Goal: Task Accomplishment & Management: Use online tool/utility

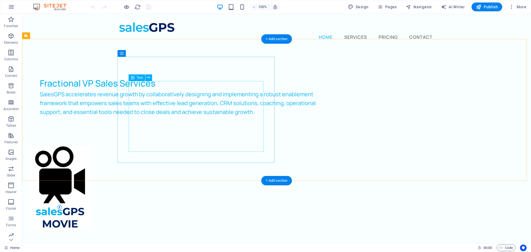
click at [166, 94] on div "SalesGPS accelerates revenue growth by collaboratively designing and implementi…" at bounding box center [186, 107] width 292 height 35
click at [165, 98] on div "SalesGPS accelerates revenue growth by collaboratively designing and implementi…" at bounding box center [186, 107] width 292 height 35
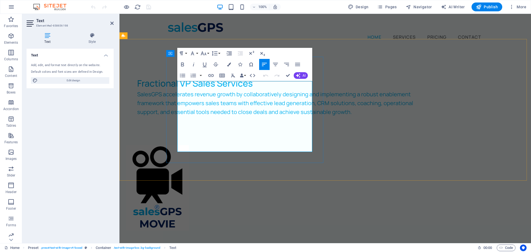
click at [213, 94] on span "SalesGPS accelerates revenue growth by collaboratively designing and implementi…" at bounding box center [275, 102] width 276 height 25
click at [196, 104] on span "SalesGPS accelerates revenue growth by collaboratively, designing then implemen…" at bounding box center [275, 102] width 277 height 25
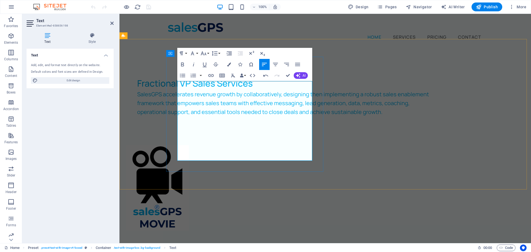
drag, startPoint x: 178, startPoint y: 87, endPoint x: 289, endPoint y: 147, distance: 126.2
click at [292, 125] on p "SalesGPS accelerates revenue growth by collaboratively, designing then implemen…" at bounding box center [283, 107] width 292 height 35
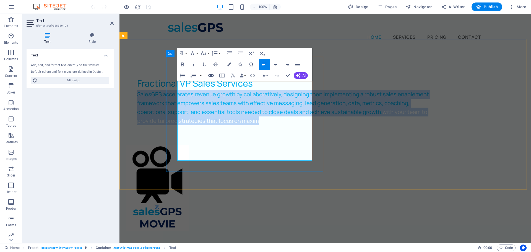
click at [240, 124] on p "SalesGPS accelerates revenue growth by collaboratively, designing then implemen…" at bounding box center [283, 107] width 292 height 35
click at [262, 116] on span "SalesGPS accelerates revenue growth by collaboratively, designing then implemen…" at bounding box center [283, 102] width 292 height 25
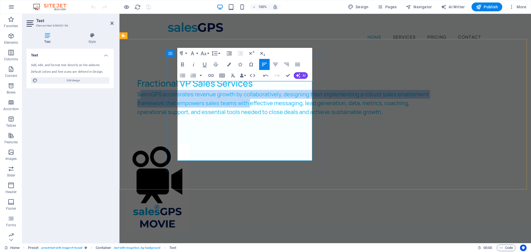
drag, startPoint x: 179, startPoint y: 86, endPoint x: 192, endPoint y: 88, distance: 13.1
click at [218, 111] on span "SalesGPS accelerates revenue growth by collaboratively, designing then implemen…" at bounding box center [283, 102] width 292 height 25
drag, startPoint x: 178, startPoint y: 86, endPoint x: 278, endPoint y: 163, distance: 126.4
click at [278, 136] on div "Fractional VP Sales Services SalesGPS accelerates revenue growth by collaborati…" at bounding box center [283, 101] width 314 height 71
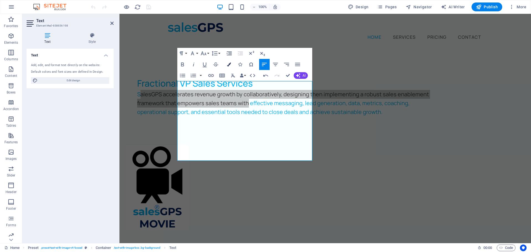
click at [230, 62] on icon "button" at bounding box center [229, 64] width 4 height 4
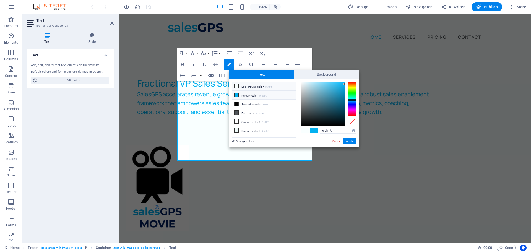
click at [243, 93] on li "Primary color #03b1f0" at bounding box center [264, 95] width 64 height 9
click at [237, 94] on icon at bounding box center [236, 95] width 4 height 4
click at [350, 141] on button "Apply" at bounding box center [350, 141] width 14 height 7
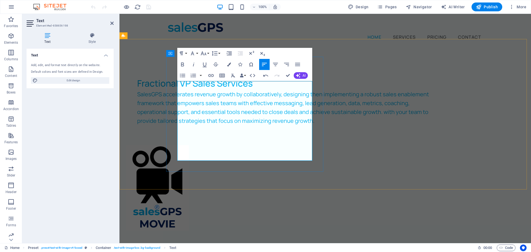
click at [195, 92] on span "SalesGPS accelerates revenue growth by collaboratively, designing then implemen…" at bounding box center [283, 107] width 292 height 34
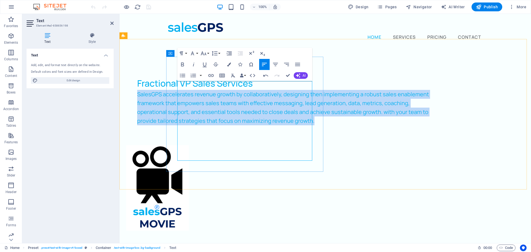
drag, startPoint x: 230, startPoint y: 158, endPoint x: 178, endPoint y: 87, distance: 87.1
click at [178, 90] on p "SalesGPS accelerates revenue growth by collaboratively, designing then implemen…" at bounding box center [283, 107] width 292 height 35
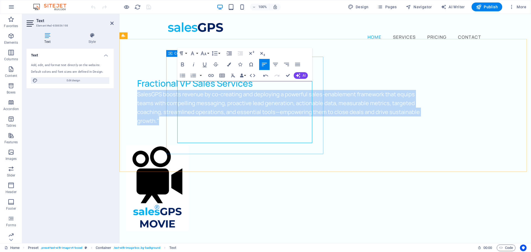
drag, startPoint x: 178, startPoint y: 85, endPoint x: 295, endPoint y: 124, distance: 123.0
click at [306, 136] on div "Fractional VP Sales Services SalesGPS boosts revenue by co-creating and deployi…" at bounding box center [283, 101] width 314 height 71
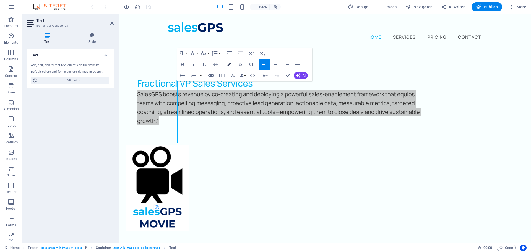
click at [228, 64] on icon "button" at bounding box center [229, 64] width 4 height 4
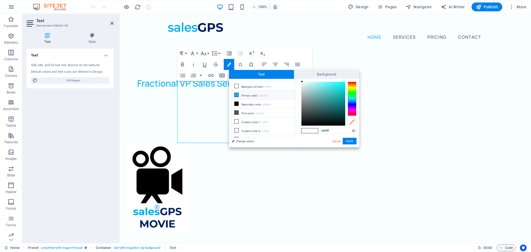
drag, startPoint x: 236, startPoint y: 94, endPoint x: 85, endPoint y: 80, distance: 151.6
click at [236, 94] on icon at bounding box center [236, 95] width 4 height 4
type input "#03b1f0"
click at [351, 141] on button "Apply" at bounding box center [350, 141] width 14 height 7
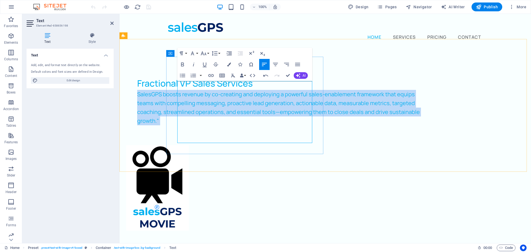
click at [245, 110] on span "SalesGPS boosts revenue by co-creating and deploying a powerful sales-enablemen…" at bounding box center [278, 107] width 283 height 34
click at [234, 90] on p "SalesGPS boosts revenue by co-creating and deploying a powerful sales-enablemen…" at bounding box center [283, 107] width 292 height 35
click at [304, 125] on p "SalesGPS boosts revenue by co-creating and deploying a powerful sales-enablemen…" at bounding box center [283, 107] width 292 height 35
click at [301, 125] on p "SalesGPS boosts revenue by co-creating and deploying a powerful sales-enablemen…" at bounding box center [283, 107] width 292 height 35
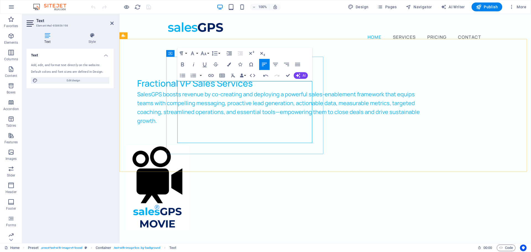
click at [258, 90] on span "SalesGPS boosts revenue by co-creating and deploying a powerful sales-enablemen…" at bounding box center [278, 107] width 283 height 34
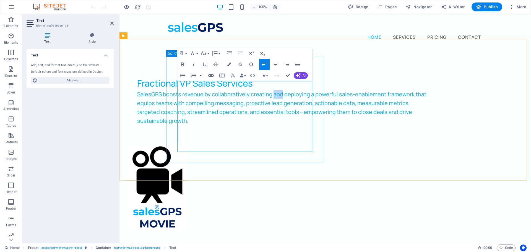
drag, startPoint x: 186, startPoint y: 94, endPoint x: 173, endPoint y: 95, distance: 12.8
click at [173, 95] on div "Fractional VP Sales Services SalesGPS boosts revenue by collaboratively creatin…" at bounding box center [283, 101] width 314 height 71
click at [238, 125] on p "SalesGPS boosts revenue by collaboratively creating then deploying a powerful s…" at bounding box center [283, 107] width 292 height 35
click at [151, 167] on div "Fractional VP Sales Services SalesGPS boosts revenue by collaboratively creatin…" at bounding box center [324, 152] width 411 height 209
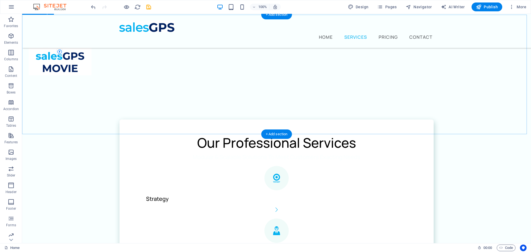
scroll to position [138, 0]
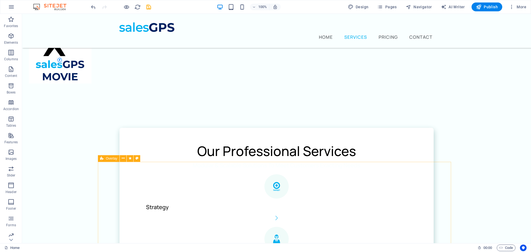
click at [108, 158] on span "Overlay" at bounding box center [111, 158] width 11 height 3
click at [125, 158] on button at bounding box center [123, 158] width 7 height 7
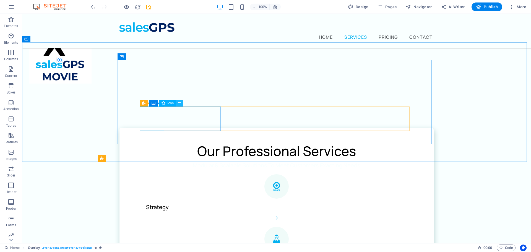
click at [181, 103] on icon at bounding box center [179, 103] width 3 height 6
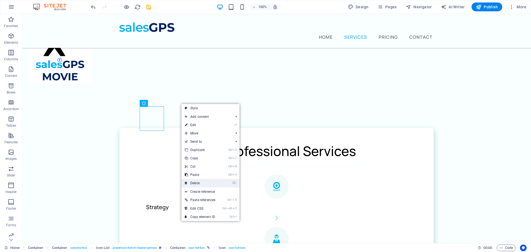
click at [202, 182] on link "⌦ Delete" at bounding box center [199, 183] width 37 height 8
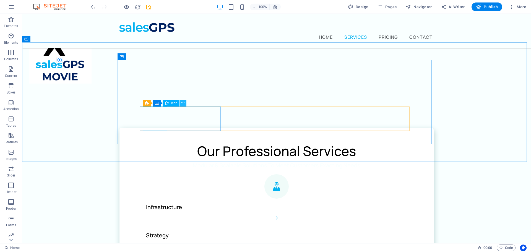
click at [182, 103] on icon at bounding box center [182, 103] width 3 height 6
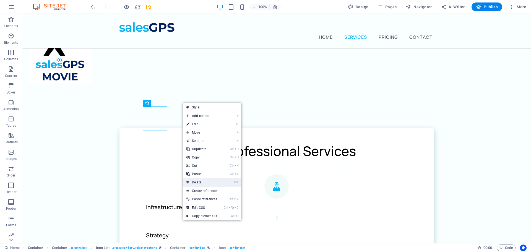
click at [202, 181] on link "⌦ Delete" at bounding box center [201, 182] width 37 height 8
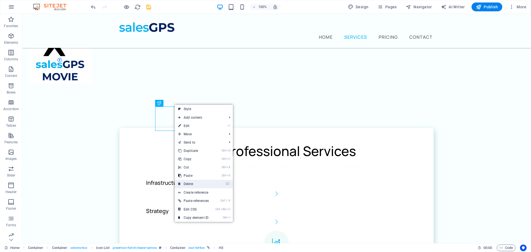
click at [199, 185] on link "⌦ Delete" at bounding box center [193, 184] width 37 height 8
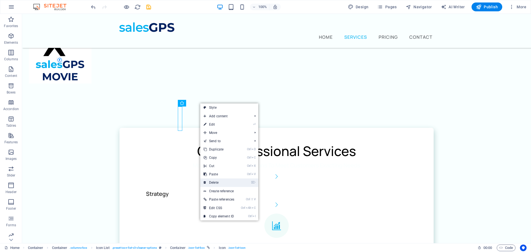
click at [220, 179] on link "⌦ Delete" at bounding box center [218, 182] width 37 height 8
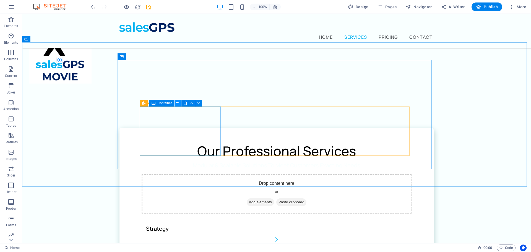
click at [179, 104] on icon at bounding box center [177, 103] width 3 height 6
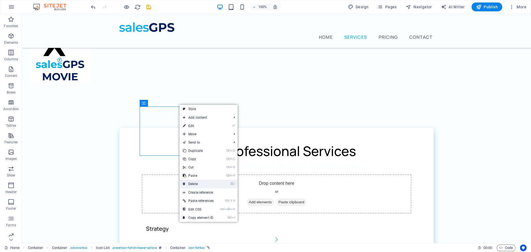
click at [197, 181] on link "⌦ Delete" at bounding box center [197, 184] width 37 height 8
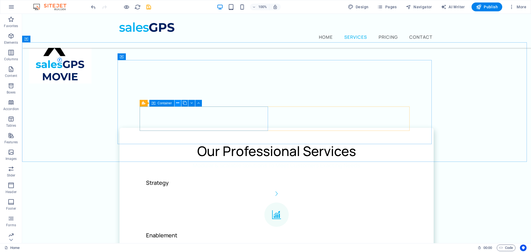
click at [179, 103] on button at bounding box center [177, 103] width 7 height 7
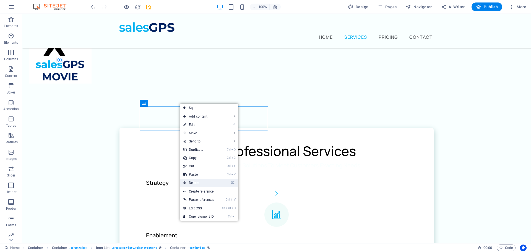
click at [196, 183] on link "⌦ Delete" at bounding box center [198, 183] width 37 height 8
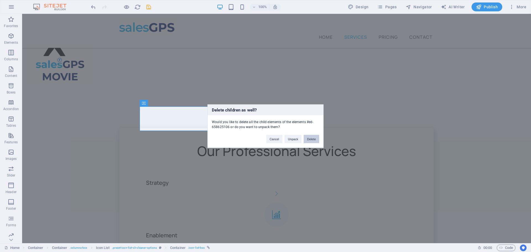
click at [306, 140] on button "Delete" at bounding box center [311, 139] width 15 height 8
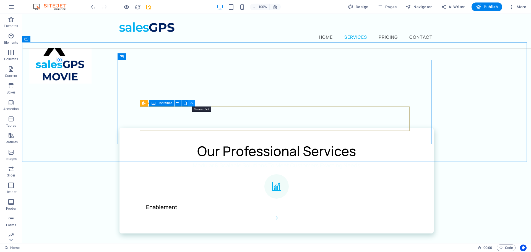
click at [191, 104] on icon at bounding box center [191, 103] width 2 height 6
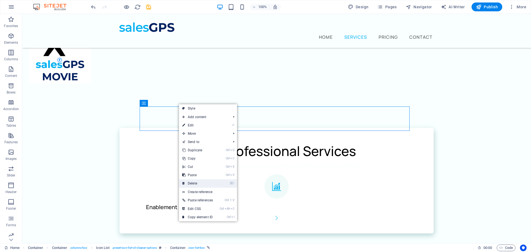
click at [200, 181] on link "⌦ Delete" at bounding box center [197, 183] width 37 height 8
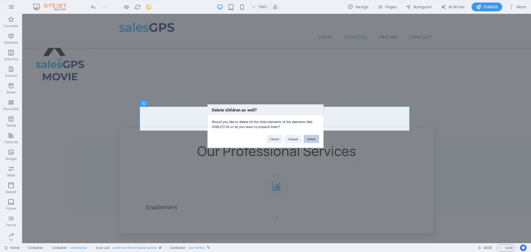
click at [316, 138] on button "Delete" at bounding box center [311, 139] width 15 height 8
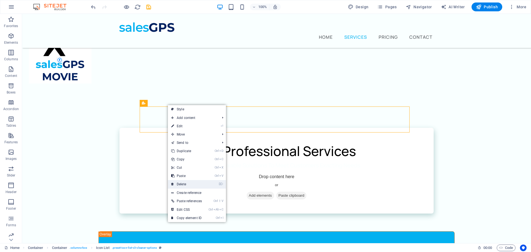
click at [191, 181] on link "⌦ Delete" at bounding box center [186, 184] width 37 height 8
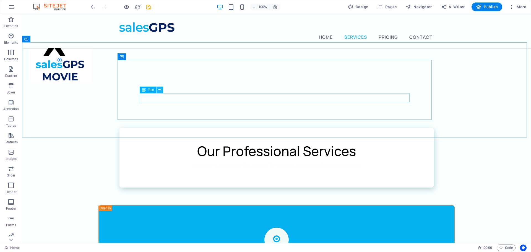
click at [161, 91] on icon at bounding box center [159, 90] width 3 height 6
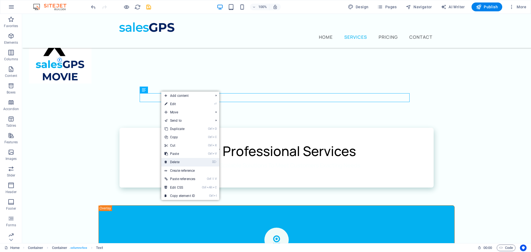
click at [184, 158] on link "⌦ Delete" at bounding box center [179, 162] width 37 height 8
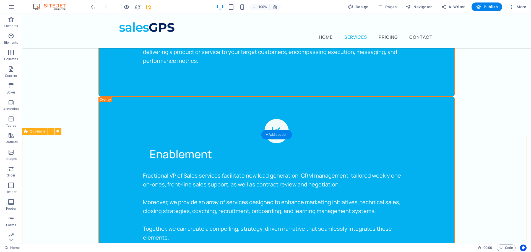
scroll to position [525, 0]
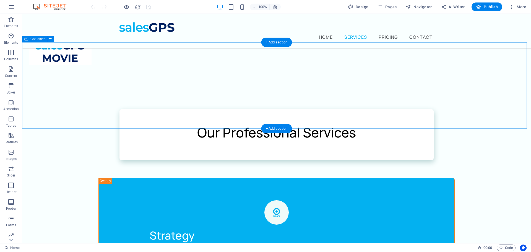
scroll to position [166, 0]
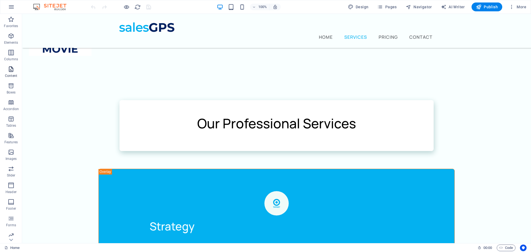
click at [11, 72] on span "Content" at bounding box center [11, 72] width 22 height 13
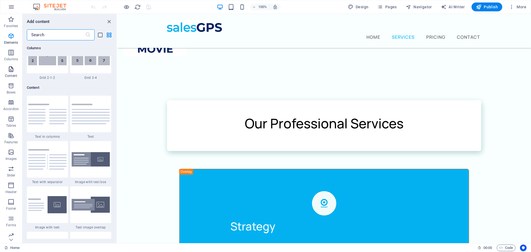
scroll to position [968, 0]
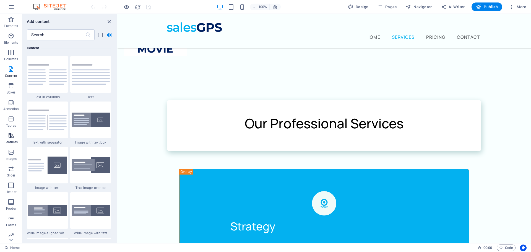
click at [8, 136] on icon "button" at bounding box center [11, 135] width 7 height 7
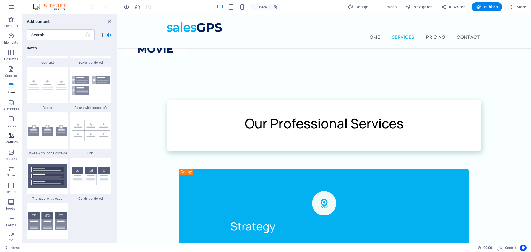
scroll to position [2155, 0]
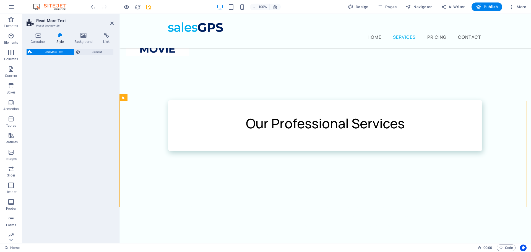
select select "px"
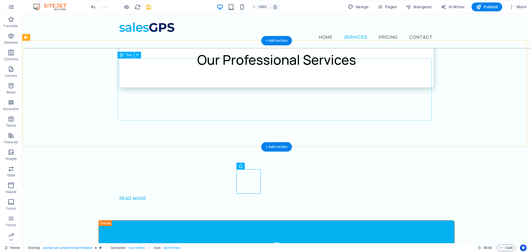
scroll to position [221, 0]
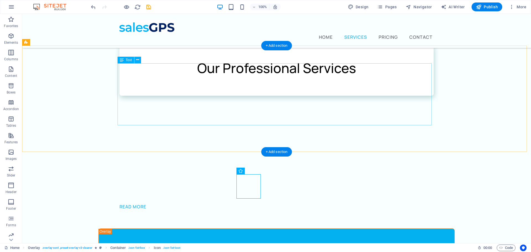
click at [132, 131] on div "Lorem ipsum dolor sit amet, consectetur adipiscing elit. Vestibulum laoreet, nu…" at bounding box center [276, 166] width 314 height 71
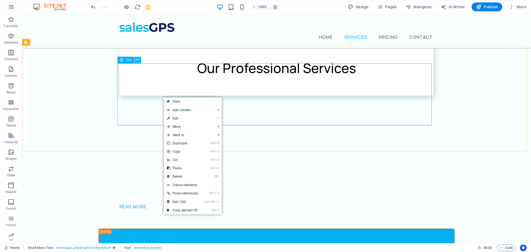
click at [138, 61] on icon at bounding box center [137, 60] width 3 height 6
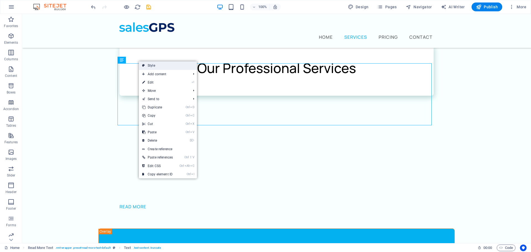
click at [152, 63] on link "Style" at bounding box center [168, 65] width 58 height 8
select select "px"
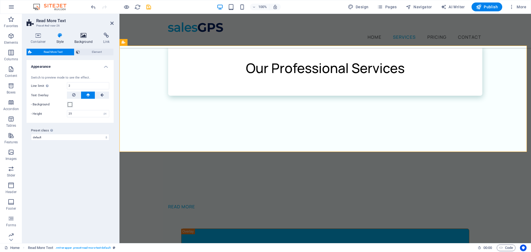
click at [81, 35] on icon at bounding box center [83, 36] width 27 height 6
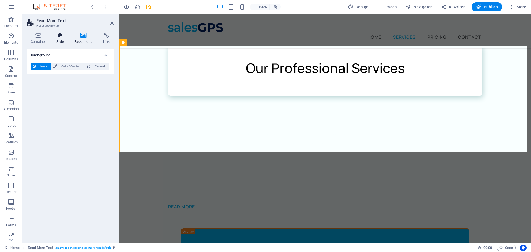
click at [56, 36] on icon at bounding box center [60, 36] width 16 height 6
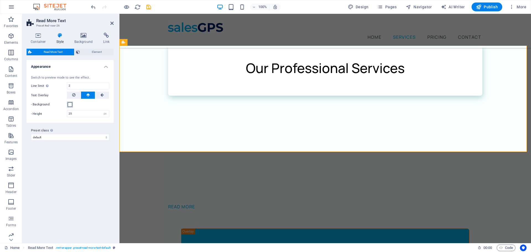
click at [69, 104] on span at bounding box center [70, 104] width 4 height 4
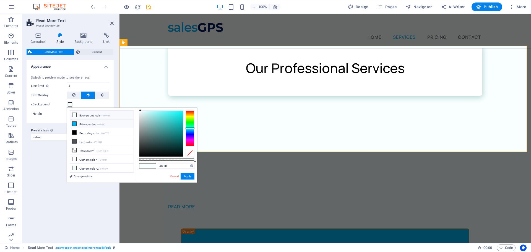
click at [74, 124] on icon at bounding box center [74, 124] width 4 height 4
type input "#03b1f0"
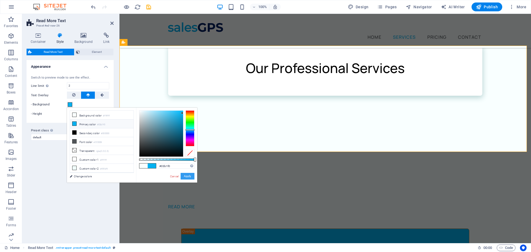
click at [190, 176] on button "Apply" at bounding box center [188, 176] width 14 height 7
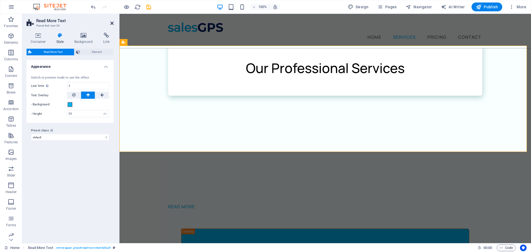
click at [111, 22] on icon at bounding box center [111, 23] width 3 height 4
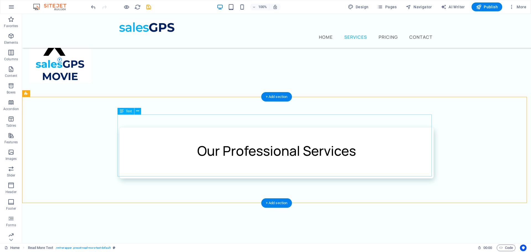
scroll to position [138, 0]
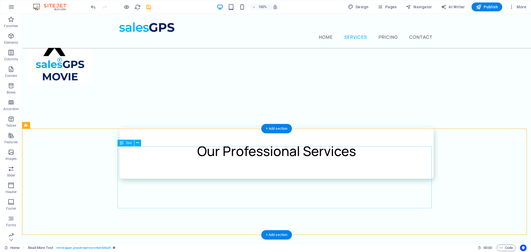
click at [181, 214] on div "Lorem ipsum dolor sit amet, consectetur adipiscing elit. Vestibulum laoreet, nu…" at bounding box center [276, 249] width 314 height 71
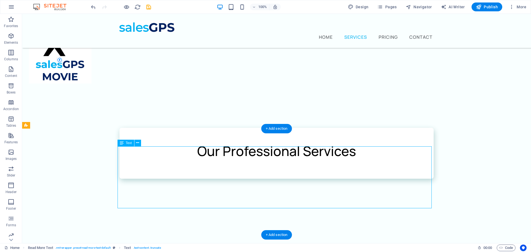
click at [182, 214] on div "Lorem ipsum dolor sit amet, consectetur adipiscing elit. Vestibulum laoreet, nu…" at bounding box center [276, 249] width 314 height 71
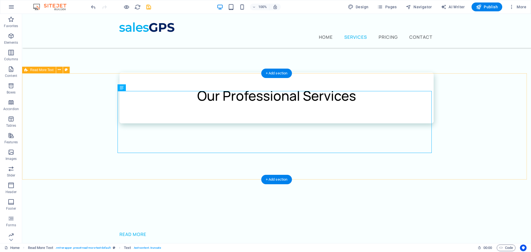
scroll to position [221, 0]
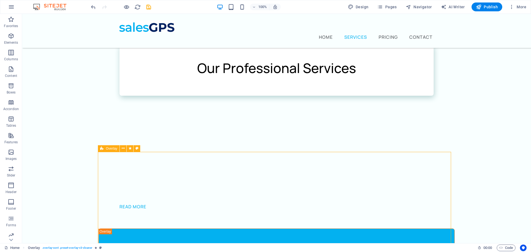
click at [0, 0] on span "Overlay" at bounding box center [0, 0] width 0 height 0
click at [123, 150] on icon at bounding box center [123, 148] width 3 height 6
click at [0, 0] on span "Overlay" at bounding box center [0, 0] width 0 height 0
click at [123, 149] on icon at bounding box center [123, 148] width 3 height 6
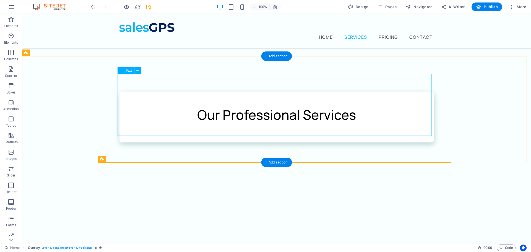
scroll to position [166, 0]
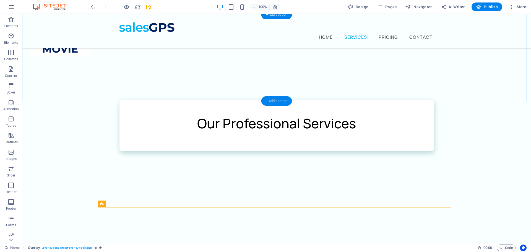
click at [283, 101] on div "+ Add section" at bounding box center [276, 100] width 31 height 9
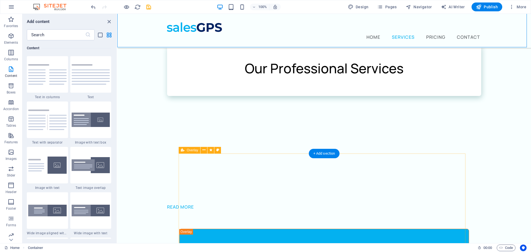
scroll to position [221, 0]
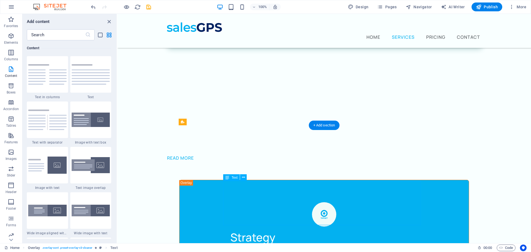
drag, startPoint x: 225, startPoint y: 213, endPoint x: 239, endPoint y: 210, distance: 14.0
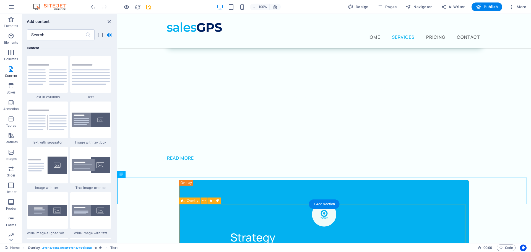
scroll to position [282, 0]
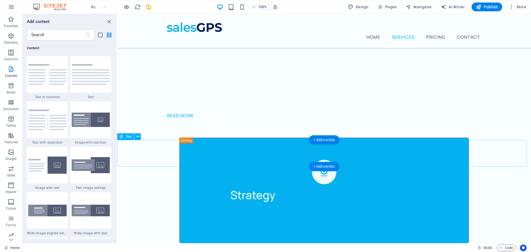
scroll to position [338, 0]
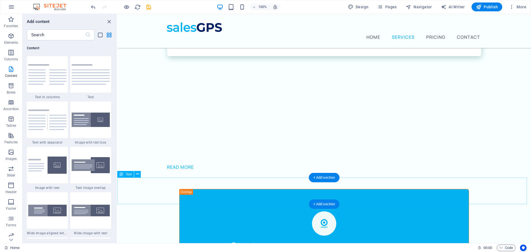
scroll to position [282, 0]
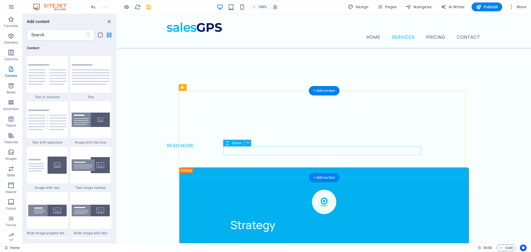
click at [318, 242] on div at bounding box center [324, 246] width 200 height 9
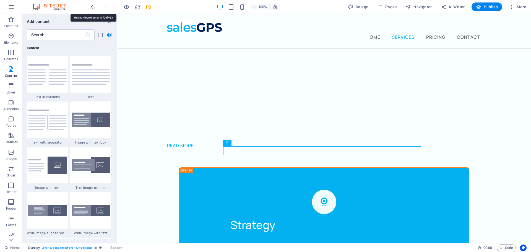
click at [0, 0] on icon "undo" at bounding box center [0, 0] width 0 height 0
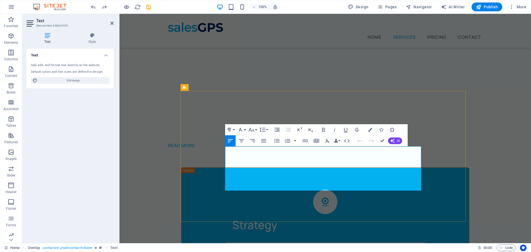
drag, startPoint x: 227, startPoint y: 152, endPoint x: 403, endPoint y: 186, distance: 180.0
copy p "Our Fractional Vice President of Sales strategy serves as the architect of your…"
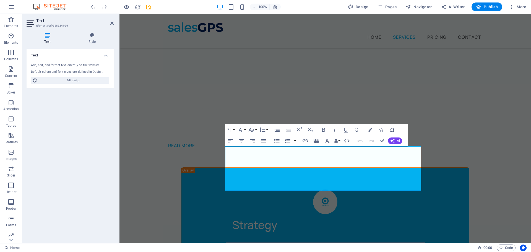
click at [113, 22] on icon at bounding box center [111, 23] width 3 height 4
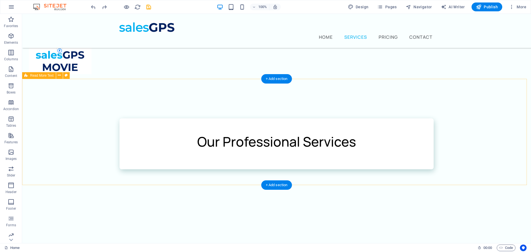
scroll to position [144, 0]
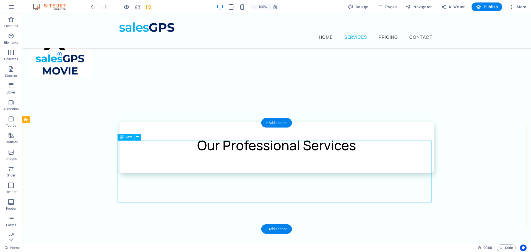
click at [160, 208] on div "Lorem ipsum dolor sit amet, consectetur adipiscing elit. Vestibulum laoreet, nu…" at bounding box center [276, 243] width 314 height 71
click at [154, 208] on div "Lorem ipsum dolor sit amet, consectetur adipiscing elit. Vestibulum laoreet, nu…" at bounding box center [276, 243] width 314 height 71
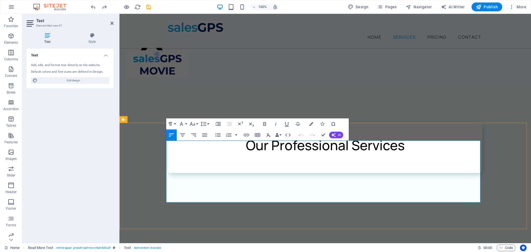
click at [192, 208] on div "Lorem ipsum dolor sit amet, consectetur adipiscing elit. Vestibulum laoreet, nu…" at bounding box center [325, 243] width 314 height 71
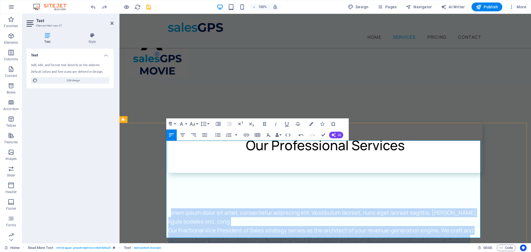
drag, startPoint x: 170, startPoint y: 147, endPoint x: 338, endPoint y: 207, distance: 179.0
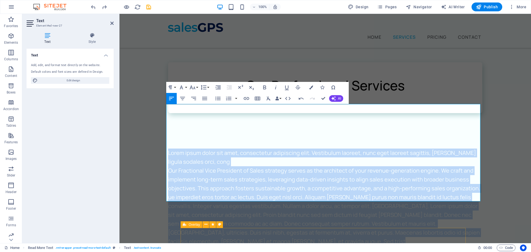
scroll to position [209, 0]
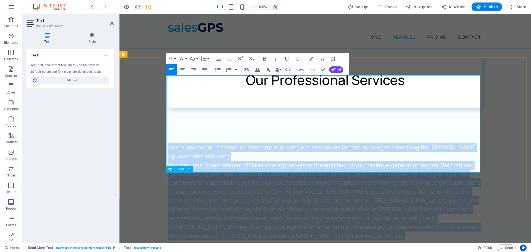
drag, startPoint x: 167, startPoint y: 145, endPoint x: 345, endPoint y: 181, distance: 181.4
click at [345, 181] on div "Lorem ipsum dolor sit amet, consectetur adipiscing elit. Vestibulum laoreet, nu…" at bounding box center [324, 200] width 327 height 150
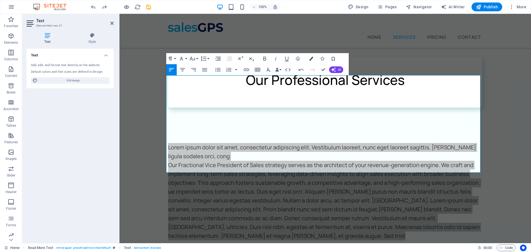
click at [310, 59] on icon "button" at bounding box center [311, 59] width 4 height 4
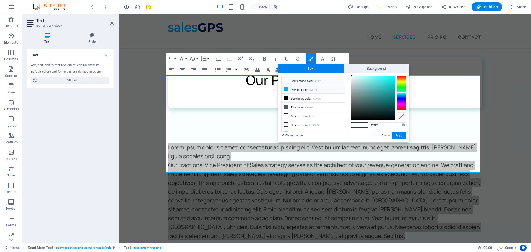
click at [284, 88] on icon at bounding box center [286, 89] width 4 height 4
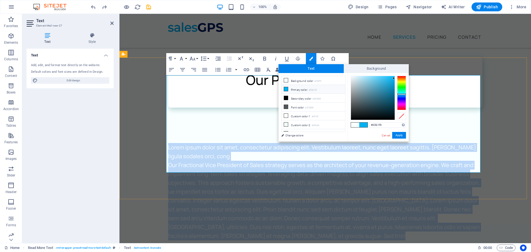
click at [194, 161] on p "Our Fractional Vice President of Sales strategy serves as the architect of your…" at bounding box center [325, 174] width 314 height 27
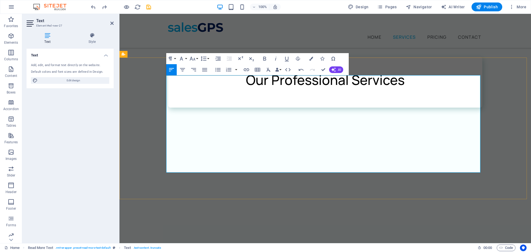
click at [168, 143] on div "Lorem ipsum dolor sit amet, consectetur adipiscing elit. Vestibulum laoreet, nu…" at bounding box center [325, 196] width 314 height 106
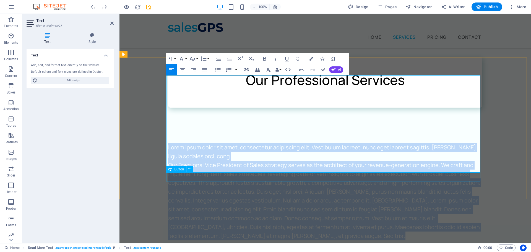
drag, startPoint x: 167, startPoint y: 80, endPoint x: 383, endPoint y: 141, distance: 223.9
click at [421, 172] on div "Lorem ipsum dolor sit amet, consectetur adipiscing elit. Vestibulum laoreet, nu…" at bounding box center [325, 196] width 314 height 106
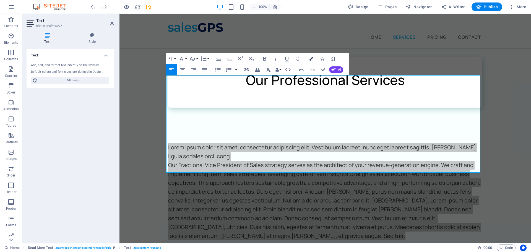
click at [312, 59] on icon "button" at bounding box center [311, 59] width 4 height 4
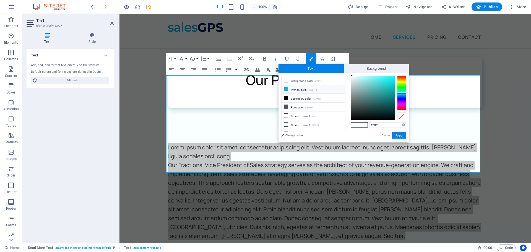
click at [284, 88] on span at bounding box center [286, 89] width 4 height 4
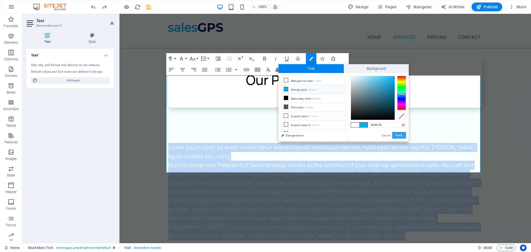
click at [398, 135] on button "Apply" at bounding box center [399, 135] width 14 height 7
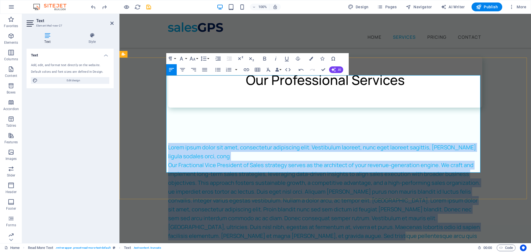
drag, startPoint x: 217, startPoint y: 123, endPoint x: 196, endPoint y: 112, distance: 23.9
click at [217, 188] on span "ue imperdiet eros tortor ac lectus. Duis eget nisl orci. Aliquam [PERSON_NAME] …" at bounding box center [324, 218] width 312 height 61
click at [191, 143] on div "Lorem ipsum dolor sit amet, consectetur adipiscing elit. Vestibulum laoreet, nu…" at bounding box center [325, 196] width 314 height 106
click at [196, 143] on div "Lorem ipsum dolor sit amet, consectetur adipiscing elit. Vestibulum laoreet, nu…" at bounding box center [325, 196] width 314 height 106
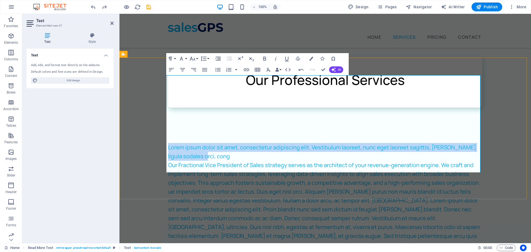
drag, startPoint x: 193, startPoint y: 91, endPoint x: 167, endPoint y: 80, distance: 28.2
click at [168, 143] on div "Lorem ipsum dolor sit amet, consectetur adipiscing elit. Vestibulum laoreet, nu…" at bounding box center [325, 196] width 314 height 106
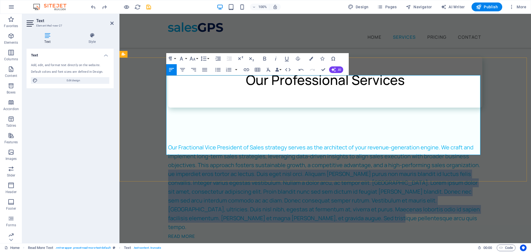
drag, startPoint x: 474, startPoint y: 97, endPoint x: 475, endPoint y: 152, distance: 55.3
click at [475, 152] on div "Our Fractional Vice President of Sales strategy serves as the architect of your…" at bounding box center [325, 187] width 314 height 88
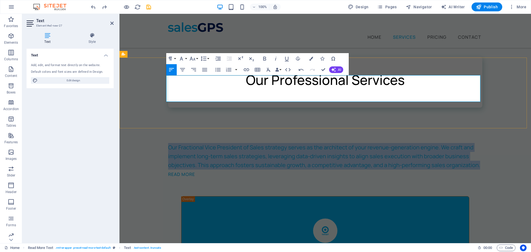
drag, startPoint x: 166, startPoint y: 80, endPoint x: 479, endPoint y: 98, distance: 313.6
click at [479, 143] on p "Our Fractional Vice President of Sales strategy serves as the architect of your…" at bounding box center [325, 156] width 314 height 27
copy span "Our Fractional Vice President of Sales strategy serves as the architect of your…"
click at [182, 144] on span "Our Fractional Vice President of Sales strategy serves as the architect of your…" at bounding box center [324, 156] width 312 height 25
drag, startPoint x: 168, startPoint y: 80, endPoint x: 486, endPoint y: 98, distance: 318.8
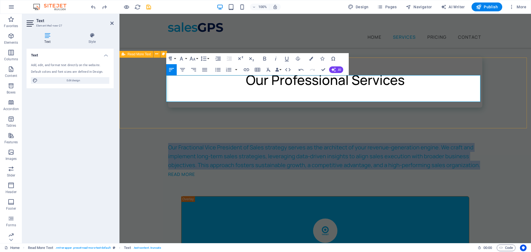
click at [487, 125] on div "Our Fractional Vice President of Sales strategy serves as the architect of your…" at bounding box center [324, 160] width 411 height 71
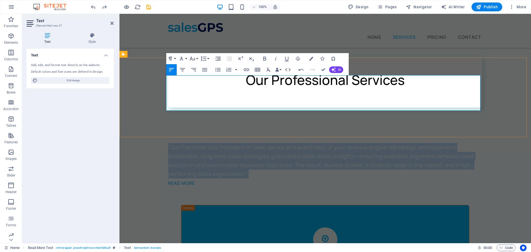
drag, startPoint x: 167, startPoint y: 79, endPoint x: 476, endPoint y: 107, distance: 310.4
click at [476, 143] on p ""Our Fractional Vice President of Sales serves as the architect of your revenue…" at bounding box center [325, 160] width 314 height 35
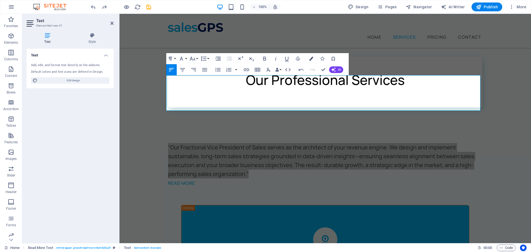
click at [311, 57] on icon "button" at bounding box center [311, 59] width 4 height 4
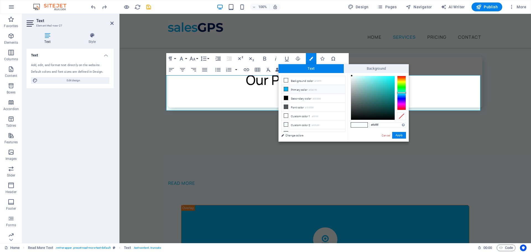
click at [285, 89] on icon at bounding box center [286, 89] width 4 height 4
type input "#03b1f0"
click at [401, 135] on button "Apply" at bounding box center [399, 135] width 14 height 7
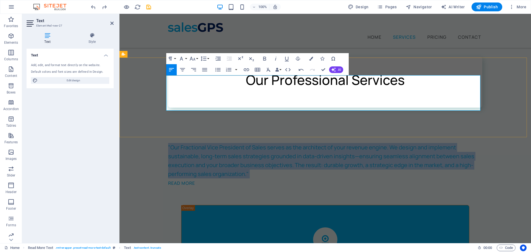
click at [169, 144] on span ""Our Fractional Vice President of Sales serves as the architect of your revenue…" at bounding box center [321, 161] width 306 height 34
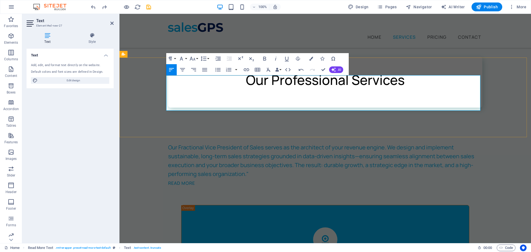
click at [278, 144] on span "Our Fractional Vice President of Sales serves as the architect of your revenue …" at bounding box center [321, 161] width 306 height 34
click at [216, 143] on p "Our Fractional Vice President of Sales serves as the architect of your revenue …" at bounding box center [325, 160] width 314 height 35
click at [86, 163] on div "Text Add, edit, and format text directly on the website. Default colors and fon…" at bounding box center [70, 144] width 87 height 190
click at [113, 24] on icon at bounding box center [111, 23] width 3 height 4
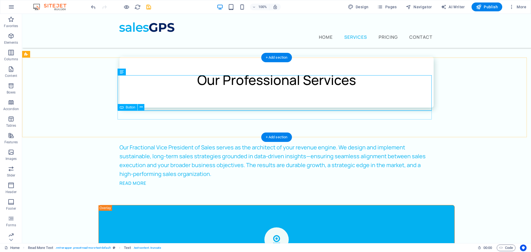
scroll to position [182, 0]
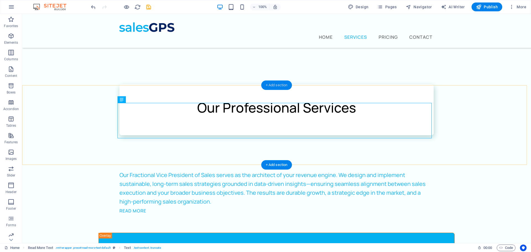
click at [270, 84] on div "+ Add section" at bounding box center [276, 84] width 31 height 9
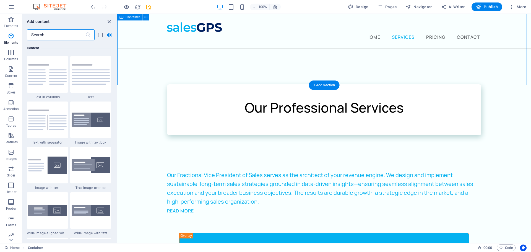
scroll to position [968, 0]
click at [42, 35] on input "text" at bounding box center [56, 34] width 58 height 11
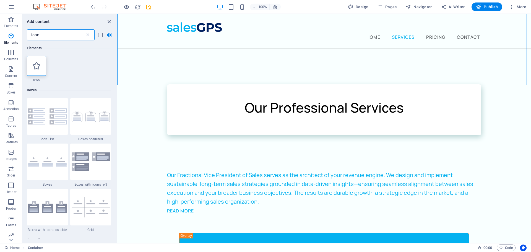
scroll to position [0, 0]
type input "icon"
click at [36, 67] on icon at bounding box center [36, 65] width 7 height 7
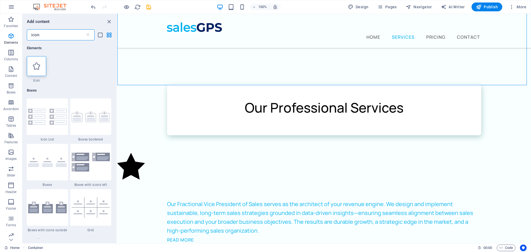
select select "xMidYMid"
select select "px"
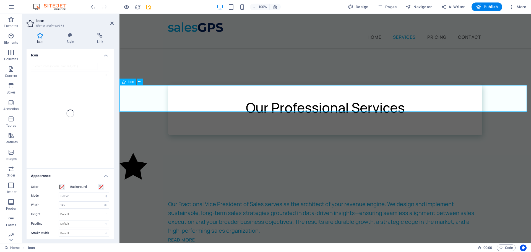
click at [138, 153] on figure at bounding box center [324, 167] width 411 height 29
click at [67, 66] on input "search" at bounding box center [64, 66] width 67 height 7
type input "target"
click at [43, 90] on icon at bounding box center [40, 93] width 9 height 12
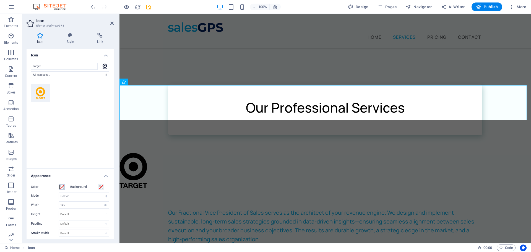
click at [61, 185] on span at bounding box center [61, 187] width 4 height 4
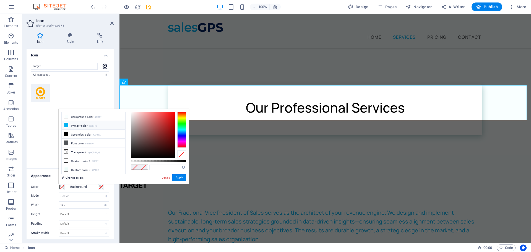
click at [67, 126] on icon at bounding box center [66, 125] width 4 height 4
type input "#03b1f0"
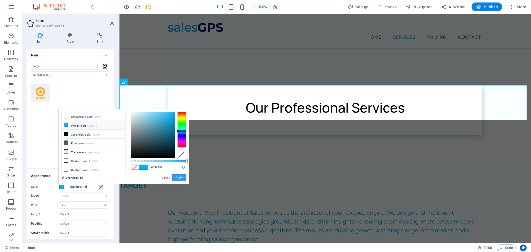
drag, startPoint x: 180, startPoint y: 178, endPoint x: 60, endPoint y: 164, distance: 120.5
click at [180, 178] on button "Apply" at bounding box center [179, 177] width 14 height 7
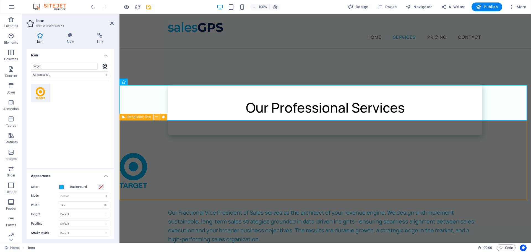
click at [156, 118] on icon at bounding box center [156, 117] width 3 height 6
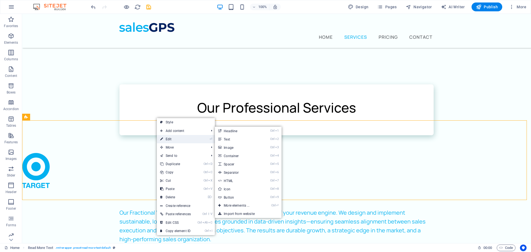
click at [167, 136] on link "⏎ Edit" at bounding box center [175, 139] width 37 height 8
select select "px"
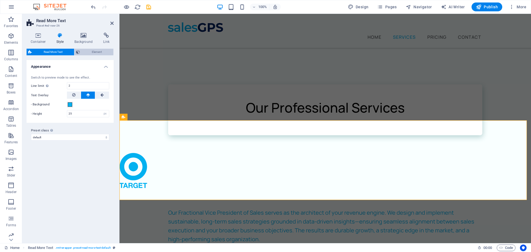
click at [89, 51] on span "Element" at bounding box center [97, 52] width 30 height 7
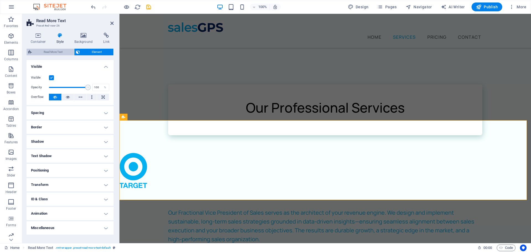
click at [68, 51] on span "Read More Text" at bounding box center [52, 52] width 39 height 7
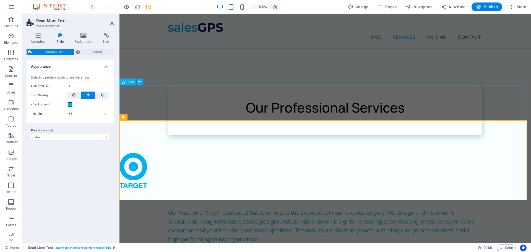
click at [140, 153] on figure at bounding box center [324, 172] width 411 height 38
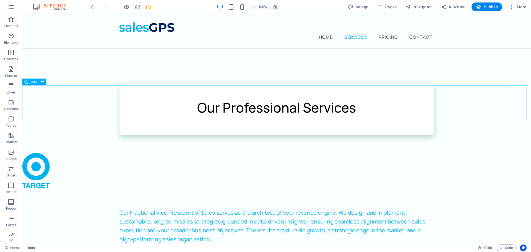
click at [41, 153] on figure at bounding box center [276, 172] width 509 height 38
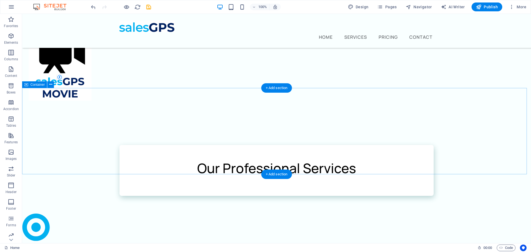
scroll to position [166, 0]
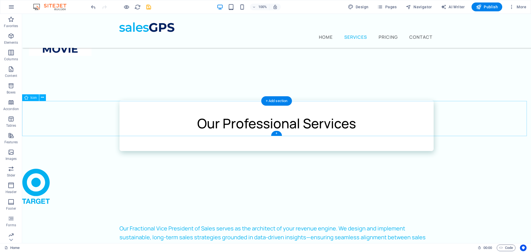
click at [38, 169] on figure at bounding box center [276, 188] width 509 height 38
click at [44, 97] on icon at bounding box center [42, 98] width 3 height 6
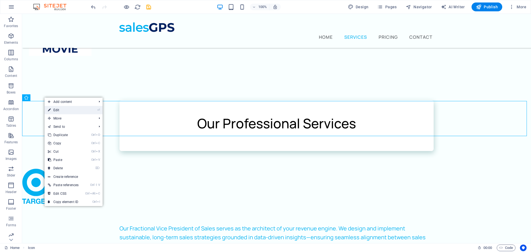
click at [63, 109] on link "⏎ Edit" at bounding box center [63, 110] width 37 height 8
select select "xMidYMid"
select select "px"
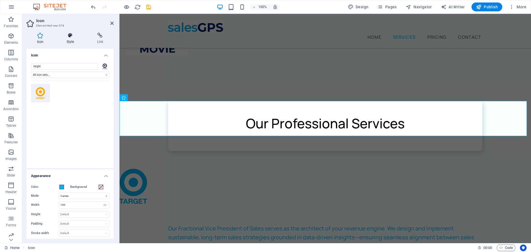
click at [68, 40] on h4 "Style" at bounding box center [71, 39] width 30 height 12
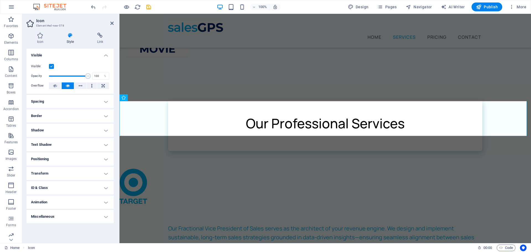
click at [105, 98] on h4 "Spacing" at bounding box center [70, 101] width 87 height 13
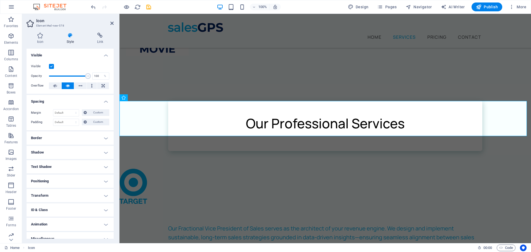
click at [107, 182] on h4 "Positioning" at bounding box center [70, 180] width 87 height 13
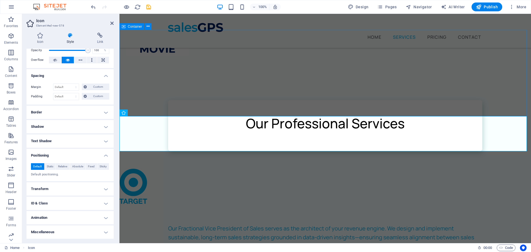
scroll to position [83, 0]
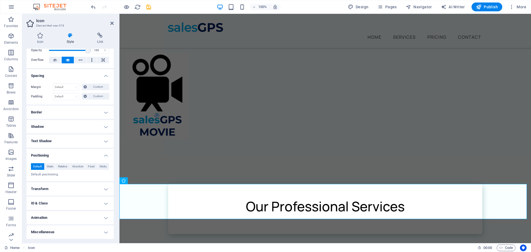
click at [113, 26] on header "Icon Element #ed-new-578" at bounding box center [70, 21] width 87 height 14
click at [113, 25] on icon at bounding box center [111, 23] width 3 height 4
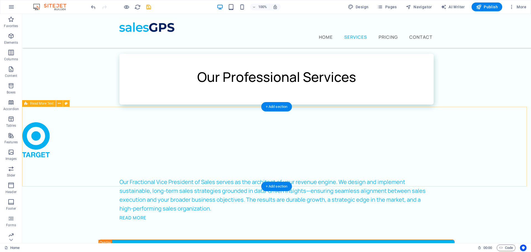
scroll to position [221, 0]
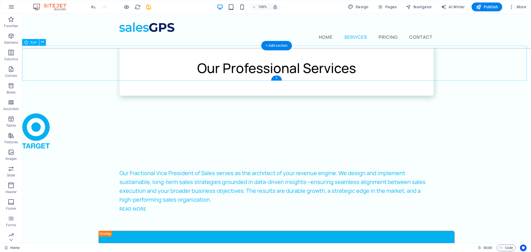
drag, startPoint x: 33, startPoint y: 203, endPoint x: 150, endPoint y: 68, distance: 178.2
click at [9, 204] on icon "button" at bounding box center [11, 202] width 7 height 7
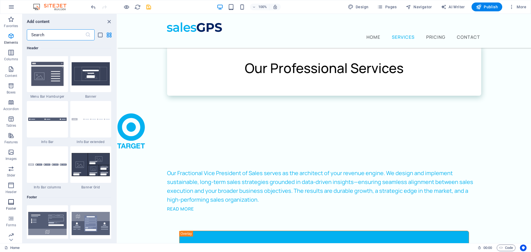
scroll to position [3661, 0]
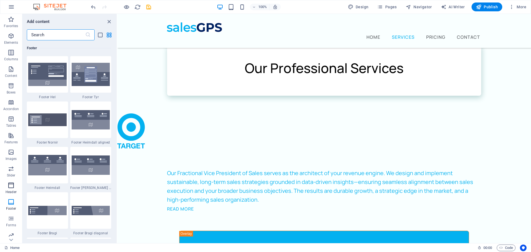
click at [11, 187] on icon "button" at bounding box center [11, 185] width 7 height 7
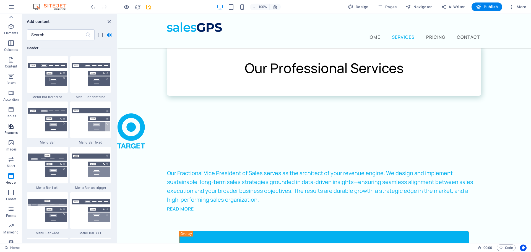
scroll to position [0, 0]
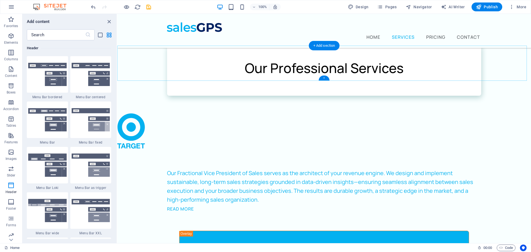
click at [323, 78] on div "+" at bounding box center [324, 77] width 11 height 5
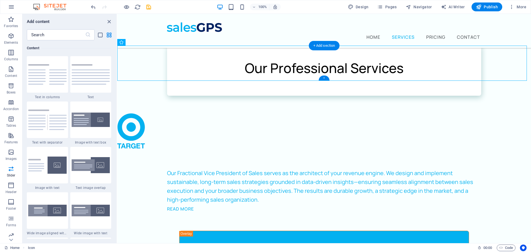
scroll to position [968, 0]
click at [55, 209] on img at bounding box center [47, 211] width 38 height 12
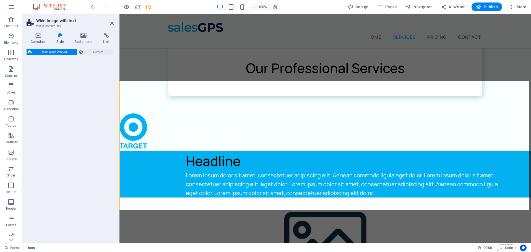
select select "%"
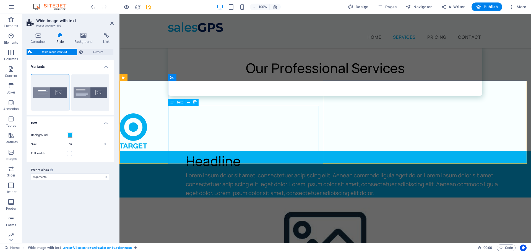
scroll to position [194, 0]
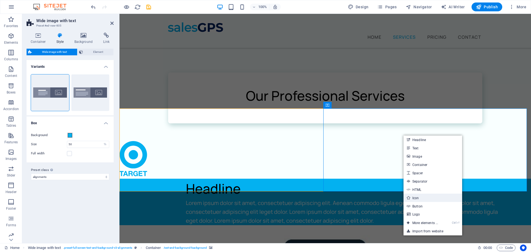
click at [412, 196] on link "Icon" at bounding box center [432, 198] width 59 height 8
select select "xMidYMid"
select select "px"
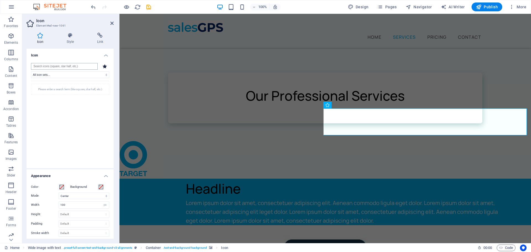
click at [56, 67] on input "search" at bounding box center [64, 66] width 67 height 7
type input "target"
click at [40, 91] on icon at bounding box center [40, 93] width 9 height 12
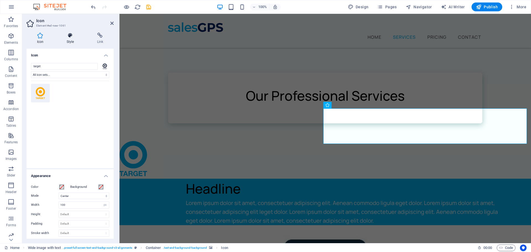
click at [76, 35] on icon at bounding box center [70, 36] width 28 height 6
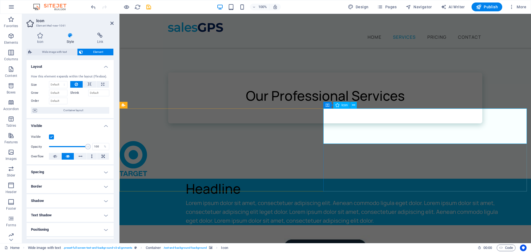
drag, startPoint x: 162, startPoint y: 62, endPoint x: 259, endPoint y: 62, distance: 97.6
click at [259, 62] on div "Our Professional Services" at bounding box center [324, 98] width 411 height 86
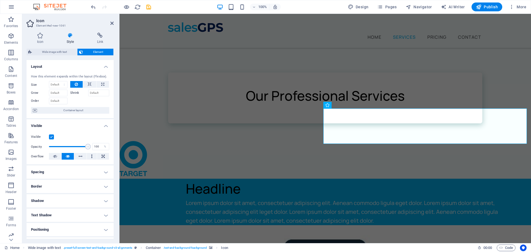
click at [70, 36] on icon at bounding box center [70, 36] width 28 height 6
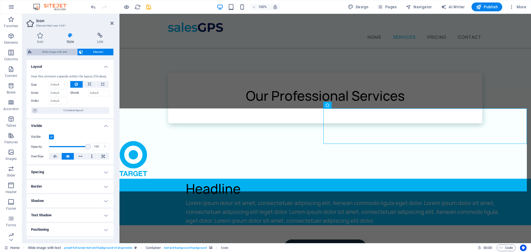
click at [57, 52] on span "Wide image with text" at bounding box center [54, 52] width 42 height 7
select select "%"
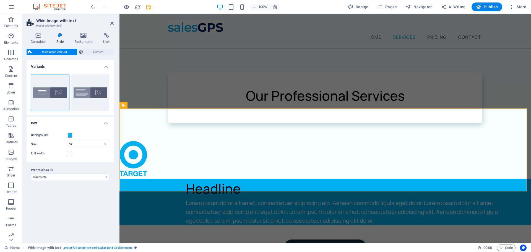
click at [57, 36] on icon at bounding box center [60, 36] width 16 height 6
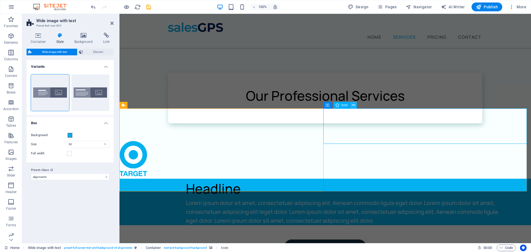
click at [353, 105] on icon at bounding box center [353, 105] width 3 height 6
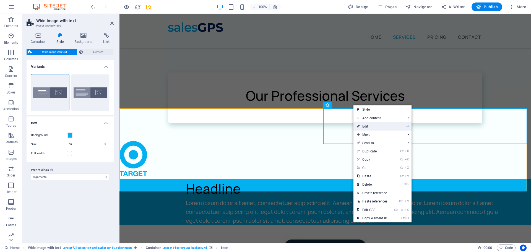
click at [371, 126] on link "⏎ Edit" at bounding box center [371, 126] width 37 height 8
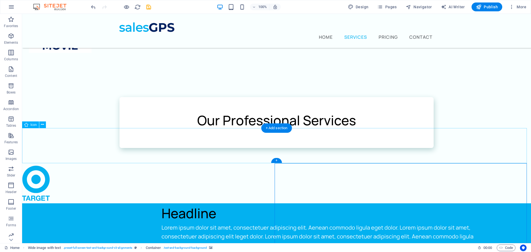
scroll to position [138, 0]
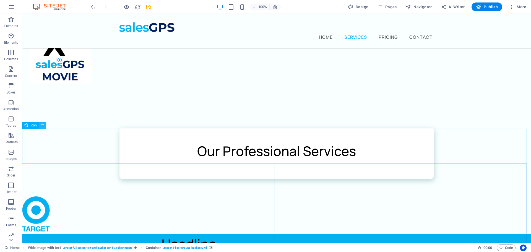
click at [41, 123] on button at bounding box center [42, 125] width 7 height 7
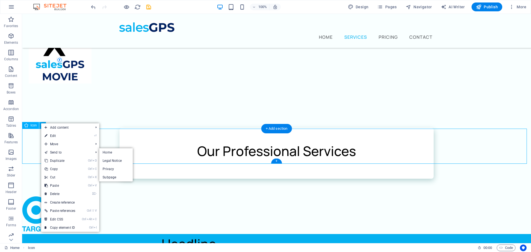
click at [30, 196] on figure at bounding box center [276, 215] width 509 height 38
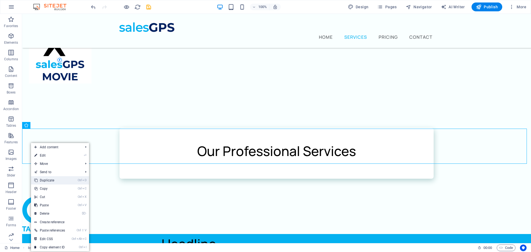
click at [55, 180] on link "Ctrl D Duplicate" at bounding box center [49, 180] width 37 height 8
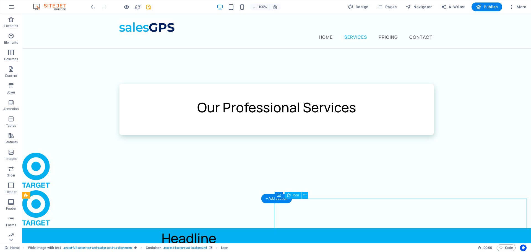
scroll to position [194, 0]
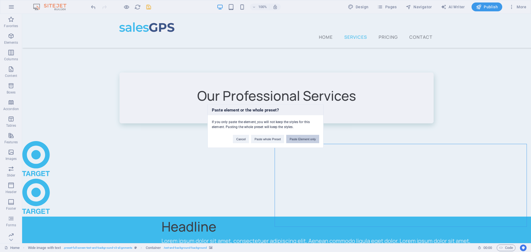
click at [305, 139] on button "Paste Element only" at bounding box center [302, 139] width 33 height 8
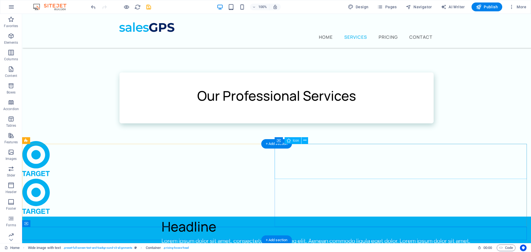
click at [306, 141] on icon at bounding box center [304, 140] width 3 height 6
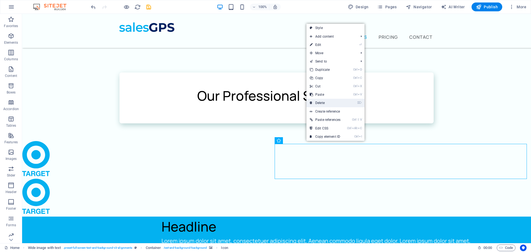
drag, startPoint x: 330, startPoint y: 101, endPoint x: 301, endPoint y: 110, distance: 31.0
click at [330, 101] on link "⌦ Delete" at bounding box center [324, 103] width 37 height 8
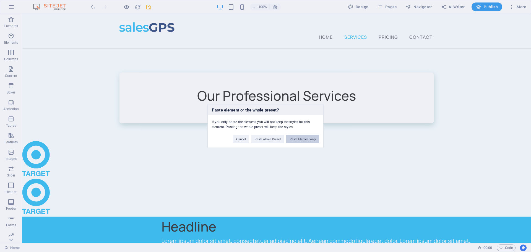
click at [301, 141] on button "Paste Element only" at bounding box center [302, 139] width 33 height 8
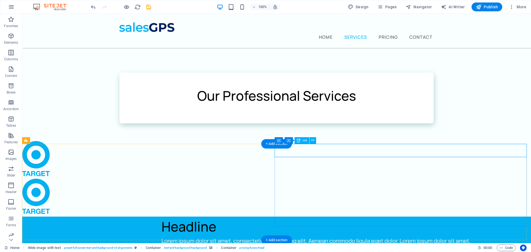
select select "px"
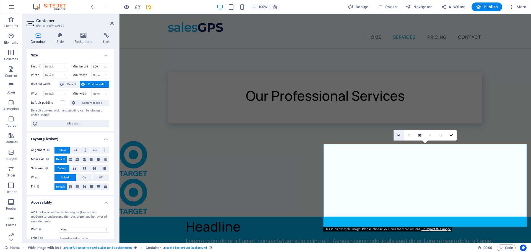
click at [399, 134] on icon at bounding box center [398, 135] width 3 height 4
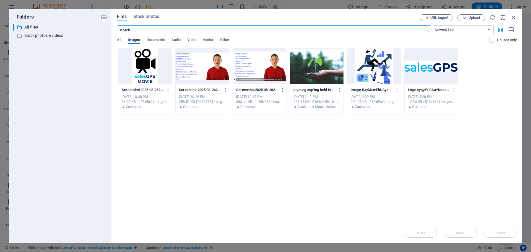
scroll to position [225, 0]
click at [516, 17] on icon "button" at bounding box center [513, 17] width 6 height 6
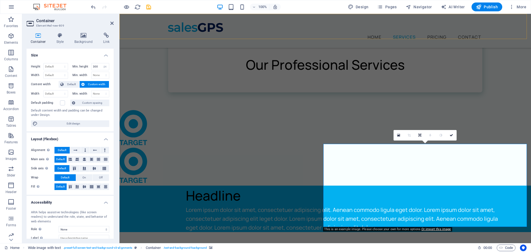
scroll to position [194, 0]
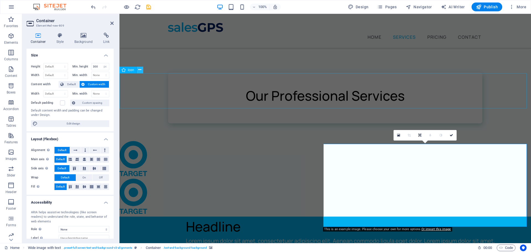
click at [140, 70] on icon at bounding box center [139, 70] width 3 height 6
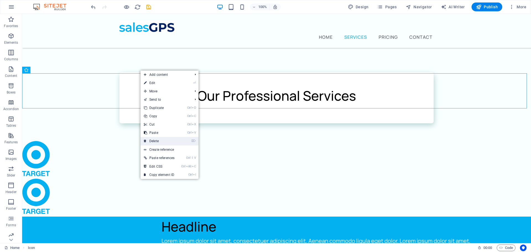
click at [160, 139] on link "⌦ Delete" at bounding box center [158, 141] width 37 height 8
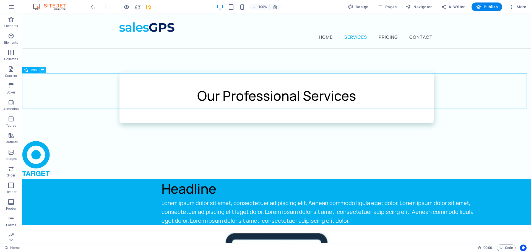
click at [41, 71] on icon at bounding box center [42, 70] width 3 height 6
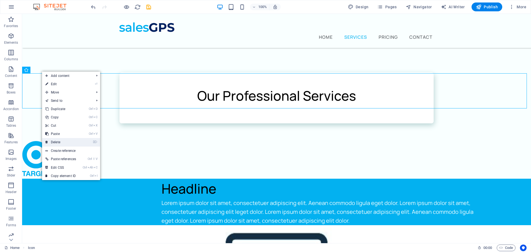
drag, startPoint x: 62, startPoint y: 142, endPoint x: 40, endPoint y: 128, distance: 26.3
click at [62, 142] on link "⌦ Delete" at bounding box center [60, 142] width 37 height 8
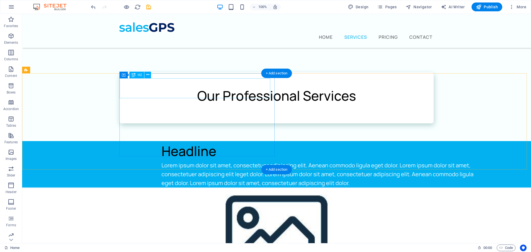
click at [161, 141] on div "Headline" at bounding box center [322, 151] width 323 height 20
drag, startPoint x: 152, startPoint y: 89, endPoint x: 54, endPoint y: 89, distance: 97.1
click at [54, 141] on div "Headline Lorem ipsum dolor sit amet, consectetuer adipiscing elit. Aenean commo…" at bounding box center [276, 219] width 509 height 156
click at [165, 141] on div "Headline" at bounding box center [322, 151] width 323 height 20
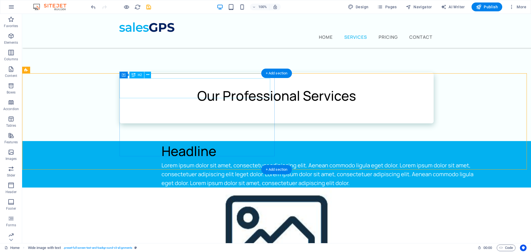
click at [165, 141] on div "Headline" at bounding box center [322, 151] width 323 height 20
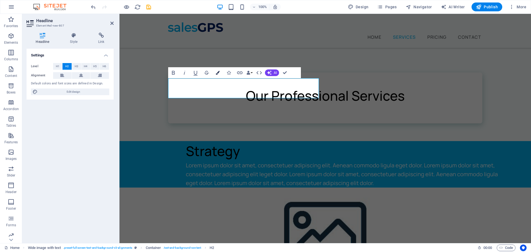
click at [219, 72] on icon "button" at bounding box center [218, 73] width 4 height 4
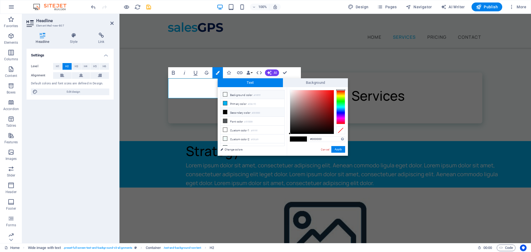
click at [226, 95] on icon at bounding box center [225, 94] width 4 height 4
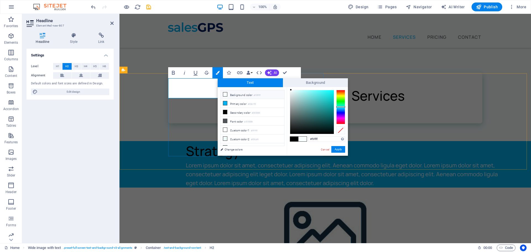
click at [209, 141] on h2 "Strategy" at bounding box center [347, 151] width 323 height 20
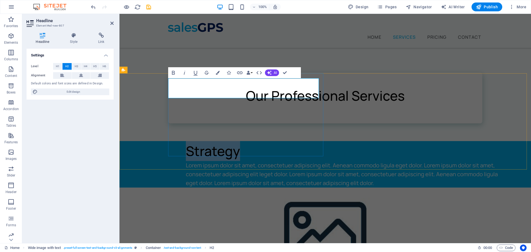
click at [209, 141] on h2 "Strategy" at bounding box center [347, 151] width 323 height 20
click at [217, 76] on button "Colors" at bounding box center [217, 72] width 11 height 11
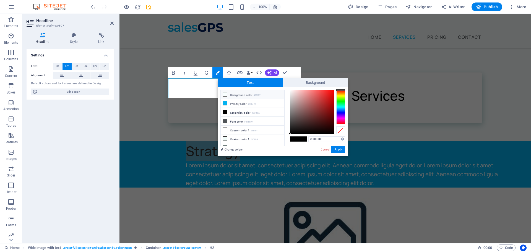
click at [225, 93] on icon at bounding box center [225, 94] width 4 height 4
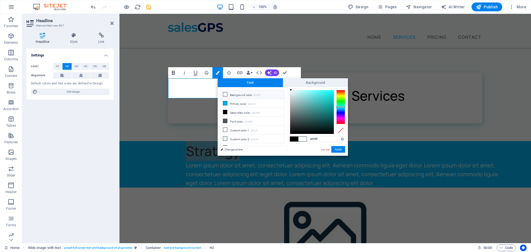
click at [171, 72] on icon "button" at bounding box center [173, 72] width 7 height 7
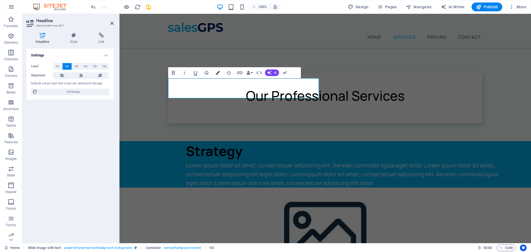
click at [216, 73] on icon "button" at bounding box center [218, 73] width 4 height 4
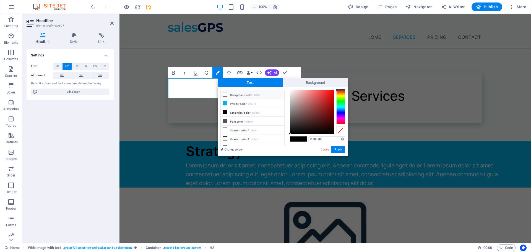
click at [225, 93] on icon at bounding box center [225, 94] width 4 height 4
type input "#f9ffff"
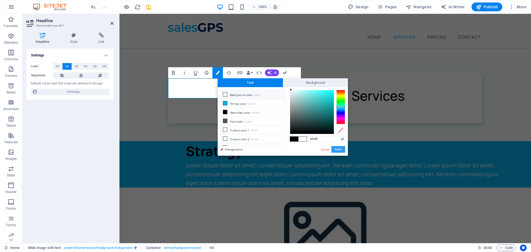
click at [341, 148] on button "Apply" at bounding box center [338, 149] width 14 height 7
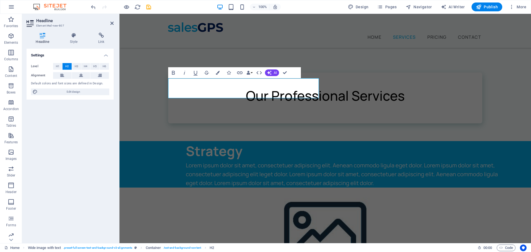
click at [339, 187] on figure at bounding box center [324, 228] width 411 height 83
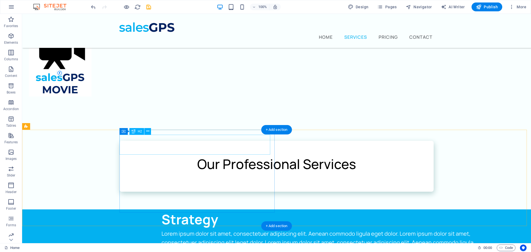
scroll to position [138, 0]
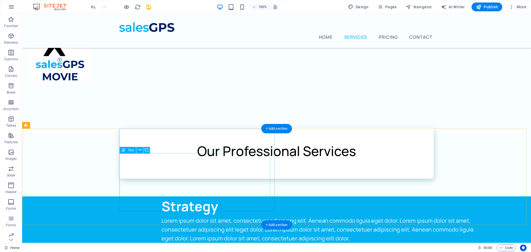
click at [161, 216] on div "Lorem ipsum dolor sit amet, consectetuer adipiscing elit. Aenean commodo ligula…" at bounding box center [322, 229] width 323 height 27
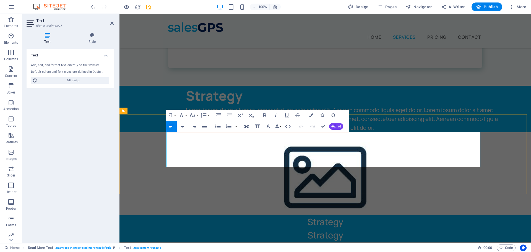
drag, startPoint x: 166, startPoint y: 137, endPoint x: 228, endPoint y: 162, distance: 66.3
copy span "Our Fractional Vice President of Sales serves as the architect of your revenue …"
click at [354, 132] on figure at bounding box center [324, 173] width 411 height 83
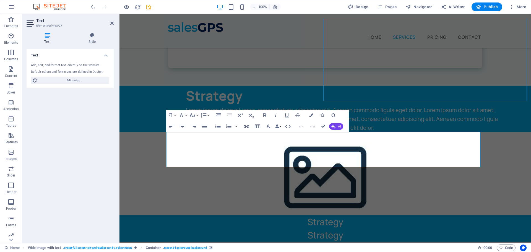
select select "px"
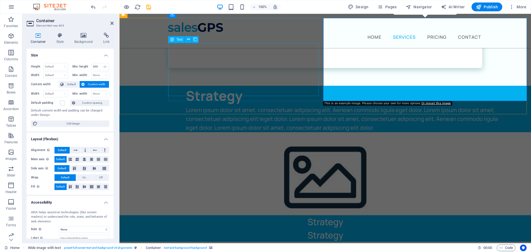
click at [209, 106] on div "Lorem ipsum dolor sit amet, consectetuer adipiscing elit. Aenean commodo ligula…" at bounding box center [347, 119] width 323 height 27
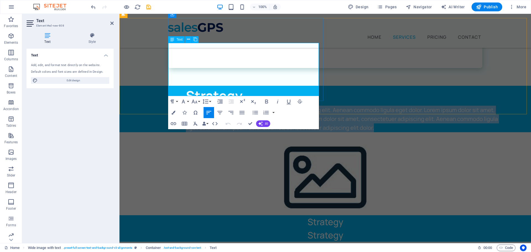
drag, startPoint x: 169, startPoint y: 49, endPoint x: 287, endPoint y: 91, distance: 125.7
click at [288, 106] on p "Lorem ipsum dolor sit amet, consectetuer adipiscing elit. Aenean commodo ligula…" at bounding box center [347, 119] width 323 height 27
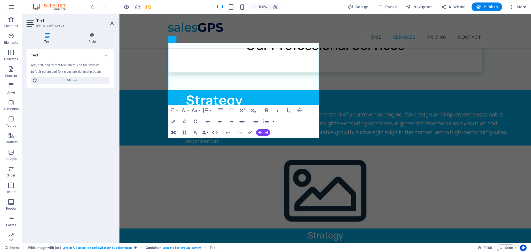
click at [365, 145] on figure at bounding box center [324, 186] width 411 height 83
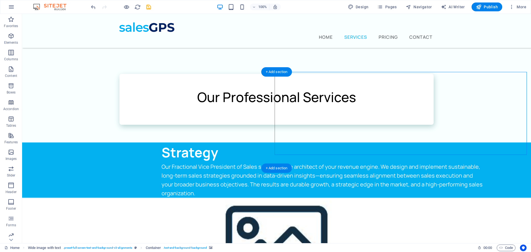
scroll to position [189, 0]
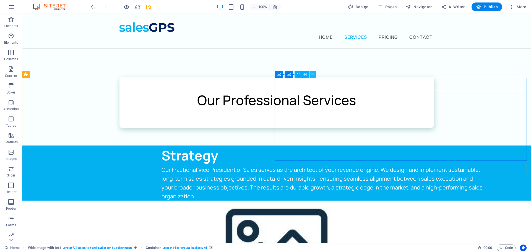
click at [312, 73] on icon at bounding box center [312, 74] width 3 height 6
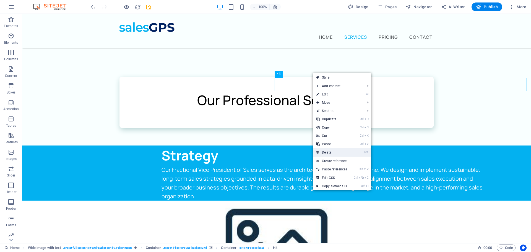
click at [331, 151] on link "⌦ Delete" at bounding box center [331, 152] width 37 height 8
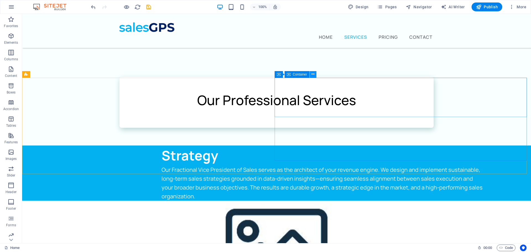
click at [314, 74] on icon at bounding box center [312, 74] width 3 height 6
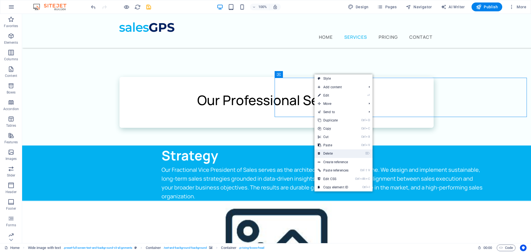
click at [338, 151] on link "⌦ Delete" at bounding box center [332, 153] width 37 height 8
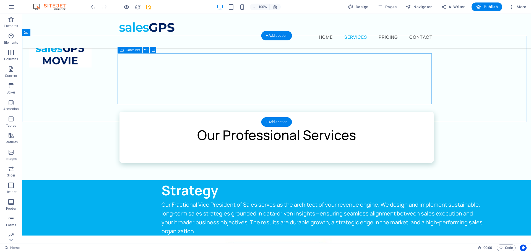
scroll to position [194, 0]
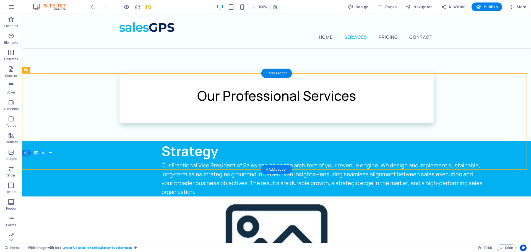
click at [49, 153] on icon at bounding box center [50, 153] width 3 height 6
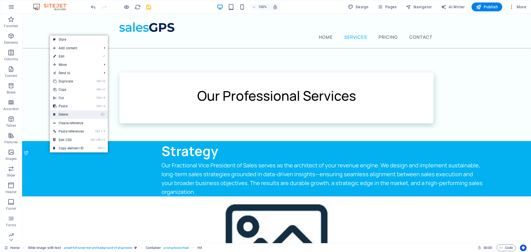
click at [70, 113] on link "⌦ Delete" at bounding box center [68, 114] width 37 height 8
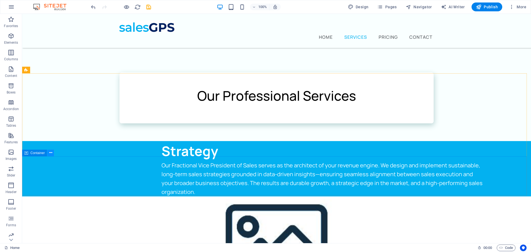
click at [50, 152] on icon at bounding box center [50, 153] width 3 height 6
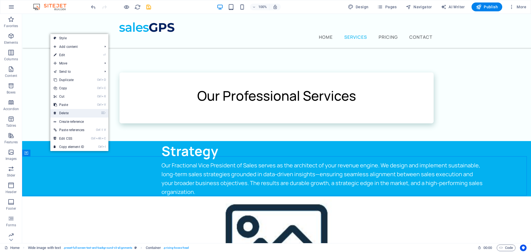
click at [71, 111] on link "⌦ Delete" at bounding box center [68, 113] width 37 height 8
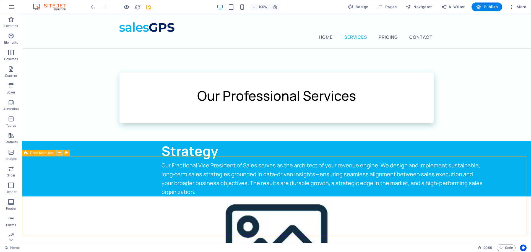
click at [57, 155] on button at bounding box center [59, 153] width 7 height 7
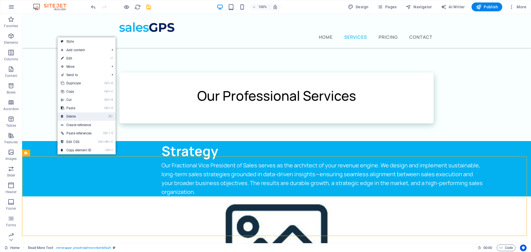
click at [76, 118] on link "⌦ Delete" at bounding box center [76, 116] width 37 height 8
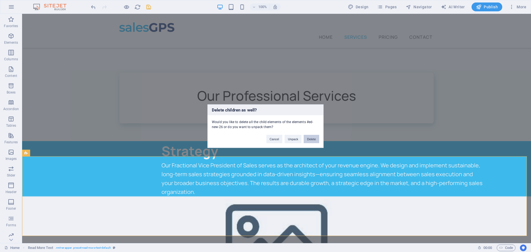
click at [316, 139] on button "Delete" at bounding box center [311, 139] width 15 height 8
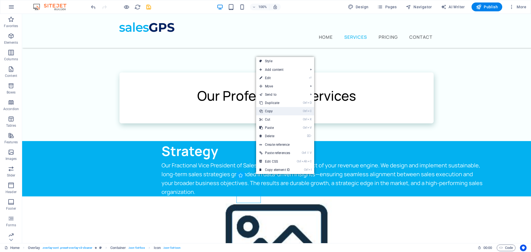
click at [282, 113] on link "Ctrl C Copy" at bounding box center [274, 111] width 37 height 8
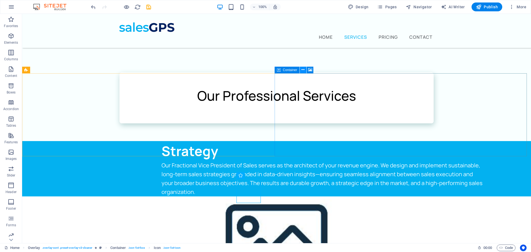
click at [303, 70] on icon at bounding box center [302, 70] width 3 height 6
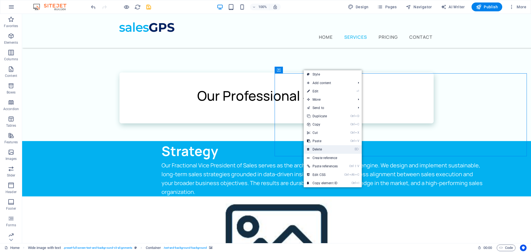
click at [325, 147] on link "⌦ Delete" at bounding box center [322, 149] width 37 height 8
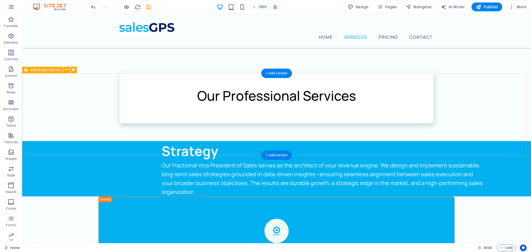
click at [301, 141] on div "Strategy Our Fractional Vice President of Sales serves as the architect of your…" at bounding box center [276, 168] width 509 height 55
click at [282, 73] on div "+ Add section" at bounding box center [276, 73] width 31 height 9
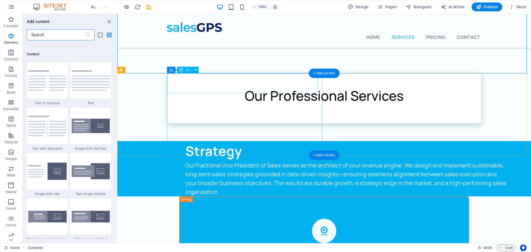
scroll to position [968, 0]
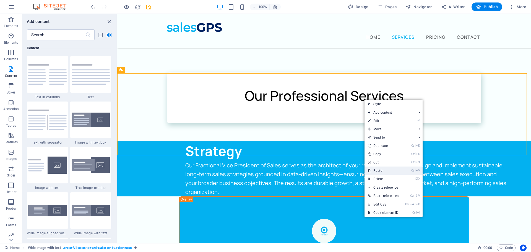
click at [380, 170] on link "Ctrl V Paste" at bounding box center [382, 170] width 37 height 8
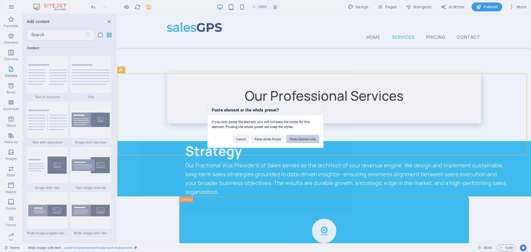
click at [293, 140] on button "Paste Element only" at bounding box center [302, 139] width 33 height 8
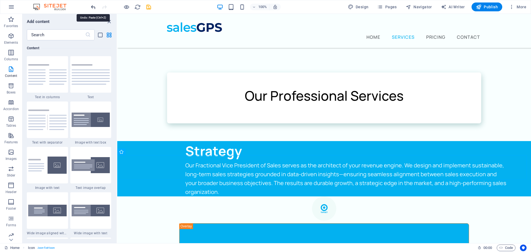
click at [0, 0] on icon "undo" at bounding box center [0, 0] width 0 height 0
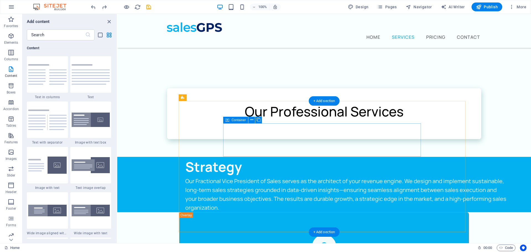
scroll to position [138, 0]
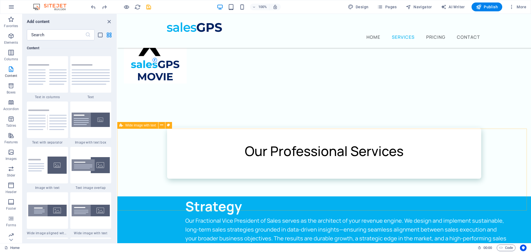
click at [126, 125] on span "Wide image with text" at bounding box center [140, 125] width 31 height 3
click at [162, 125] on icon at bounding box center [161, 125] width 3 height 6
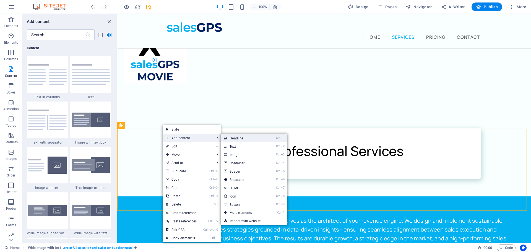
click at [238, 138] on link "Ctrl 1 Headline" at bounding box center [244, 138] width 46 height 8
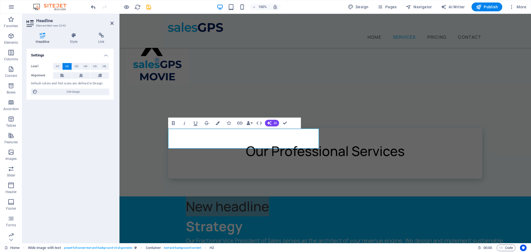
click at [0, 0] on icon "undo" at bounding box center [0, 0] width 0 height 0
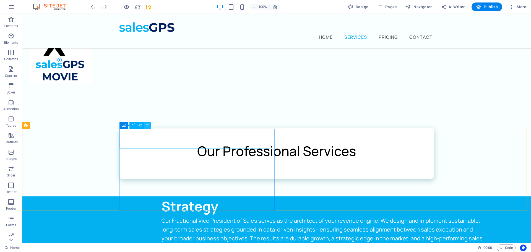
click at [148, 124] on icon at bounding box center [147, 125] width 3 height 6
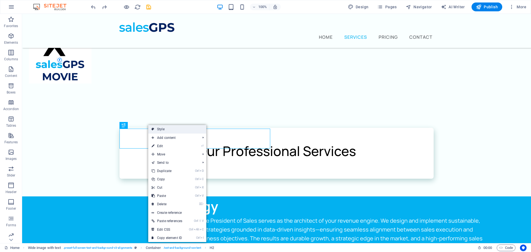
click at [183, 129] on link "Style" at bounding box center [177, 129] width 58 height 8
select select "%"
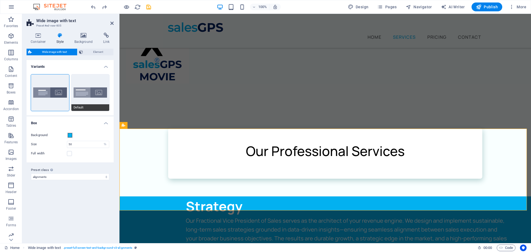
click at [85, 92] on button "Default" at bounding box center [90, 92] width 38 height 36
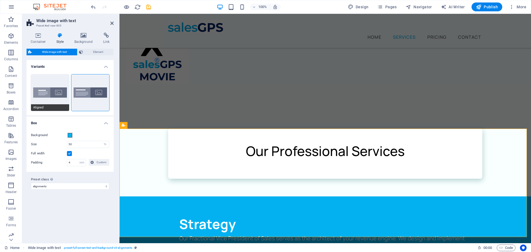
click at [56, 91] on button "Aligned" at bounding box center [50, 92] width 38 height 36
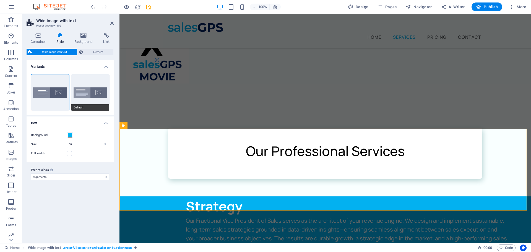
click at [95, 89] on button "Default" at bounding box center [90, 92] width 38 height 36
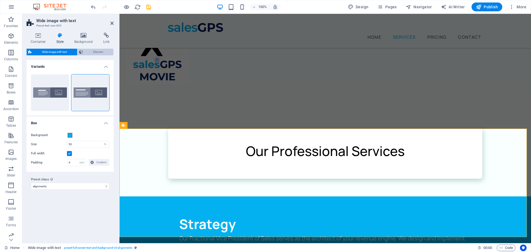
click at [91, 51] on span "Element" at bounding box center [98, 52] width 27 height 7
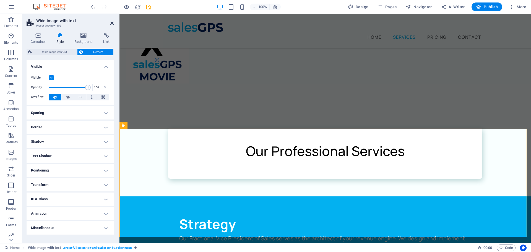
drag, startPoint x: 113, startPoint y: 22, endPoint x: 220, endPoint y: 77, distance: 120.7
click at [113, 22] on icon at bounding box center [111, 23] width 3 height 4
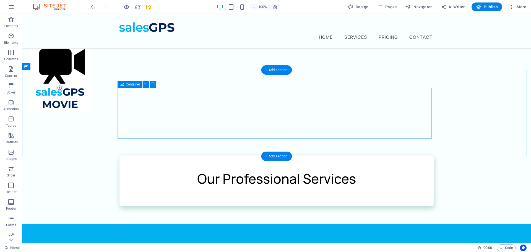
scroll to position [83, 0]
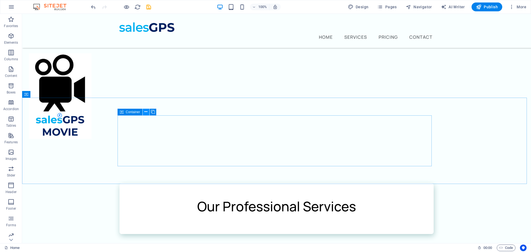
click at [145, 113] on icon at bounding box center [145, 112] width 3 height 6
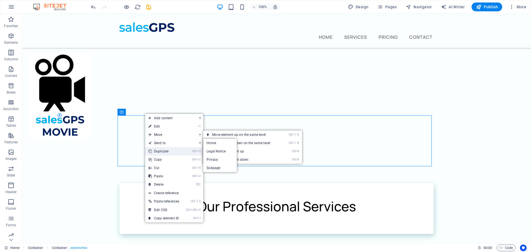
click at [164, 152] on link "Ctrl D Duplicate" at bounding box center [163, 151] width 37 height 8
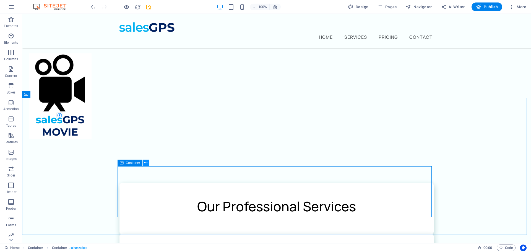
click at [145, 163] on icon at bounding box center [145, 163] width 3 height 6
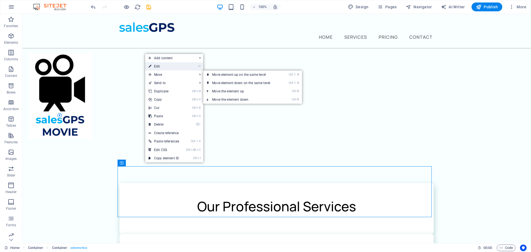
click at [165, 68] on link "⏎ Edit" at bounding box center [163, 66] width 37 height 8
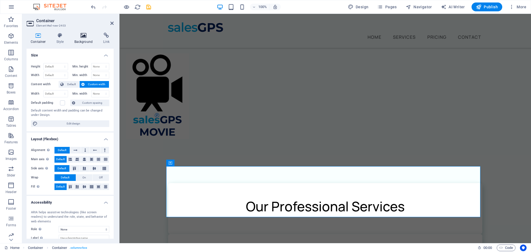
click at [82, 38] on icon at bounding box center [83, 36] width 27 height 6
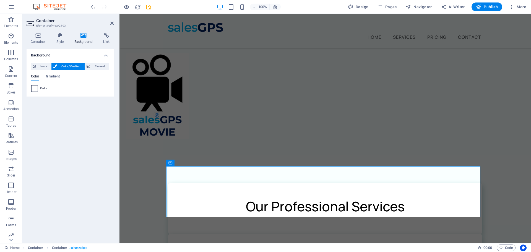
click at [37, 90] on span at bounding box center [35, 88] width 6 height 6
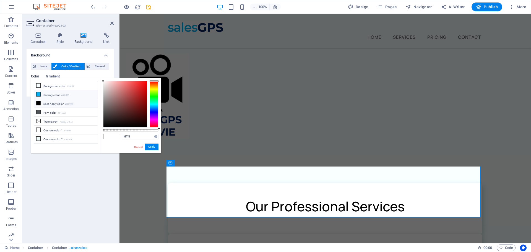
click at [37, 95] on icon at bounding box center [38, 94] width 4 height 4
type input "#03b1f0"
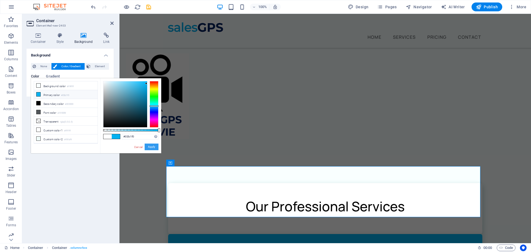
click at [148, 148] on button "Apply" at bounding box center [152, 147] width 14 height 7
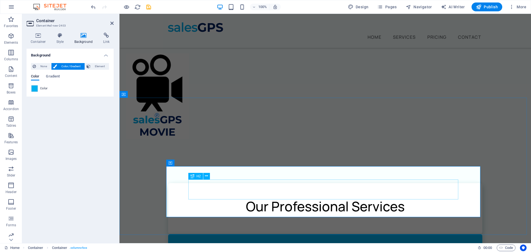
click at [281, 247] on div "Our Professional Services" at bounding box center [325, 257] width 270 height 20
click at [281, 247] on h2 "Our Professional Services" at bounding box center [325, 257] width 270 height 20
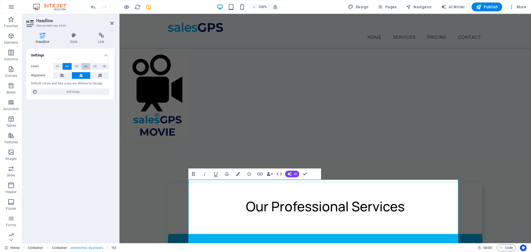
click at [84, 66] on span "H4" at bounding box center [86, 66] width 4 height 7
click at [102, 66] on button "H6" at bounding box center [104, 66] width 9 height 7
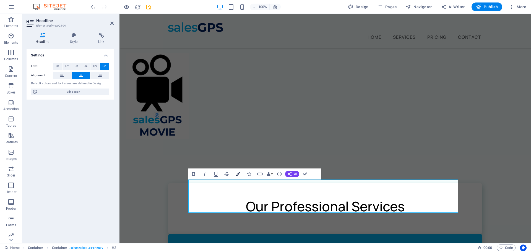
click at [237, 174] on icon "button" at bounding box center [238, 174] width 4 height 4
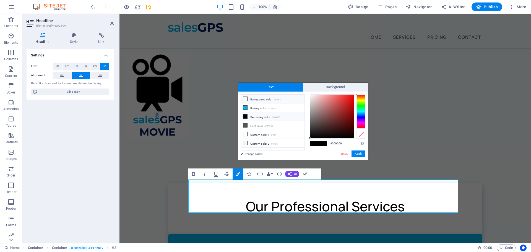
click at [243, 99] on icon at bounding box center [245, 99] width 4 height 4
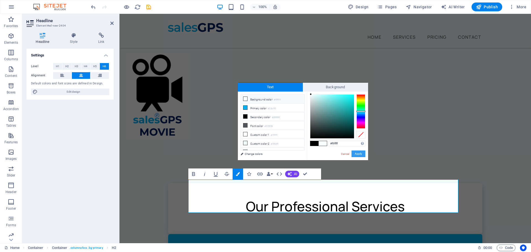
click at [357, 154] on button "Apply" at bounding box center [358, 153] width 14 height 7
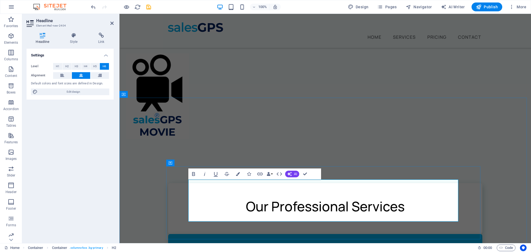
drag, startPoint x: 196, startPoint y: 192, endPoint x: 444, endPoint y: 217, distance: 249.6
click at [239, 173] on icon "button" at bounding box center [238, 174] width 4 height 4
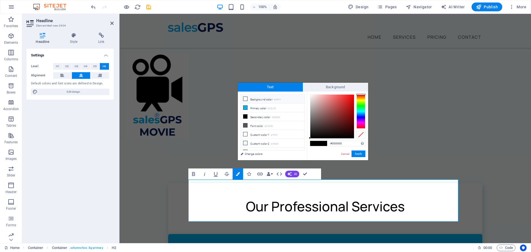
click at [264, 98] on li "Background color #f9ffff" at bounding box center [273, 99] width 64 height 9
type input "#f9ffff"
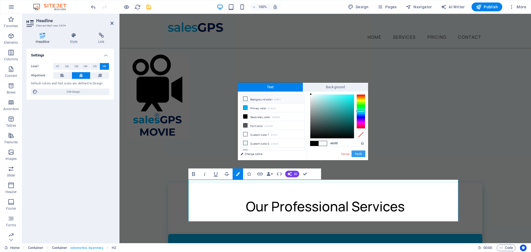
drag, startPoint x: 359, startPoint y: 154, endPoint x: 239, endPoint y: 140, distance: 120.5
click at [358, 154] on button "Apply" at bounding box center [358, 153] width 14 height 7
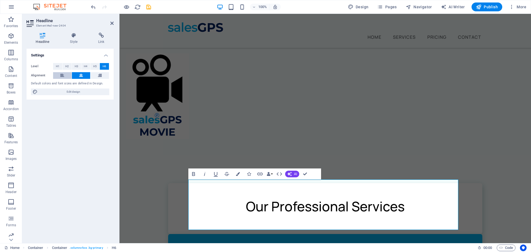
click at [65, 73] on button at bounding box center [62, 75] width 19 height 7
drag, startPoint x: 195, startPoint y: 192, endPoint x: 186, endPoint y: 192, distance: 9.1
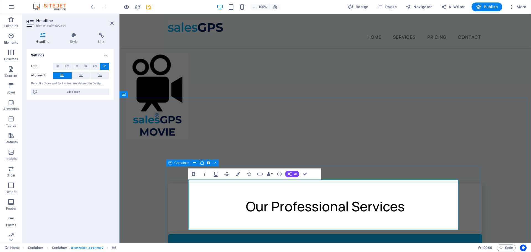
click at [58, 67] on span "H1" at bounding box center [58, 66] width 4 height 7
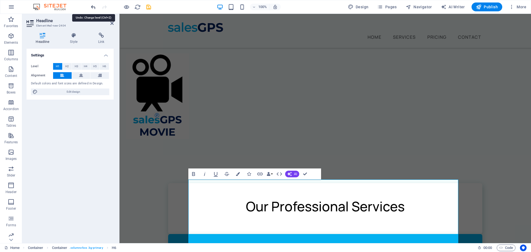
click at [0, 0] on icon "undo" at bounding box center [0, 0] width 0 height 0
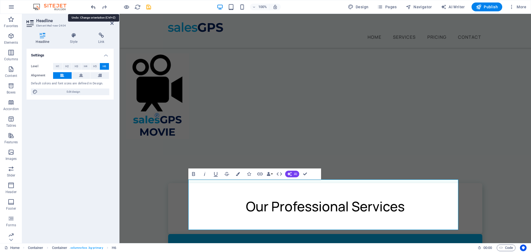
click at [0, 0] on icon "undo" at bounding box center [0, 0] width 0 height 0
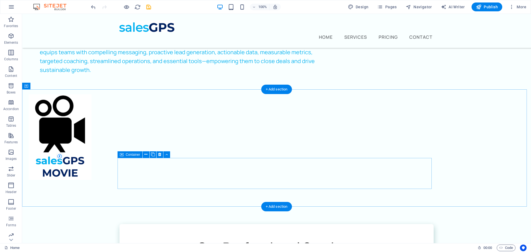
scroll to position [111, 0]
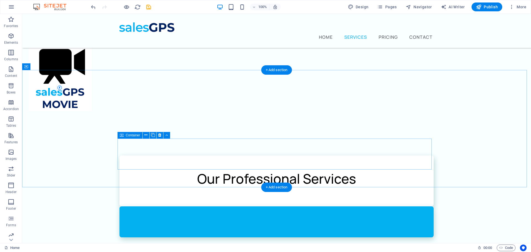
click at [253, 206] on div at bounding box center [276, 221] width 314 height 31
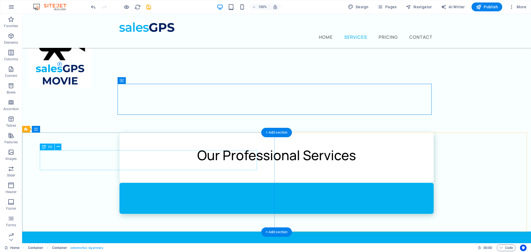
scroll to position [166, 0]
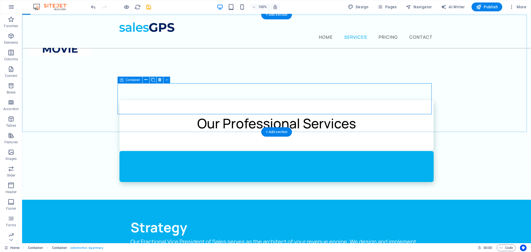
click at [264, 151] on div at bounding box center [276, 166] width 314 height 31
click at [249, 151] on div at bounding box center [276, 166] width 314 height 31
drag, startPoint x: 249, startPoint y: 101, endPoint x: 151, endPoint y: 102, distance: 97.3
click at [249, 151] on div at bounding box center [276, 166] width 314 height 31
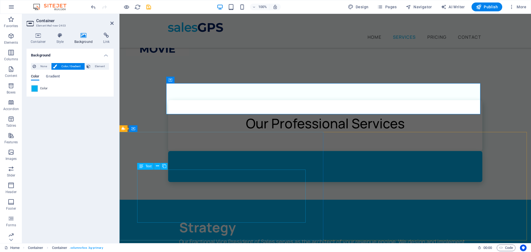
click at [179, 237] on div "Our Fractional Vice President of Sales serves as the architect of your revenue …" at bounding box center [325, 254] width 292 height 35
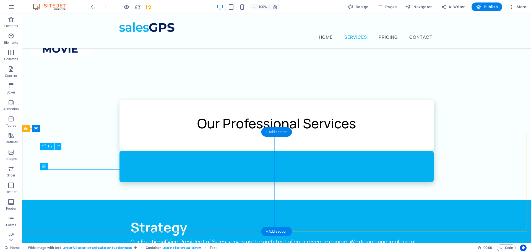
click at [131, 217] on div "Strategy" at bounding box center [277, 227] width 292 height 20
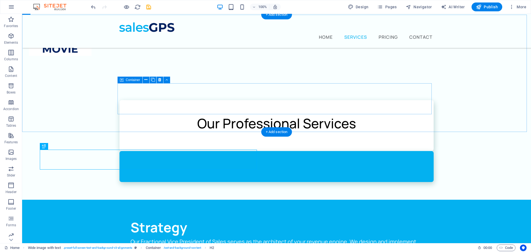
click at [207, 151] on div at bounding box center [276, 166] width 314 height 31
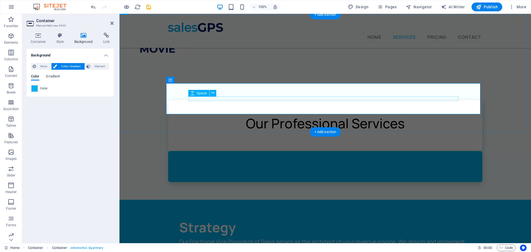
click at [199, 164] on div at bounding box center [325, 166] width 270 height 4
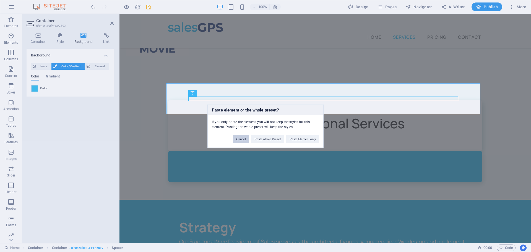
click at [242, 139] on button "Cancel" at bounding box center [241, 139] width 16 height 8
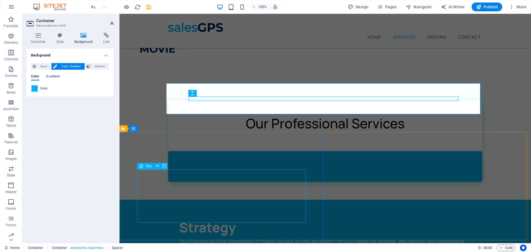
click at [179, 237] on div "Our Fractional Vice President of Sales serves as the architect of your revenue …" at bounding box center [325, 254] width 292 height 35
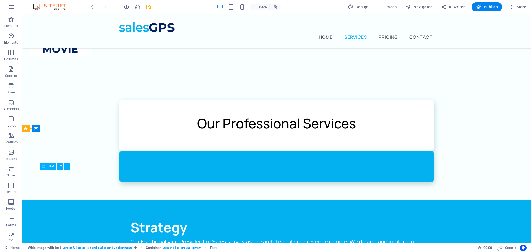
click at [142, 237] on div "Our Fractional Vice President of Sales serves as the architect of your revenue …" at bounding box center [277, 254] width 292 height 35
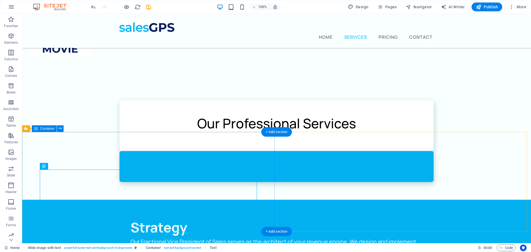
click at [38, 200] on div "Strategy Our Fractional Vice President of Sales serves as the architect of your…" at bounding box center [276, 245] width 509 height 91
click at [131, 237] on div "Our Fractional Vice President of Sales serves as the architect of your revenue …" at bounding box center [277, 254] width 292 height 35
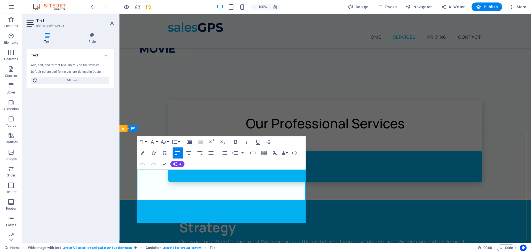
click at [179, 237] on p "Our Fractional Vice President of Sales serves as the architect of your revenue …" at bounding box center [325, 254] width 292 height 35
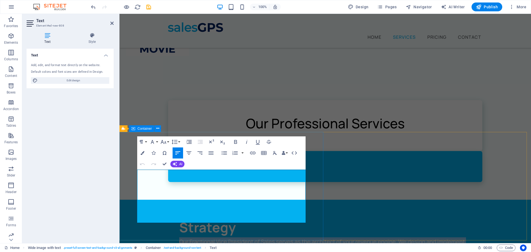
drag, startPoint x: 138, startPoint y: 174, endPoint x: 313, endPoint y: 219, distance: 180.9
click at [313, 219] on div "Strategy Our Fractional Vice President of Sales serves as the architect of your…" at bounding box center [324, 245] width 411 height 91
copy p "Our Fractional Vice President of Sales serves as the architect of your revenue …"
click at [231, 151] on div at bounding box center [325, 166] width 314 height 31
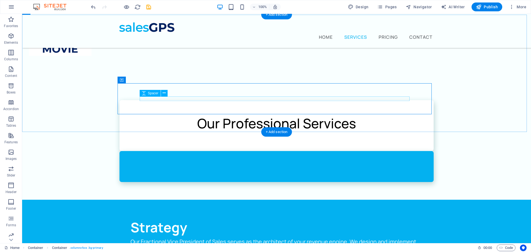
click at [218, 164] on div at bounding box center [277, 166] width 270 height 4
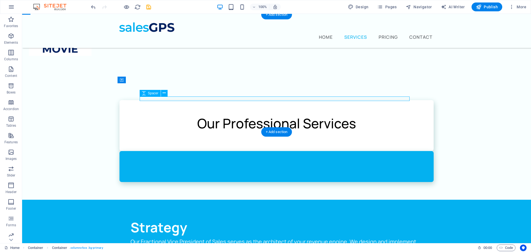
drag, startPoint x: 218, startPoint y: 98, endPoint x: 119, endPoint y: 98, distance: 98.7
click at [218, 164] on div at bounding box center [277, 166] width 270 height 4
select select "px"
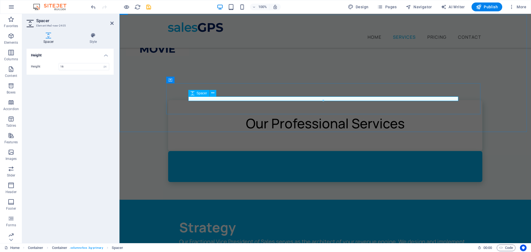
click at [208, 164] on div at bounding box center [325, 166] width 270 height 4
click at [234, 151] on div at bounding box center [325, 166] width 314 height 31
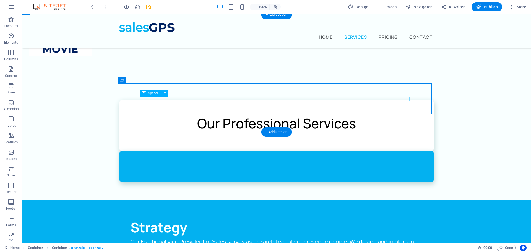
click at [158, 164] on div at bounding box center [277, 166] width 270 height 4
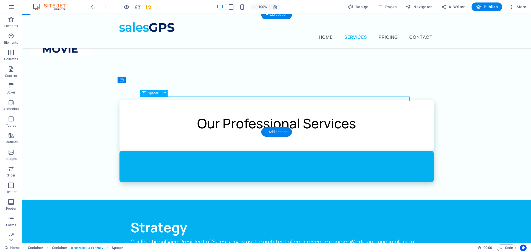
click at [158, 164] on div at bounding box center [277, 166] width 270 height 4
select select "px"
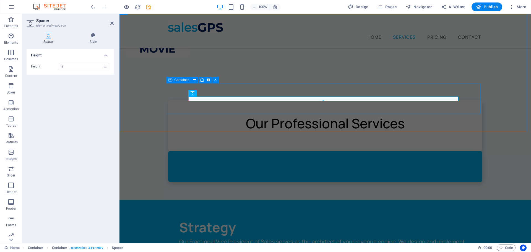
click at [205, 151] on div at bounding box center [325, 166] width 314 height 31
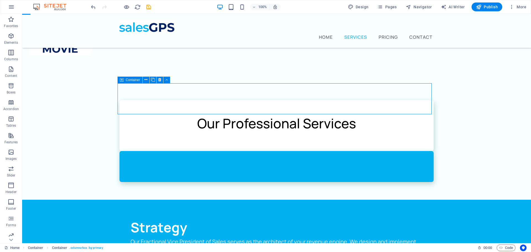
click at [206, 151] on div at bounding box center [276, 166] width 314 height 31
click at [205, 151] on div at bounding box center [276, 166] width 314 height 31
click at [168, 79] on icon at bounding box center [166, 80] width 2 height 6
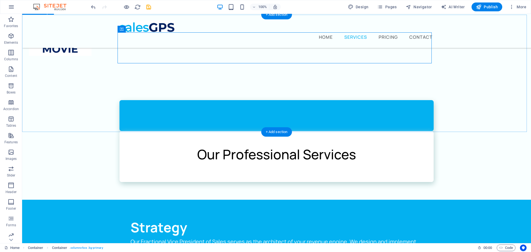
click at [103, 99] on div "Our Professional Services" at bounding box center [276, 140] width 509 height 117
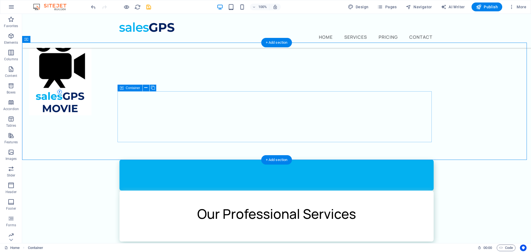
scroll to position [83, 0]
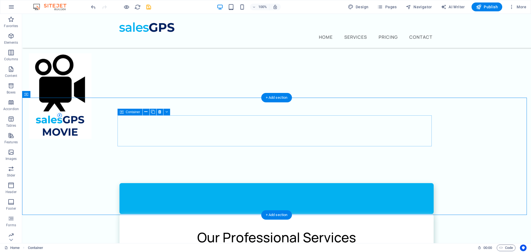
click at [237, 183] on div at bounding box center [276, 198] width 314 height 31
click at [163, 183] on div at bounding box center [276, 198] width 314 height 31
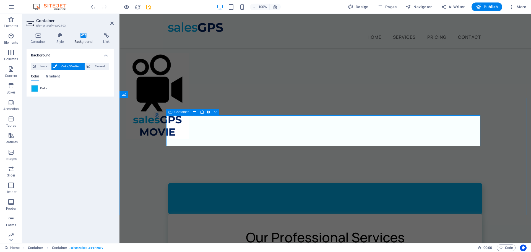
click at [197, 183] on div at bounding box center [325, 198] width 314 height 31
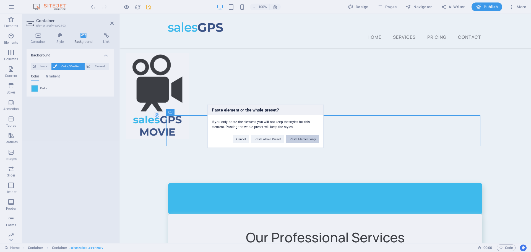
click at [293, 139] on button "Paste Element only" at bounding box center [302, 139] width 33 height 8
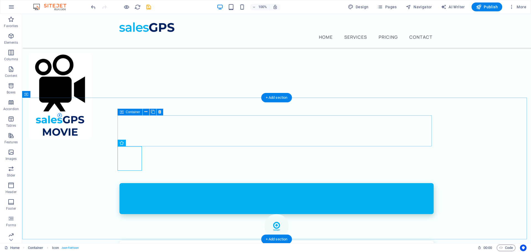
click at [167, 183] on div at bounding box center [276, 198] width 314 height 31
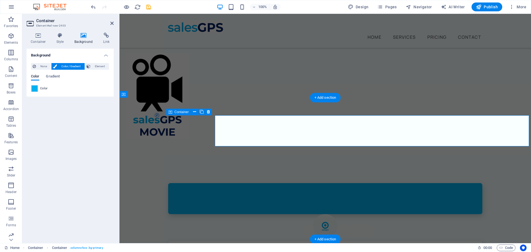
click at [168, 183] on div at bounding box center [325, 198] width 314 height 31
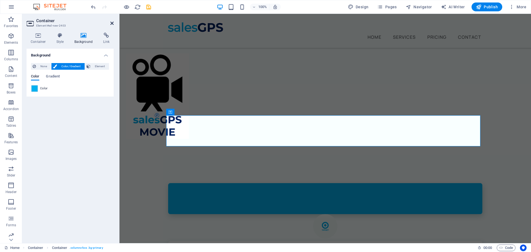
click at [110, 24] on icon at bounding box center [111, 23] width 3 height 4
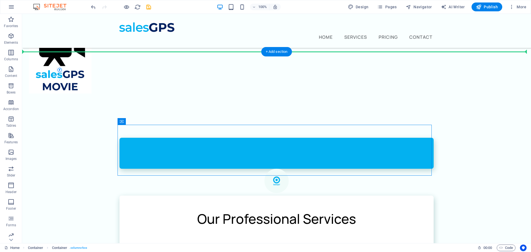
scroll to position [127, 0]
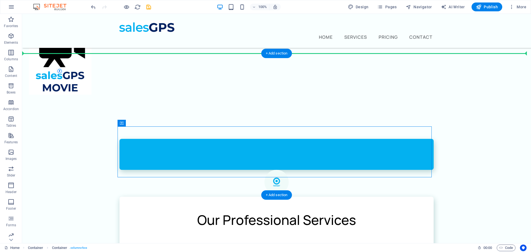
drag, startPoint x: 146, startPoint y: 99, endPoint x: 123, endPoint y: 71, distance: 36.4
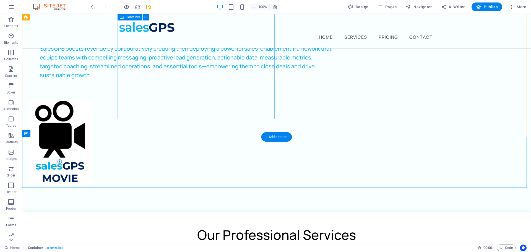
scroll to position [44, 0]
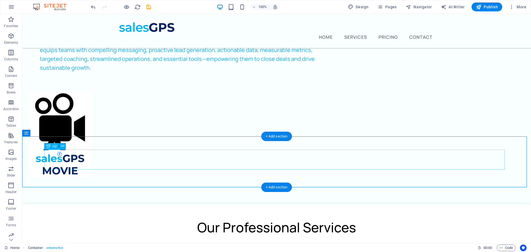
click at [220, 217] on div "Our Professional Services" at bounding box center [276, 227] width 465 height 20
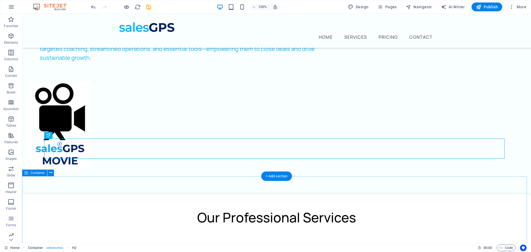
scroll to position [55, 0]
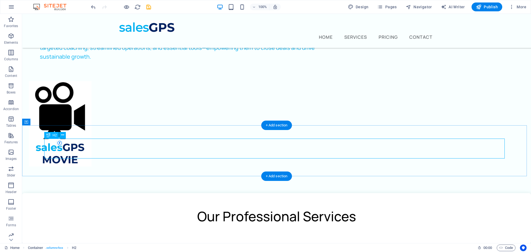
click at [213, 206] on div "Our Professional Services" at bounding box center [276, 216] width 465 height 20
drag, startPoint x: 213, startPoint y: 151, endPoint x: 116, endPoint y: 152, distance: 97.3
click at [213, 206] on div "Our Professional Services" at bounding box center [276, 216] width 465 height 20
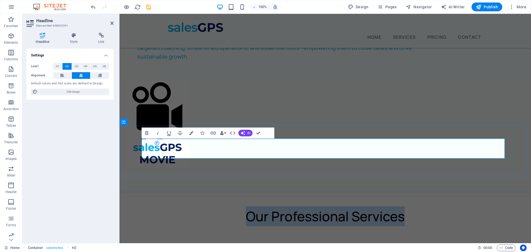
click at [249, 206] on h2 "Our Professional Services" at bounding box center [325, 216] width 367 height 20
click at [247, 206] on h2 "Our Professional Services" at bounding box center [325, 216] width 367 height 20
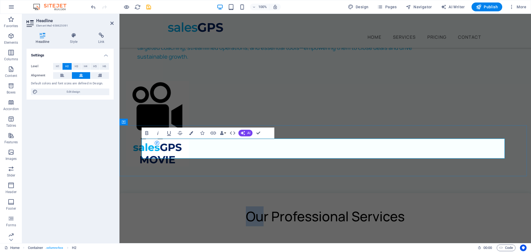
drag, startPoint x: 264, startPoint y: 151, endPoint x: 246, endPoint y: 149, distance: 17.8
click at [245, 206] on h2 "Our Professional Services" at bounding box center [325, 216] width 367 height 20
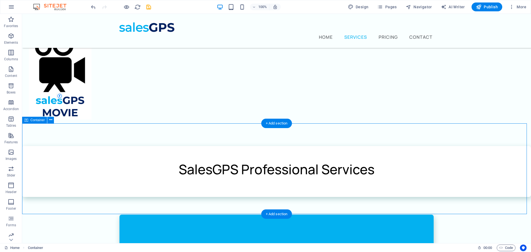
scroll to position [111, 0]
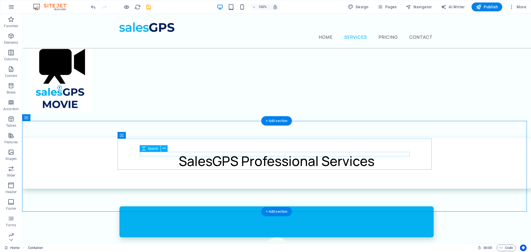
click at [158, 220] on div at bounding box center [277, 222] width 270 height 4
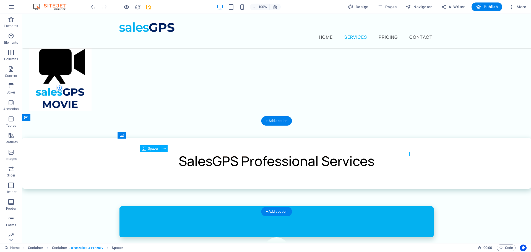
click at [158, 220] on div at bounding box center [277, 222] width 270 height 4
select select "px"
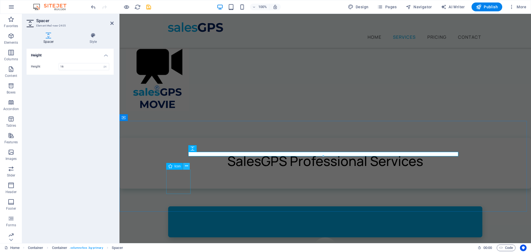
click at [186, 167] on icon at bounding box center [186, 166] width 3 height 6
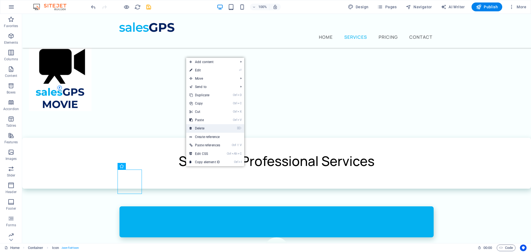
click at [205, 125] on link "⌦ Delete" at bounding box center [204, 128] width 37 height 8
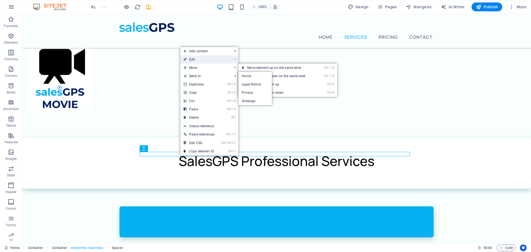
click at [210, 62] on link "⏎ Edit" at bounding box center [198, 59] width 37 height 8
select select "px"
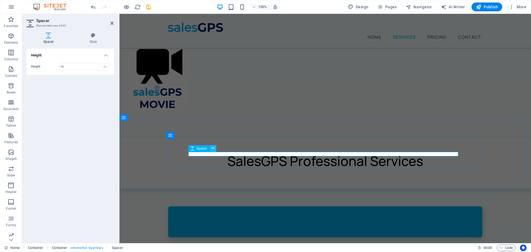
click at [213, 149] on icon at bounding box center [212, 148] width 3 height 6
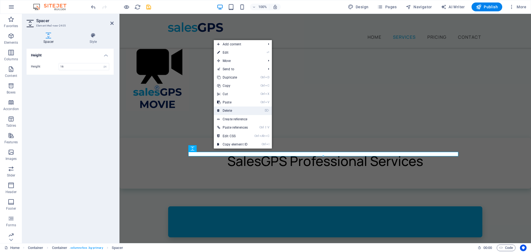
drag, startPoint x: 234, startPoint y: 110, endPoint x: 200, endPoint y: 121, distance: 36.1
click at [234, 110] on link "⌦ Delete" at bounding box center [232, 110] width 37 height 8
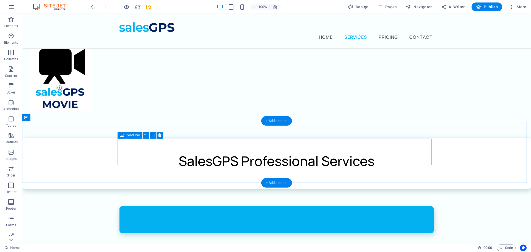
click at [178, 206] on div at bounding box center [276, 219] width 314 height 27
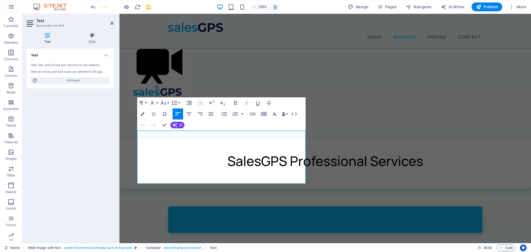
scroll to position [221, 0]
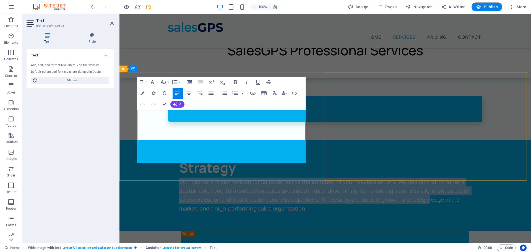
drag, startPoint x: 138, startPoint y: 114, endPoint x: 298, endPoint y: 153, distance: 165.1
click at [298, 178] on p "Our Fractional Vice President of Sales serves as the architect of your revenue …" at bounding box center [325, 195] width 292 height 35
drag, startPoint x: 296, startPoint y: 160, endPoint x: 137, endPoint y: 115, distance: 165.4
click at [179, 178] on p "Our Fractional Vice President of Sales serves as the architect of your revenue …" at bounding box center [325, 195] width 292 height 35
copy p "Our Fractional Vice President of Sales serves as the architect of your revenue …"
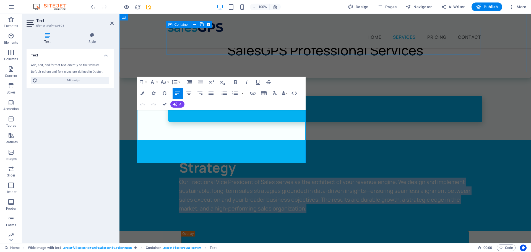
click at [203, 96] on div at bounding box center [325, 109] width 314 height 27
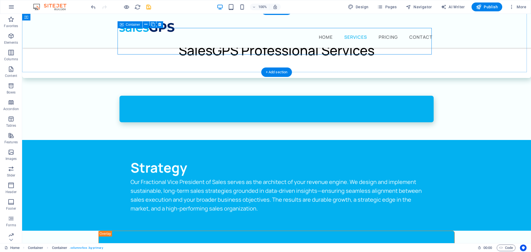
click at [198, 96] on div at bounding box center [276, 109] width 314 height 27
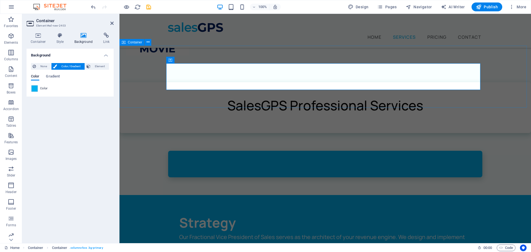
scroll to position [166, 0]
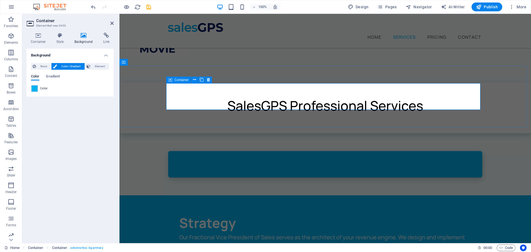
click at [179, 151] on div at bounding box center [325, 164] width 314 height 27
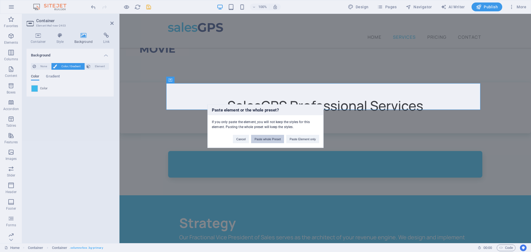
click at [271, 141] on button "Paste whole Preset" at bounding box center [267, 139] width 33 height 8
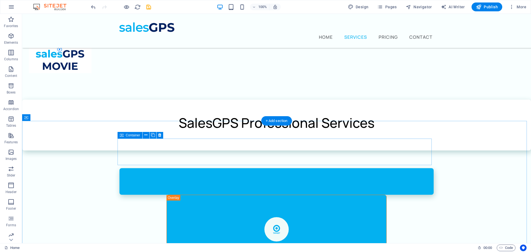
scroll to position [194, 0]
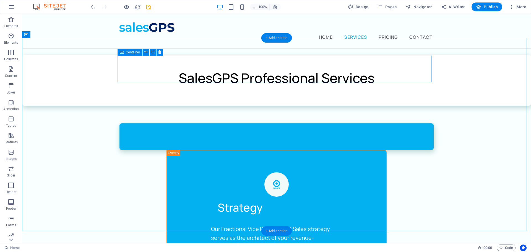
click at [253, 123] on div at bounding box center [276, 136] width 314 height 27
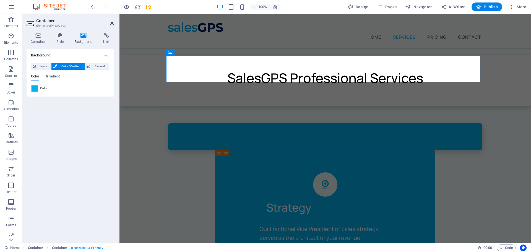
click at [113, 22] on icon at bounding box center [111, 23] width 3 height 4
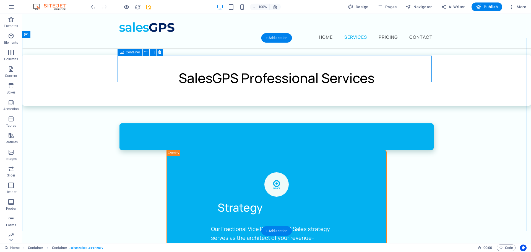
click at [170, 123] on div at bounding box center [276, 136] width 314 height 27
click at [145, 53] on icon at bounding box center [145, 52] width 3 height 6
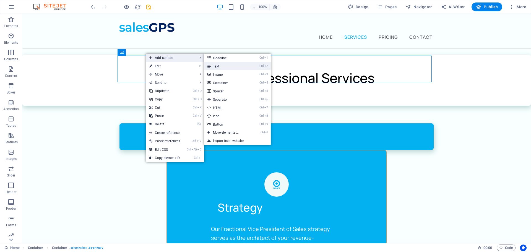
click at [216, 66] on link "Ctrl 2 Text" at bounding box center [227, 66] width 46 height 8
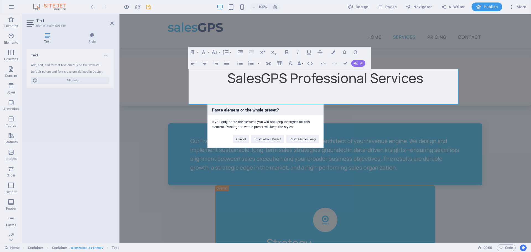
click at [140, 151] on div "Paste element or the whole preset? If you only paste the element, you will not …" at bounding box center [265, 126] width 531 height 252
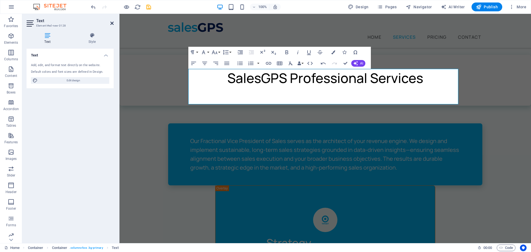
click at [112, 24] on icon at bounding box center [111, 23] width 3 height 4
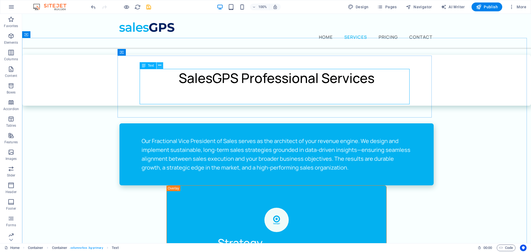
click at [159, 66] on icon at bounding box center [159, 65] width 3 height 6
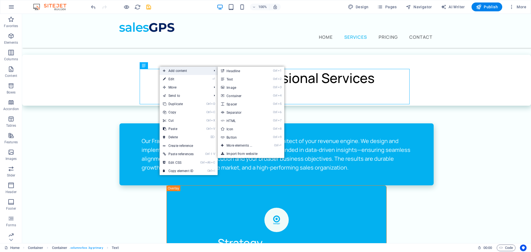
click at [177, 71] on span "Add content" at bounding box center [185, 71] width 50 height 8
drag, startPoint x: 236, startPoint y: 71, endPoint x: 90, endPoint y: 59, distance: 146.4
click at [236, 71] on link "Ctrl 1 Headline" at bounding box center [241, 71] width 46 height 8
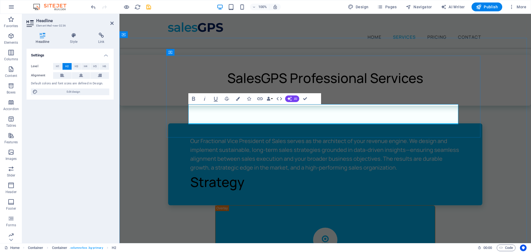
click at [231, 172] on h2 "Strategy" at bounding box center [325, 182] width 270 height 20
click at [195, 100] on icon "button" at bounding box center [193, 98] width 7 height 7
click at [238, 100] on icon "button" at bounding box center [238, 99] width 4 height 4
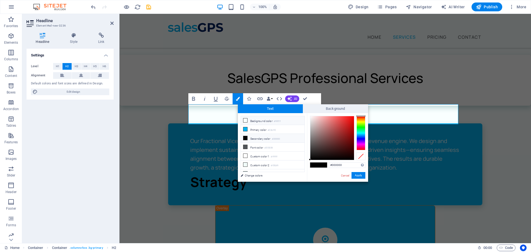
click at [245, 119] on icon at bounding box center [245, 120] width 4 height 4
type input "#f9ffff"
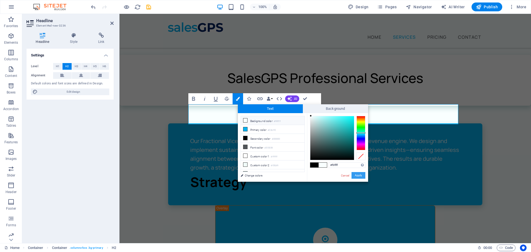
click at [360, 176] on button "Apply" at bounding box center [358, 175] width 14 height 7
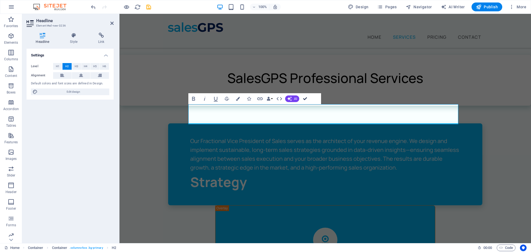
drag, startPoint x: 305, startPoint y: 99, endPoint x: 266, endPoint y: 94, distance: 39.6
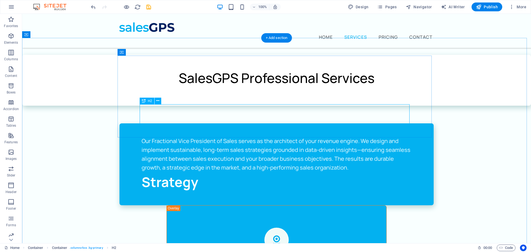
click at [155, 172] on div "Strategy" at bounding box center [277, 182] width 270 height 20
click at [159, 172] on div "Strategy" at bounding box center [277, 182] width 270 height 20
click at [148, 137] on div "Our Fractional Vice President of Sales serves as the architect of your revenue …" at bounding box center [277, 154] width 270 height 35
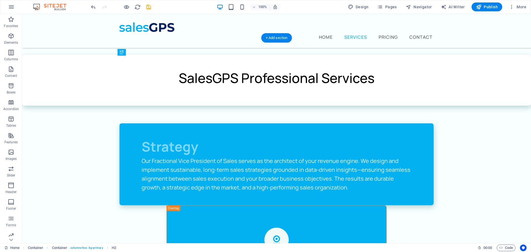
drag, startPoint x: 148, startPoint y: 94, endPoint x: 147, endPoint y: 71, distance: 22.7
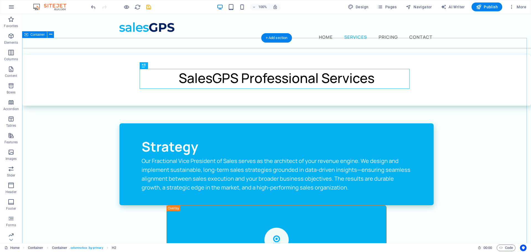
click at [462, 124] on div "Strategy Our Fractional Vice President of Sales serves as the architect of your…" at bounding box center [276, 253] width 509 height 294
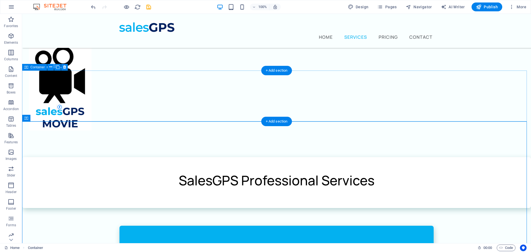
scroll to position [83, 0]
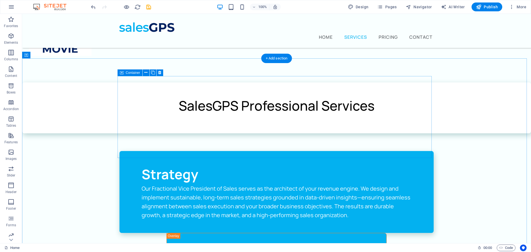
scroll to position [194, 0]
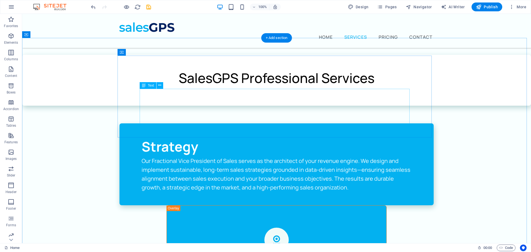
click at [347, 157] on div "Our Fractional Vice President of Sales serves as the architect of your revenue …" at bounding box center [277, 174] width 270 height 35
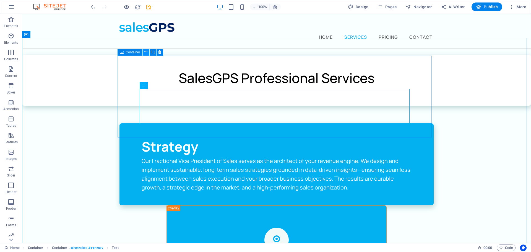
click at [146, 52] on icon at bounding box center [145, 52] width 3 height 6
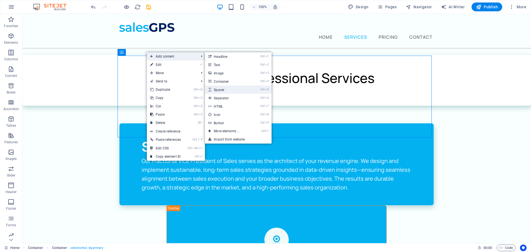
click at [215, 88] on link "Ctrl 5 Spacer" at bounding box center [228, 89] width 46 height 8
select select "px"
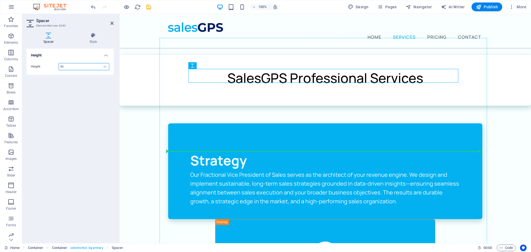
drag, startPoint x: 311, startPoint y: 81, endPoint x: 197, endPoint y: 144, distance: 130.6
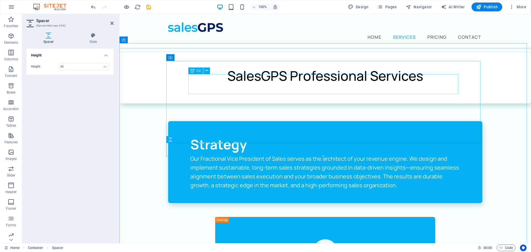
scroll to position [166, 0]
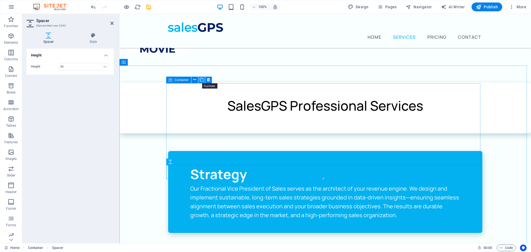
click at [200, 79] on icon at bounding box center [202, 80] width 4 height 6
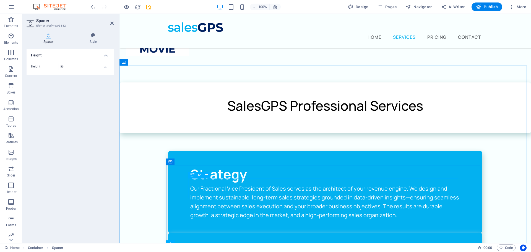
click at [217, 246] on div "Strategy" at bounding box center [325, 256] width 270 height 20
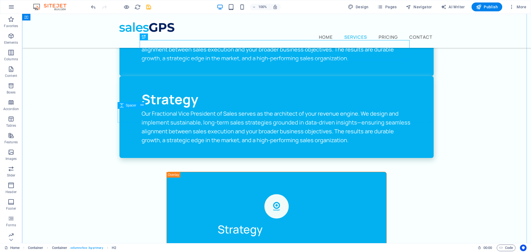
scroll to position [304, 0]
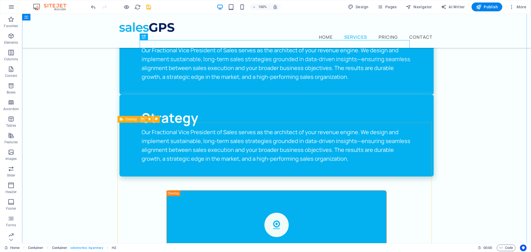
click at [143, 120] on icon at bounding box center [142, 119] width 3 height 6
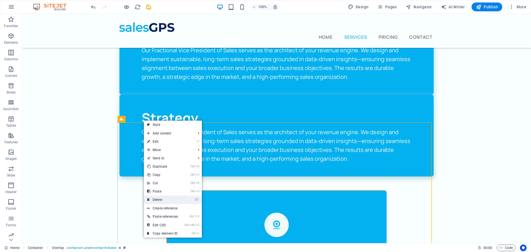
click at [170, 199] on link "⌦ Delete" at bounding box center [162, 199] width 37 height 8
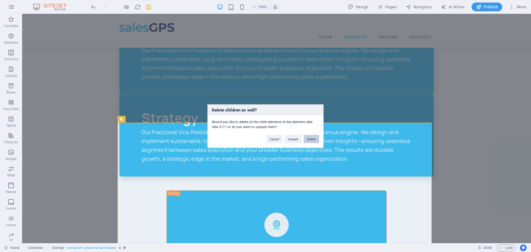
click at [315, 138] on button "Delete" at bounding box center [311, 139] width 15 height 8
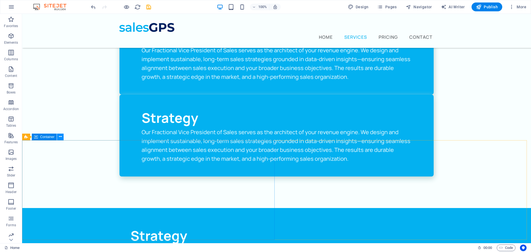
click at [61, 136] on icon at bounding box center [60, 137] width 3 height 6
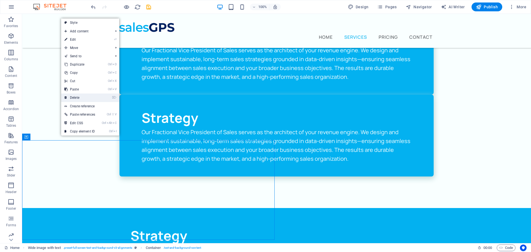
click at [80, 97] on link "⌦ Delete" at bounding box center [79, 97] width 37 height 8
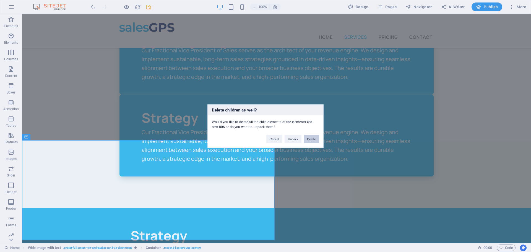
click at [312, 140] on button "Delete" at bounding box center [311, 139] width 15 height 8
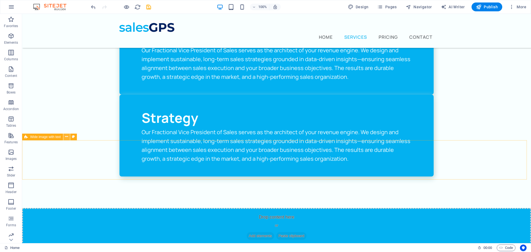
click at [66, 136] on icon at bounding box center [66, 137] width 3 height 6
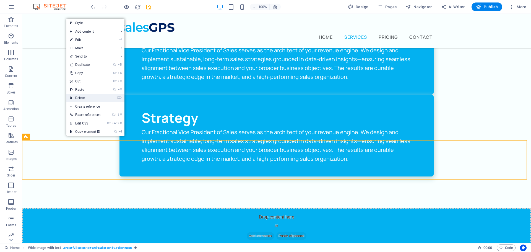
click at [93, 98] on link "⌦ Delete" at bounding box center [84, 98] width 37 height 8
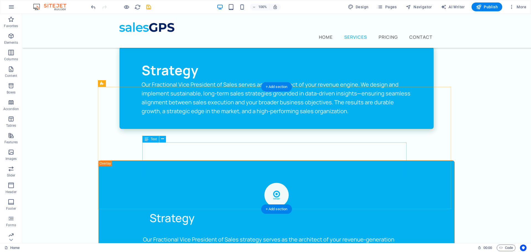
scroll to position [359, 0]
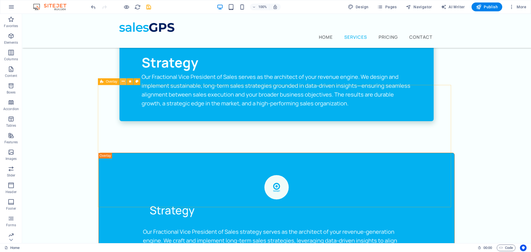
click at [124, 81] on icon at bounding box center [123, 82] width 3 height 6
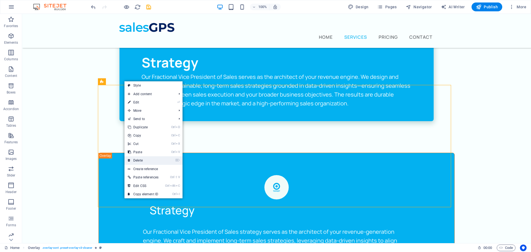
click at [148, 160] on link "⌦ Delete" at bounding box center [142, 160] width 37 height 8
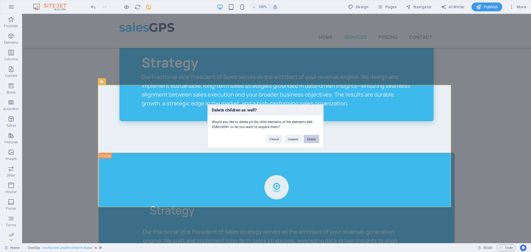
click at [316, 139] on button "Delete" at bounding box center [311, 139] width 15 height 8
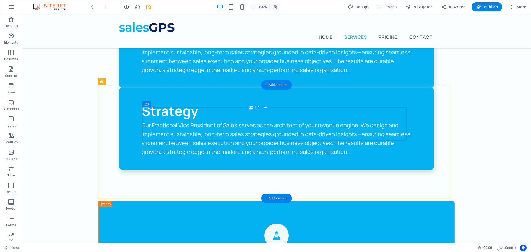
scroll to position [249, 0]
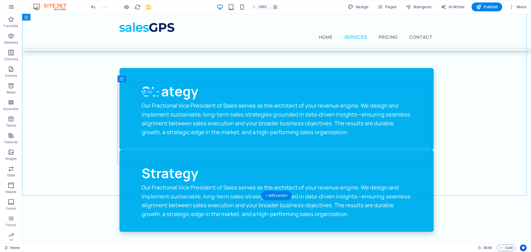
click at [181, 163] on div "Strategy" at bounding box center [277, 173] width 270 height 20
click at [179, 163] on div "Strategy" at bounding box center [277, 173] width 270 height 20
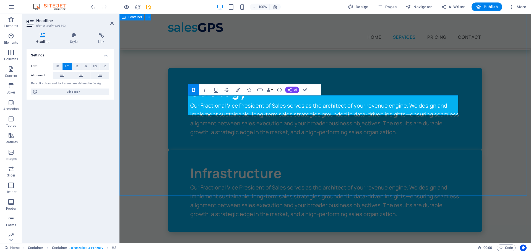
click at [134, 162] on div "Strategy Our Fractional Vice President of Sales serves as the architect of your…" at bounding box center [324, 156] width 411 height 213
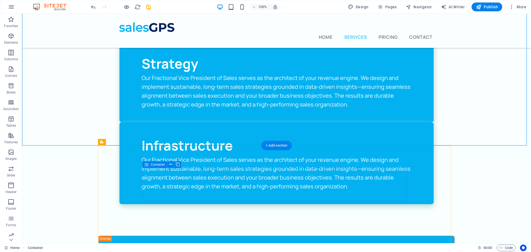
scroll to position [332, 0]
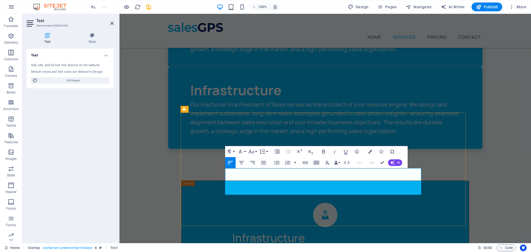
drag, startPoint x: 226, startPoint y: 172, endPoint x: 421, endPoint y: 188, distance: 196.1
copy p "A comprehensive Go-To-Market (GTM) report clearly outlines your company's strat…"
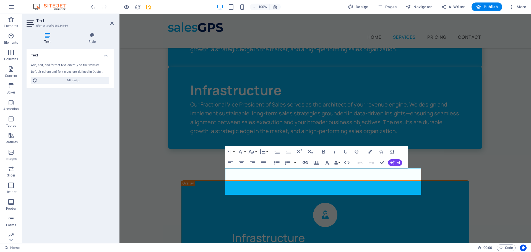
click at [126, 110] on div "Strategy Our Fractional Vice President of Sales serves as the architect of your…" at bounding box center [324, 73] width 411 height 213
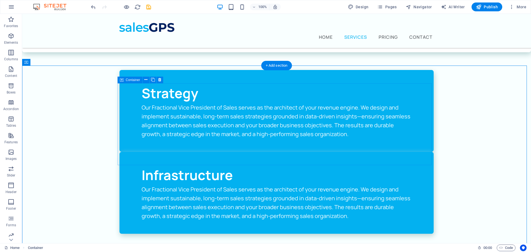
scroll to position [166, 0]
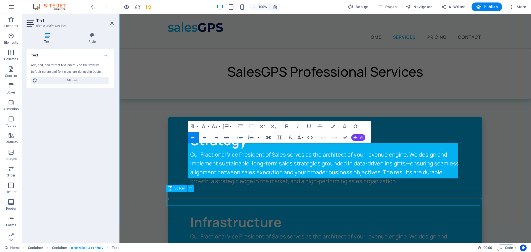
scroll to position [221, 0]
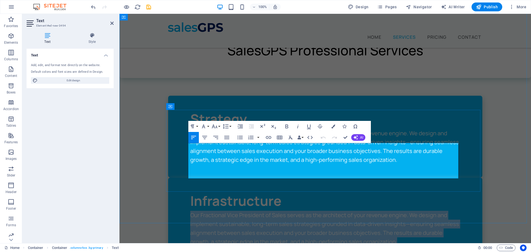
drag, startPoint x: 190, startPoint y: 146, endPoint x: 414, endPoint y: 171, distance: 225.4
click at [414, 211] on p "Our Fractional Vice President of Sales serves as the architect of your revenue …" at bounding box center [325, 228] width 270 height 35
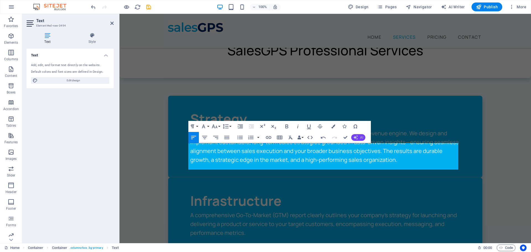
click at [360, 136] on span "AI" at bounding box center [361, 137] width 3 height 3
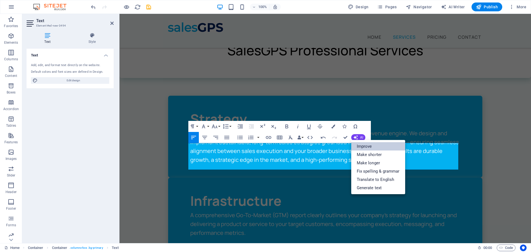
click at [361, 144] on link "Improve" at bounding box center [378, 146] width 54 height 8
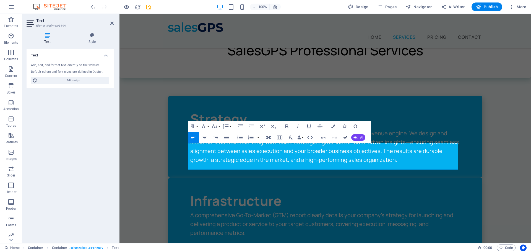
drag, startPoint x: 346, startPoint y: 136, endPoint x: 325, endPoint y: 122, distance: 25.5
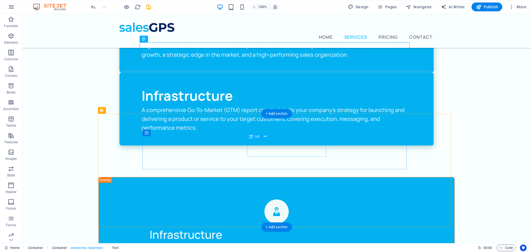
scroll to position [332, 0]
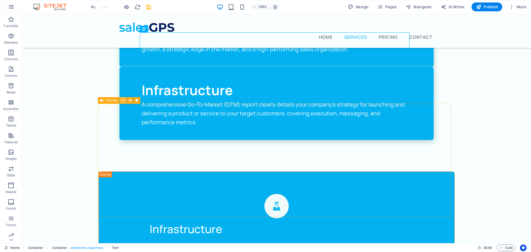
click at [124, 99] on icon at bounding box center [123, 100] width 3 height 6
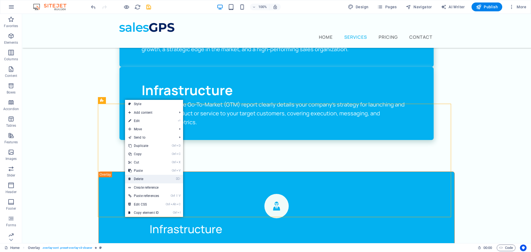
click at [149, 179] on link "⌦ Delete" at bounding box center [143, 179] width 37 height 8
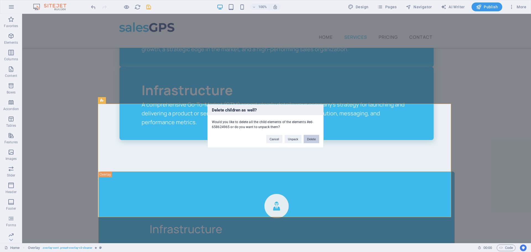
click at [311, 140] on button "Delete" at bounding box center [311, 139] width 15 height 8
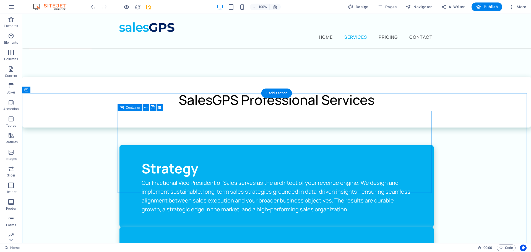
scroll to position [194, 0]
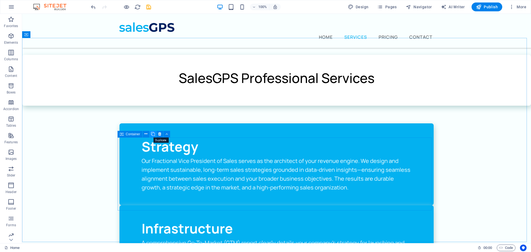
click at [152, 135] on icon at bounding box center [153, 134] width 4 height 6
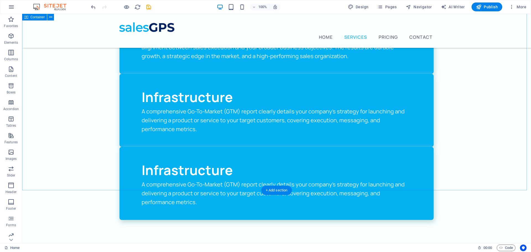
scroll to position [332, 0]
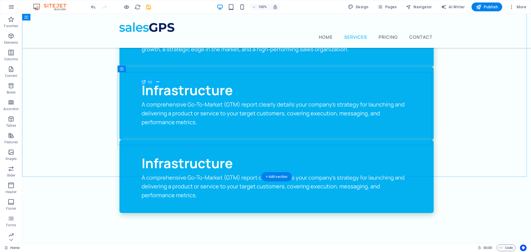
click at [177, 153] on div "Infrastructure" at bounding box center [277, 163] width 270 height 20
click at [176, 153] on div "Infrastructure" at bounding box center [277, 163] width 270 height 20
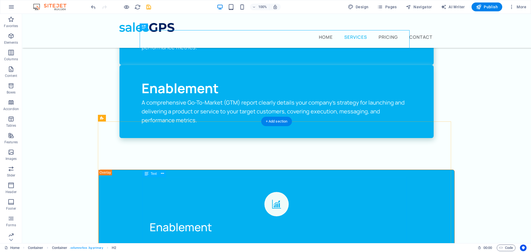
scroll to position [415, 0]
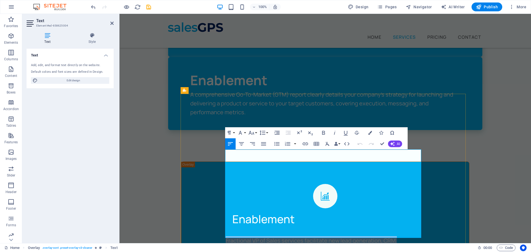
drag, startPoint x: 225, startPoint y: 154, endPoint x: 347, endPoint y: 234, distance: 145.8
copy p "Fractional VP of Sales services facilitate new lead generation, CRM management,…"
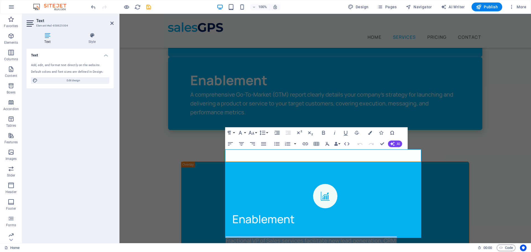
click at [108, 20] on h2 "Text" at bounding box center [74, 20] width 77 height 5
click at [109, 24] on header "Text Element #ed-658625004" at bounding box center [70, 21] width 87 height 14
drag, startPoint x: 111, startPoint y: 23, endPoint x: 89, endPoint y: 10, distance: 25.6
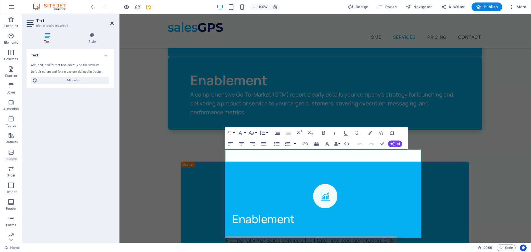
click at [111, 23] on icon at bounding box center [111, 23] width 3 height 4
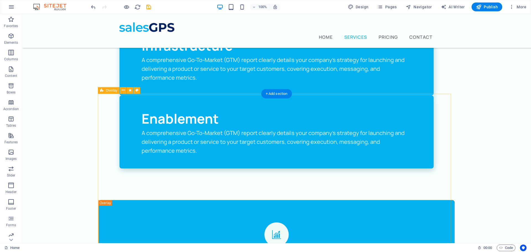
scroll to position [332, 0]
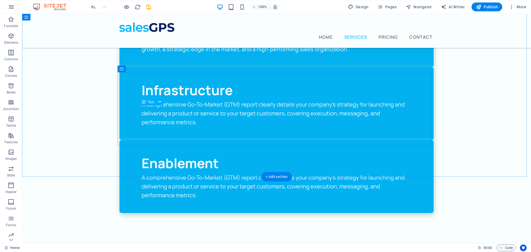
click at [169, 173] on div "A comprehensive Go-To-Market (GTM) report clearly details your company's strate…" at bounding box center [277, 186] width 270 height 27
click at [146, 173] on div "A comprehensive Go-To-Market (GTM) report clearly details your company's strate…" at bounding box center [277, 186] width 270 height 27
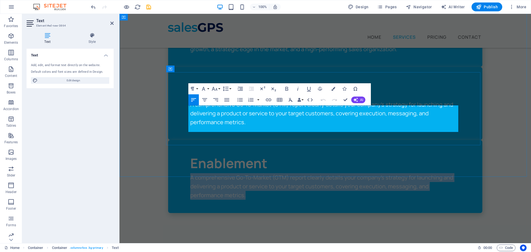
drag, startPoint x: 190, startPoint y: 110, endPoint x: 221, endPoint y: 128, distance: 36.4
click at [221, 173] on p "A comprehensive Go-To-Market (GTM) report clearly details your company's strate…" at bounding box center [325, 186] width 270 height 27
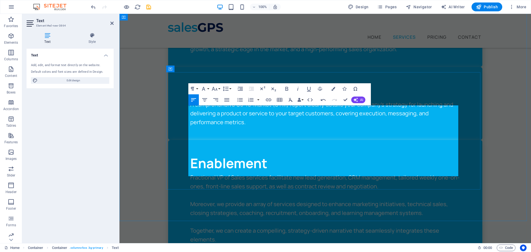
click at [199, 173] on p "Fractional VP of Sales services facilitate new lead generation, CRM management,…" at bounding box center [325, 208] width 270 height 71
click at [385, 173] on p "Fractional VP of Sales services facilitate new lead generation, CRM management,…" at bounding box center [325, 208] width 270 height 71
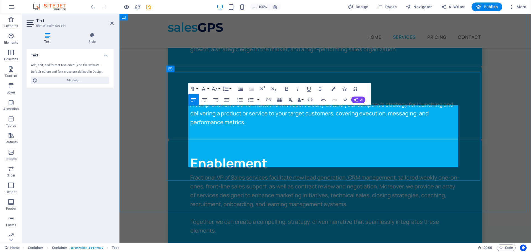
click at [370, 173] on p "Fractional VP of Sales services facilitate new lead generation, CRM management,…" at bounding box center [325, 204] width 270 height 62
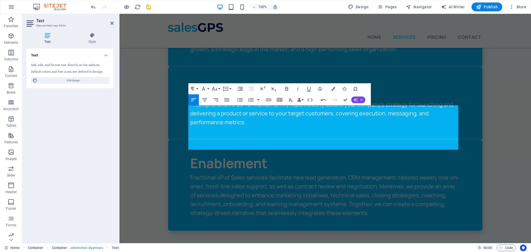
click at [361, 101] on span "AI" at bounding box center [361, 99] width 3 height 3
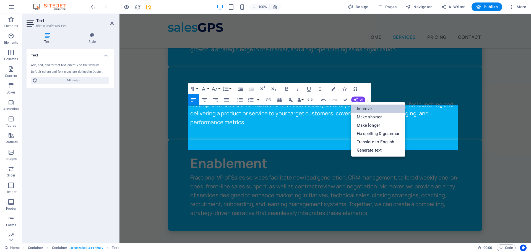
click at [362, 108] on link "Improve" at bounding box center [378, 109] width 54 height 8
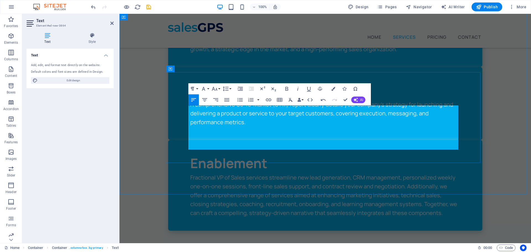
click at [294, 173] on p "Fractional VP of Sales services streamline new lead generation, CRM management,…" at bounding box center [325, 195] width 270 height 44
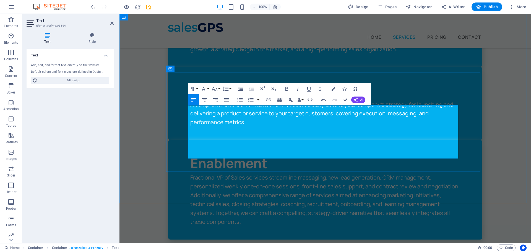
click at [364, 173] on p "Fractional VP of Sales services streamline massaging, new lead generation, CRM …" at bounding box center [325, 199] width 270 height 53
click at [451, 173] on p "Fractional VP of Sales services streamline massaging, new lead generation, CRM …" at bounding box center [325, 199] width 270 height 53
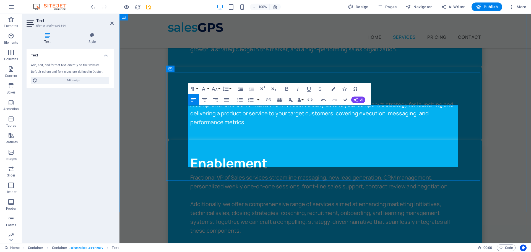
click at [213, 200] on p "Additionally, we offer a comprehensive range of services aimed at enhancing mar…" at bounding box center [325, 217] width 270 height 35
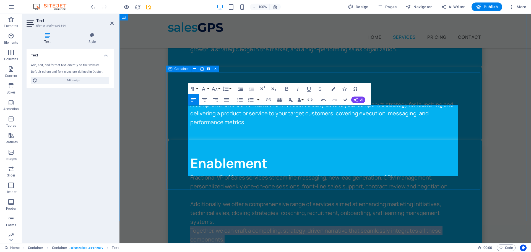
drag, startPoint x: 224, startPoint y: 173, endPoint x: 187, endPoint y: 165, distance: 38.0
click at [187, 165] on div "Enablement Fractional VP of Sales services streamline massaging, new lead gener…" at bounding box center [325, 198] width 314 height 117
copy p "Together, we can craft a compelling, strategy-driven narrative that seamlessly …"
drag, startPoint x: 344, startPoint y: 100, endPoint x: 303, endPoint y: 109, distance: 42.0
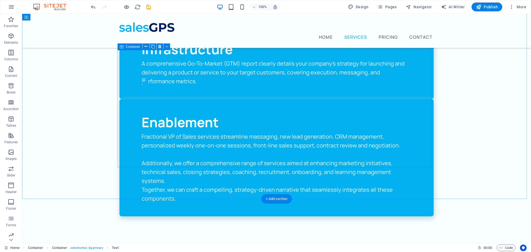
scroll to position [415, 0]
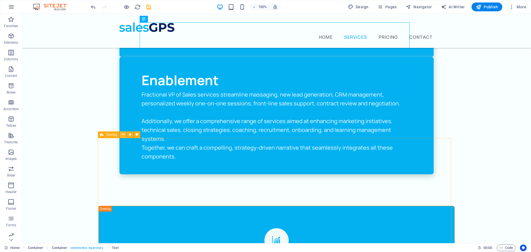
click at [122, 135] on icon at bounding box center [123, 135] width 3 height 6
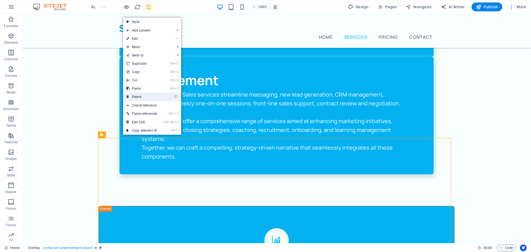
click at [153, 97] on link "⌦ Delete" at bounding box center [141, 97] width 37 height 8
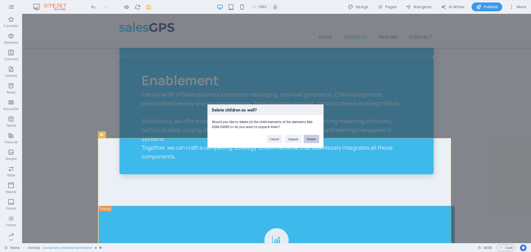
click at [309, 140] on button "Delete" at bounding box center [311, 139] width 15 height 8
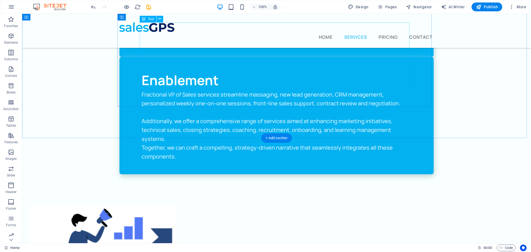
click at [172, 90] on div "Fractional VP of Sales services streamline massaging, new lead generation, CRM …" at bounding box center [277, 125] width 270 height 71
click at [174, 90] on div "Fractional VP of Sales services streamline massaging, new lead generation, CRM …" at bounding box center [277, 125] width 270 height 71
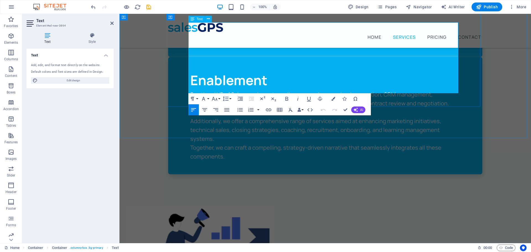
click at [232, 143] on p "Together, we can craft a compelling, strategy-driven narrative that seamlessly …" at bounding box center [325, 152] width 270 height 18
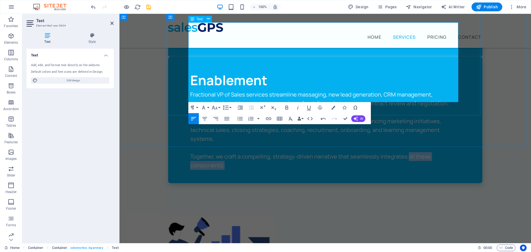
drag, startPoint x: 404, startPoint y: 91, endPoint x: 405, endPoint y: 96, distance: 5.0
click at [405, 152] on p "Together, we craft a compelling, strategy-driven narrative that seamlessly inte…" at bounding box center [325, 161] width 270 height 18
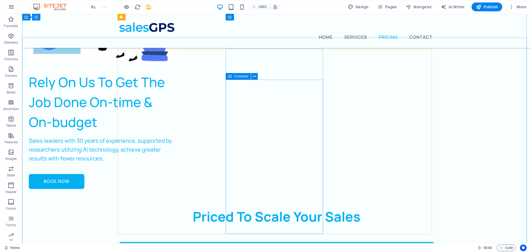
scroll to position [664, 0]
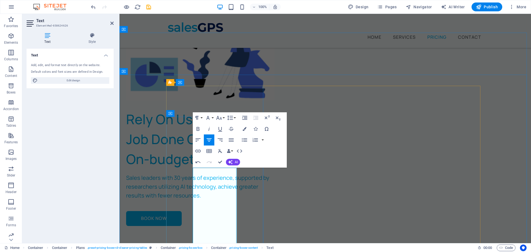
drag, startPoint x: 230, startPoint y: 198, endPoint x: 231, endPoint y: 204, distance: 5.6
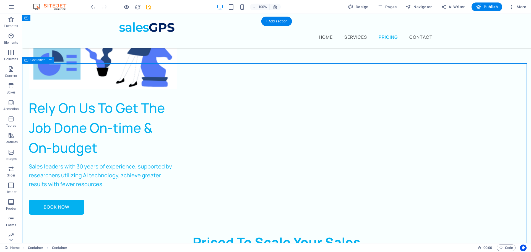
scroll to position [700, 0]
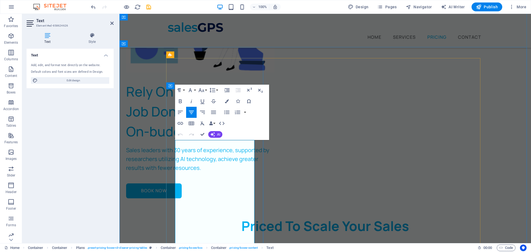
click at [214, 113] on icon "button" at bounding box center [213, 112] width 7 height 7
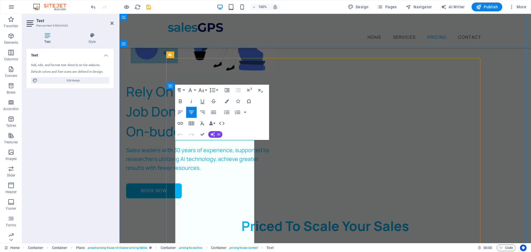
drag, startPoint x: 217, startPoint y: 217, endPoint x: 175, endPoint y: 205, distance: 43.3
click at [182, 113] on icon "button" at bounding box center [180, 112] width 7 height 7
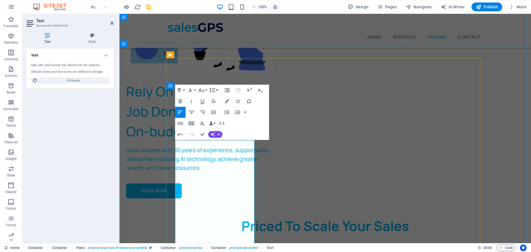
drag, startPoint x: 217, startPoint y: 225, endPoint x: 179, endPoint y: 223, distance: 38.5
drag, startPoint x: 212, startPoint y: 113, endPoint x: 95, endPoint y: 151, distance: 122.7
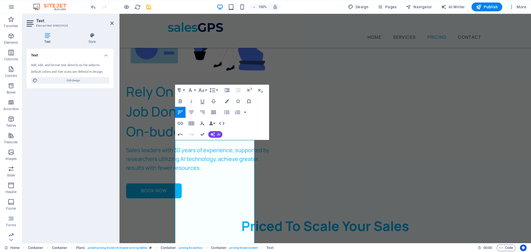
click at [212, 113] on icon "button" at bounding box center [213, 112] width 7 height 7
drag, startPoint x: 215, startPoint y: 216, endPoint x: 175, endPoint y: 205, distance: 41.4
click at [215, 137] on button "AI" at bounding box center [215, 134] width 14 height 7
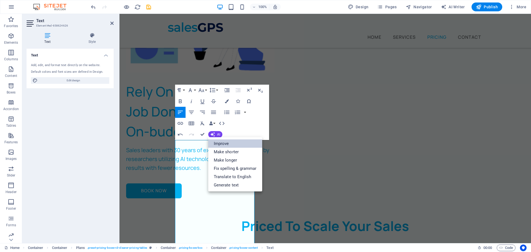
click at [220, 142] on link "Improve" at bounding box center [235, 143] width 54 height 8
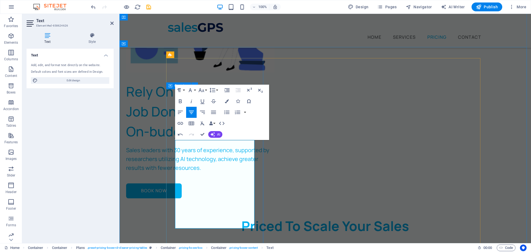
drag, startPoint x: 247, startPoint y: 224, endPoint x: 171, endPoint y: 131, distance: 119.7
click at [228, 102] on icon "button" at bounding box center [227, 101] width 4 height 4
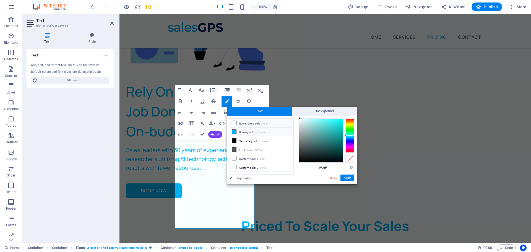
click at [233, 132] on icon at bounding box center [234, 132] width 4 height 4
type input "#03b1f0"
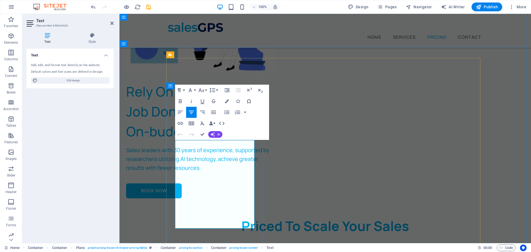
drag, startPoint x: 185, startPoint y: 143, endPoint x: 254, endPoint y: 198, distance: 87.7
click at [226, 101] on icon "button" at bounding box center [227, 101] width 4 height 4
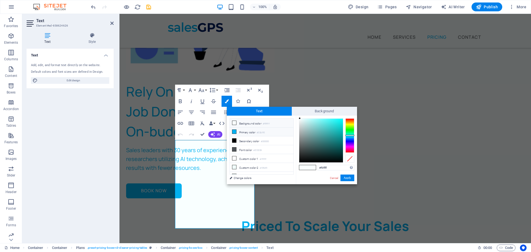
click at [232, 131] on icon at bounding box center [234, 132] width 4 height 4
type input "#03b1f0"
click at [348, 178] on button "Apply" at bounding box center [347, 177] width 14 height 7
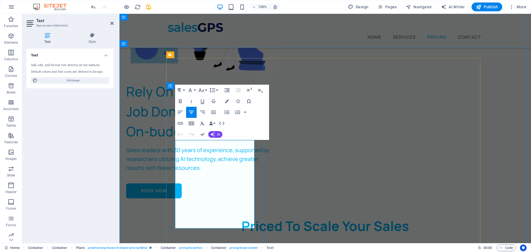
drag, startPoint x: 178, startPoint y: 208, endPoint x: 211, endPoint y: 204, distance: 33.7
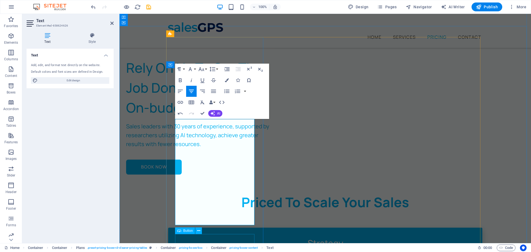
scroll to position [732, 0]
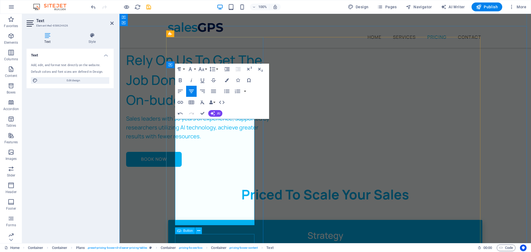
drag, startPoint x: 186, startPoint y: 204, endPoint x: 253, endPoint y: 236, distance: 74.6
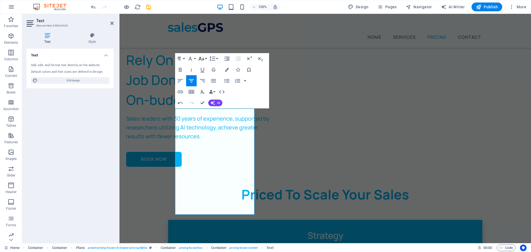
click at [201, 59] on icon "button" at bounding box center [201, 59] width 6 height 4
click at [202, 71] on link "8" at bounding box center [207, 69] width 20 height 8
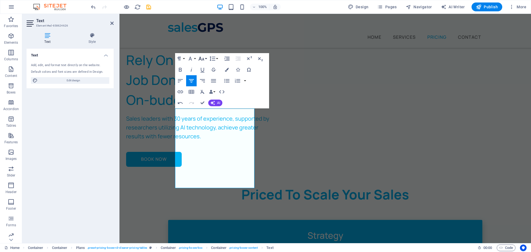
click at [203, 60] on icon "button" at bounding box center [201, 58] width 7 height 7
click at [202, 97] on link "12" at bounding box center [207, 96] width 20 height 8
drag, startPoint x: 179, startPoint y: 88, endPoint x: 201, endPoint y: 102, distance: 25.9
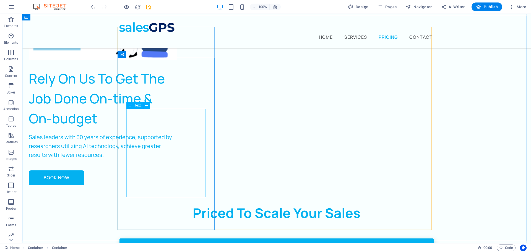
scroll to position [704, 0]
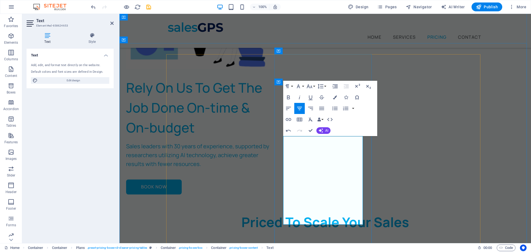
drag, startPoint x: 319, startPoint y: 160, endPoint x: 344, endPoint y: 187, distance: 36.8
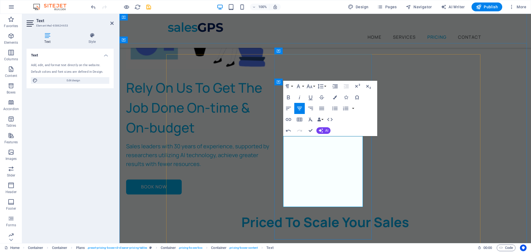
click at [323, 129] on button "AI" at bounding box center [323, 130] width 14 height 7
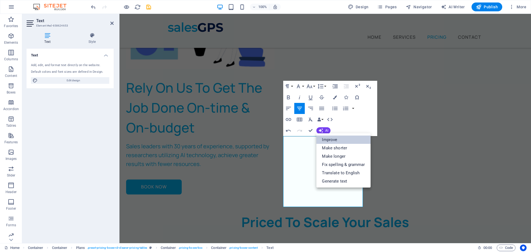
click at [327, 138] on link "Improve" at bounding box center [343, 139] width 54 height 8
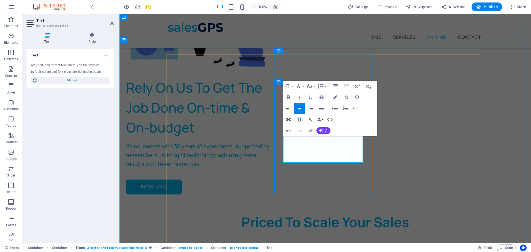
drag, startPoint x: 285, startPoint y: 139, endPoint x: 362, endPoint y: 162, distance: 80.2
click at [333, 97] on icon "button" at bounding box center [335, 97] width 4 height 4
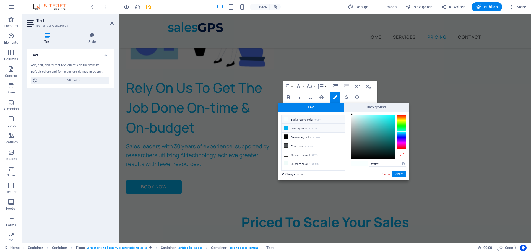
click at [293, 125] on li "Primary color #03b1f0" at bounding box center [313, 128] width 64 height 9
type input "#03b1f0"
click at [401, 175] on button "Apply" at bounding box center [399, 174] width 14 height 7
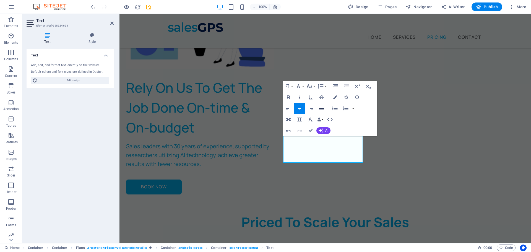
click at [321, 108] on icon "button" at bounding box center [321, 108] width 5 height 3
drag, startPoint x: 312, startPoint y: 130, endPoint x: 285, endPoint y: 129, distance: 26.8
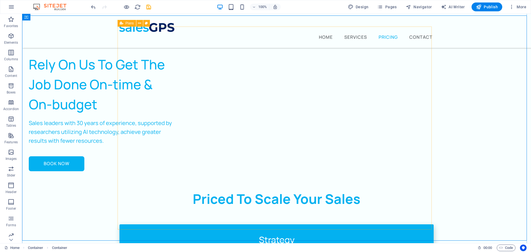
scroll to position [732, 0]
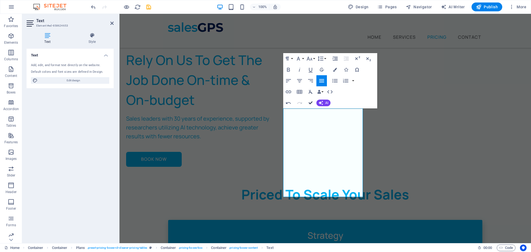
drag, startPoint x: 289, startPoint y: 90, endPoint x: 311, endPoint y: 104, distance: 26.1
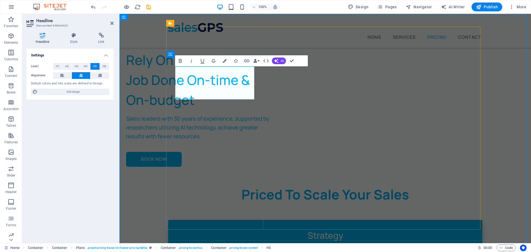
drag, startPoint x: 184, startPoint y: 93, endPoint x: 251, endPoint y: 95, distance: 67.2
click at [106, 66] on button "H6" at bounding box center [104, 66] width 9 height 7
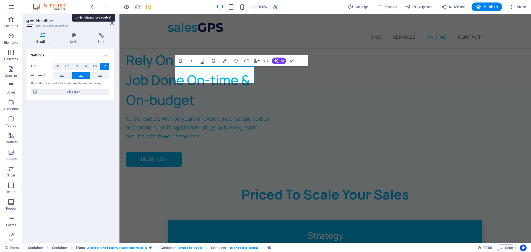
click at [0, 0] on icon "undo" at bounding box center [0, 0] width 0 height 0
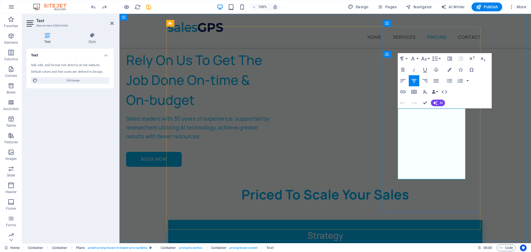
drag, startPoint x: 463, startPoint y: 130, endPoint x: 462, endPoint y: 145, distance: 15.2
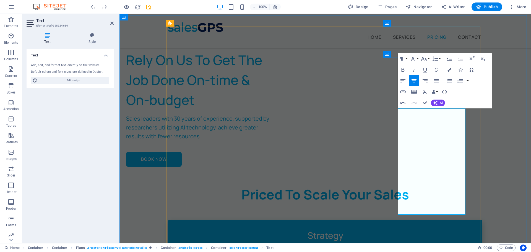
drag, startPoint x: 462, startPoint y: 184, endPoint x: 461, endPoint y: 187, distance: 3.5
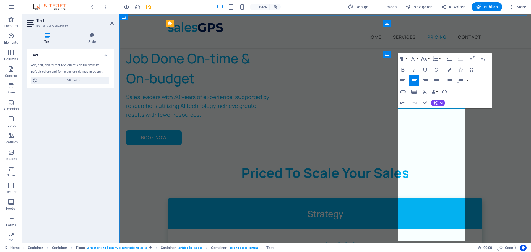
scroll to position [759, 0]
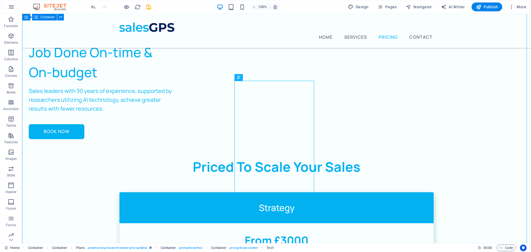
drag, startPoint x: 496, startPoint y: 109, endPoint x: 476, endPoint y: 113, distance: 20.1
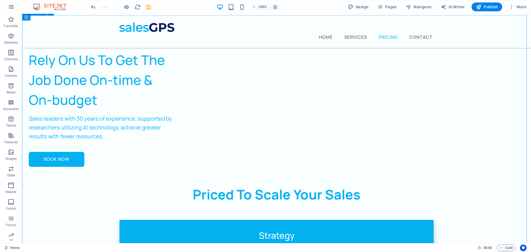
scroll to position [704, 0]
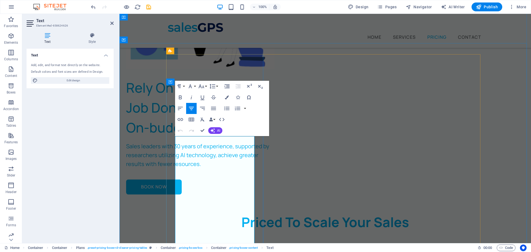
drag, startPoint x: 180, startPoint y: 204, endPoint x: 187, endPoint y: 206, distance: 7.4
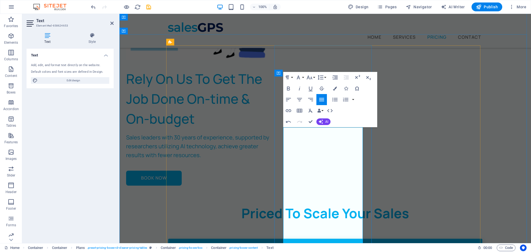
scroll to position [722, 0]
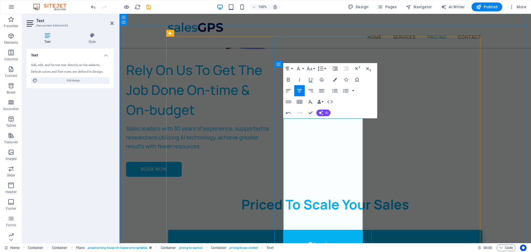
drag, startPoint x: 290, startPoint y: 151, endPoint x: 317, endPoint y: 191, distance: 48.5
click at [335, 80] on icon "button" at bounding box center [335, 80] width 4 height 4
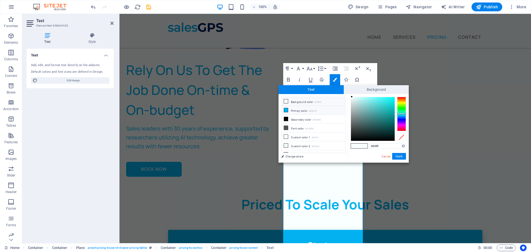
click at [281, 111] on li "Primary color #03b1f0" at bounding box center [313, 110] width 64 height 9
type input "#03b1f0"
click at [286, 110] on icon at bounding box center [286, 110] width 4 height 4
click at [398, 154] on button "Apply" at bounding box center [399, 156] width 14 height 7
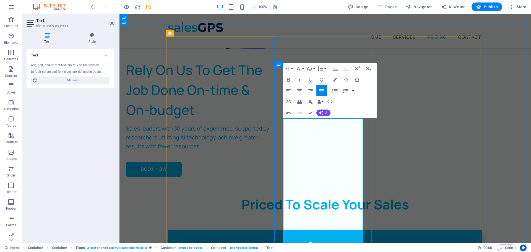
drag, startPoint x: 312, startPoint y: 151, endPoint x: 330, endPoint y: 165, distance: 23.0
click at [337, 79] on icon "button" at bounding box center [335, 80] width 4 height 4
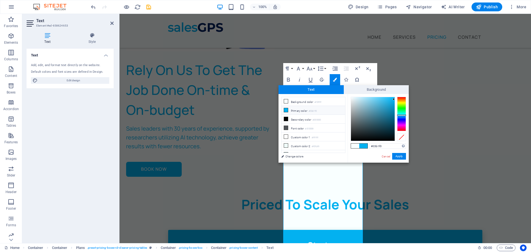
click at [287, 110] on icon at bounding box center [286, 110] width 4 height 4
click at [400, 155] on button "Apply" at bounding box center [399, 156] width 14 height 7
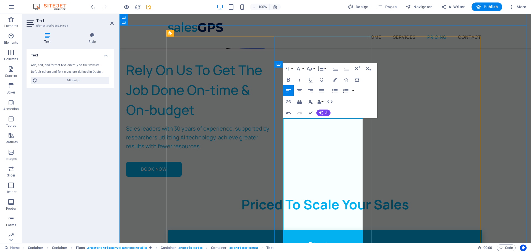
drag, startPoint x: 305, startPoint y: 152, endPoint x: 304, endPoint y: 181, distance: 29.1
click at [315, 69] on button "Font Size" at bounding box center [310, 68] width 11 height 11
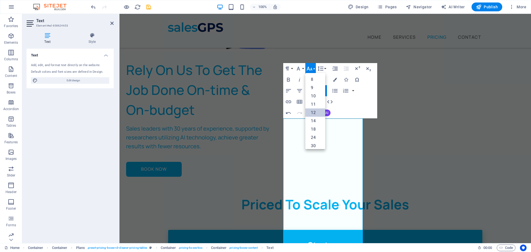
click at [316, 113] on link "12" at bounding box center [315, 112] width 20 height 8
click at [298, 91] on icon "button" at bounding box center [299, 90] width 5 height 3
click at [334, 80] on icon "button" at bounding box center [335, 80] width 4 height 4
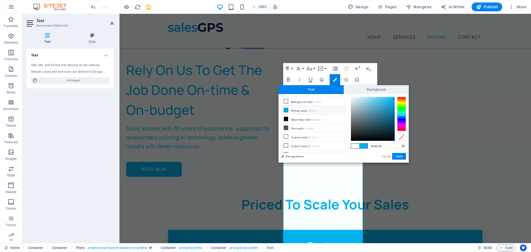
click at [293, 108] on li "Primary color #03b1f0" at bounding box center [313, 110] width 64 height 9
click at [290, 117] on li "Secondary color #000000" at bounding box center [313, 119] width 64 height 9
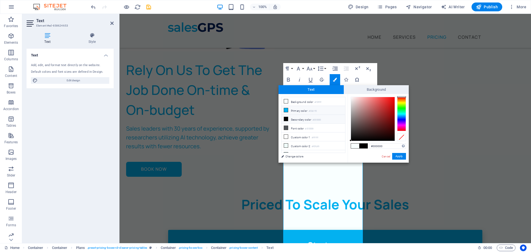
click at [290, 110] on li "Primary color #03b1f0" at bounding box center [313, 110] width 64 height 9
type input "#03b1f0"
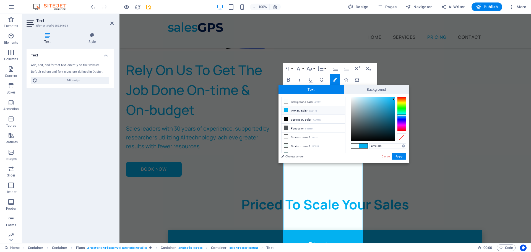
click at [285, 110] on icon at bounding box center [286, 110] width 4 height 4
click at [402, 156] on button "Apply" at bounding box center [399, 156] width 14 height 7
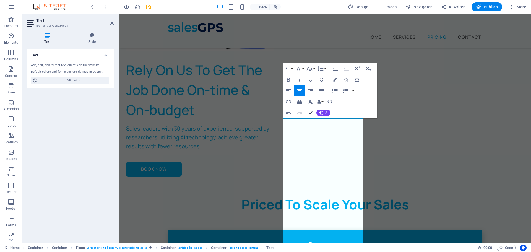
drag, startPoint x: 311, startPoint y: 111, endPoint x: 289, endPoint y: 98, distance: 25.9
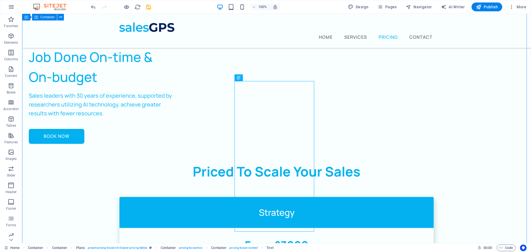
scroll to position [749, 0]
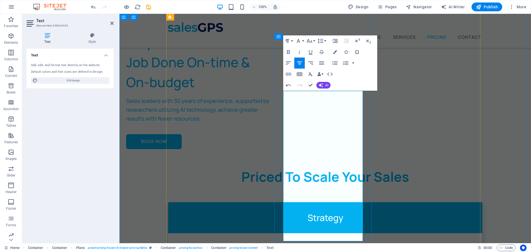
copy span "Minimum 6 Month Term"
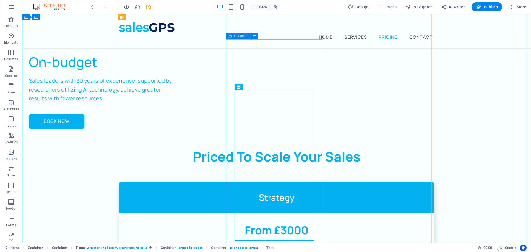
scroll to position [777, 0]
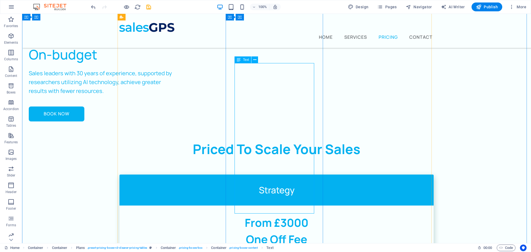
drag, startPoint x: 296, startPoint y: 103, endPoint x: 199, endPoint y: 103, distance: 97.3
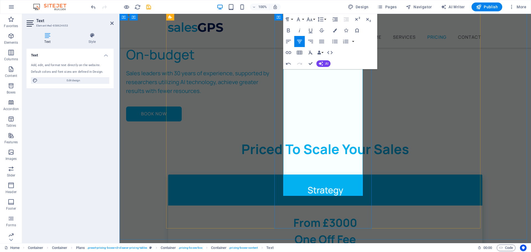
drag, startPoint x: 329, startPoint y: 114, endPoint x: 331, endPoint y: 180, distance: 66.4
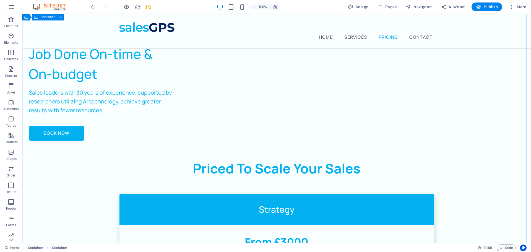
scroll to position [749, 0]
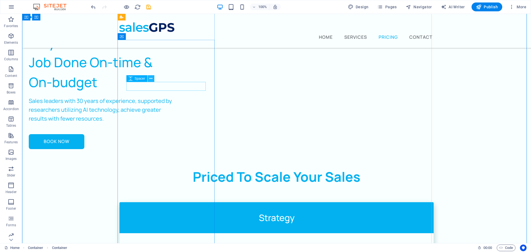
click at [151, 78] on icon at bounding box center [150, 79] width 3 height 6
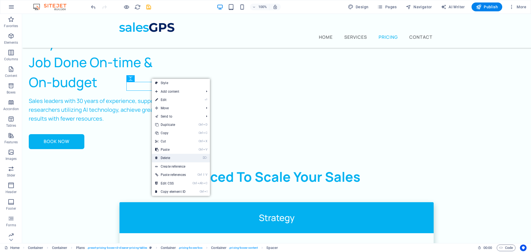
click at [168, 157] on link "⌦ Delete" at bounding box center [170, 158] width 37 height 8
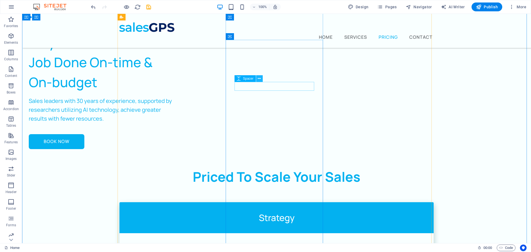
click at [259, 78] on icon at bounding box center [259, 79] width 3 height 6
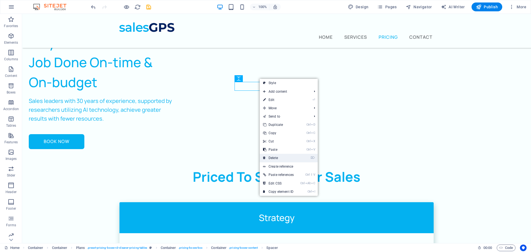
drag, startPoint x: 281, startPoint y: 155, endPoint x: 262, endPoint y: 138, distance: 24.7
click at [281, 155] on link "⌦ Delete" at bounding box center [278, 158] width 37 height 8
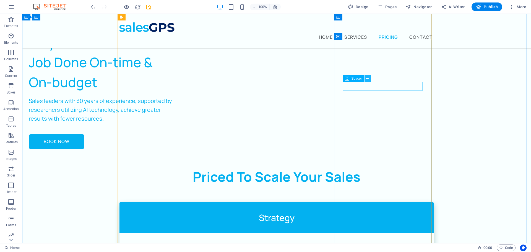
click at [368, 79] on icon at bounding box center [367, 79] width 3 height 6
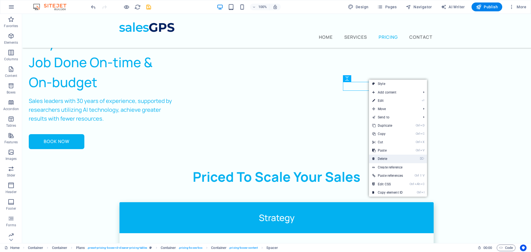
click at [386, 155] on link "⌦ Delete" at bounding box center [387, 159] width 37 height 8
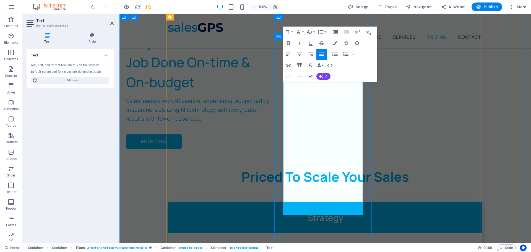
drag, startPoint x: 348, startPoint y: 114, endPoint x: 347, endPoint y: 133, distance: 19.2
drag, startPoint x: 348, startPoint y: 112, endPoint x: 285, endPoint y: 117, distance: 62.7
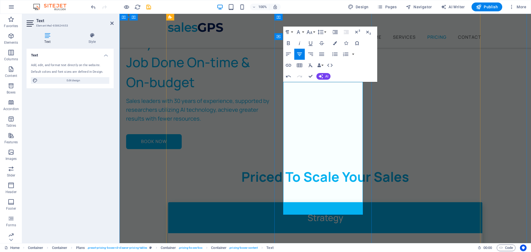
copy span "Minimum 6 Month Term."
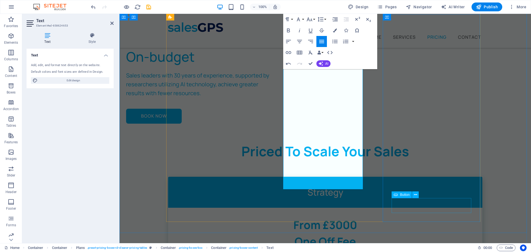
scroll to position [777, 0]
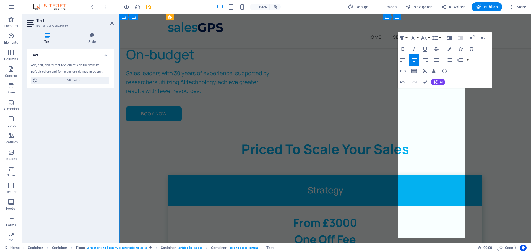
scroll to position [722, 0]
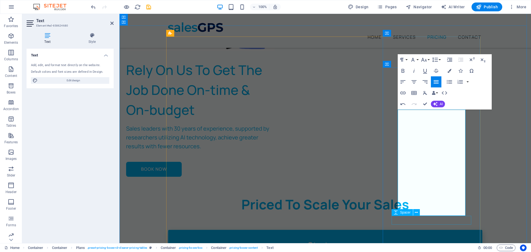
drag, startPoint x: 435, startPoint y: 184, endPoint x: 440, endPoint y: 221, distance: 37.2
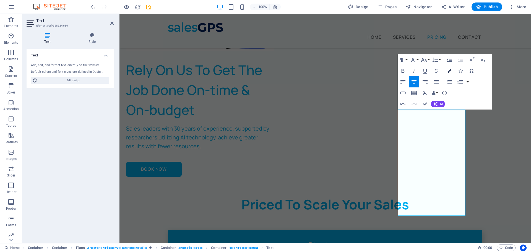
click at [448, 72] on icon "button" at bounding box center [449, 71] width 4 height 4
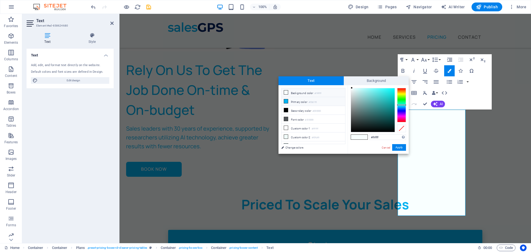
click at [287, 100] on icon at bounding box center [286, 101] width 4 height 4
type input "#03b1f0"
click at [399, 149] on button "Apply" at bounding box center [399, 147] width 14 height 7
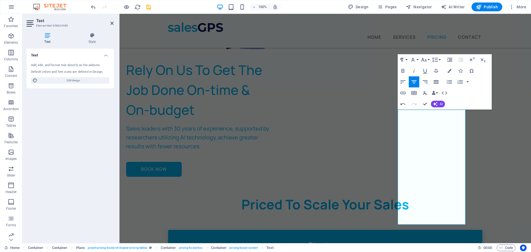
click at [436, 79] on icon "button" at bounding box center [436, 82] width 7 height 7
drag, startPoint x: 448, startPoint y: 177, endPoint x: 457, endPoint y: 212, distance: 35.5
click at [448, 70] on icon "button" at bounding box center [449, 71] width 4 height 4
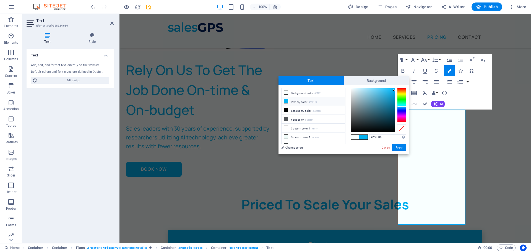
click at [307, 99] on li "Primary color #03b1f0" at bounding box center [313, 101] width 64 height 9
click at [363, 137] on span at bounding box center [363, 137] width 8 height 5
click at [402, 148] on button "Apply" at bounding box center [399, 147] width 14 height 7
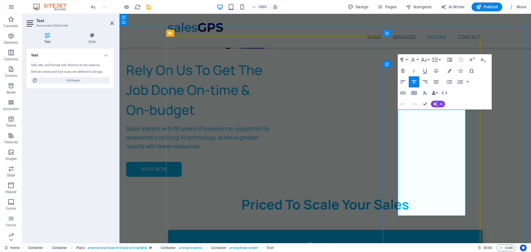
drag, startPoint x: 445, startPoint y: 176, endPoint x: 461, endPoint y: 209, distance: 36.9
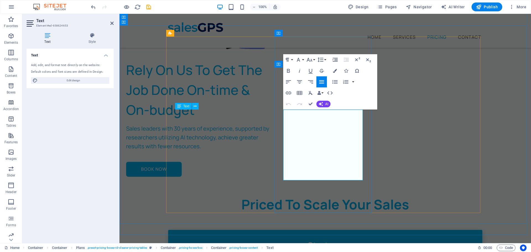
drag, startPoint x: 349, startPoint y: 142, endPoint x: 284, endPoint y: 137, distance: 65.2
drag, startPoint x: 309, startPoint y: 102, endPoint x: 299, endPoint y: 98, distance: 10.3
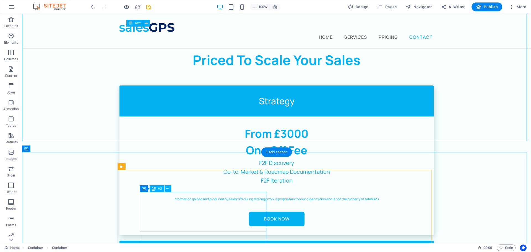
scroll to position [915, 0]
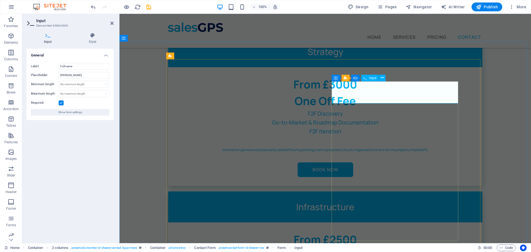
click at [90, 35] on icon at bounding box center [93, 36] width 42 height 6
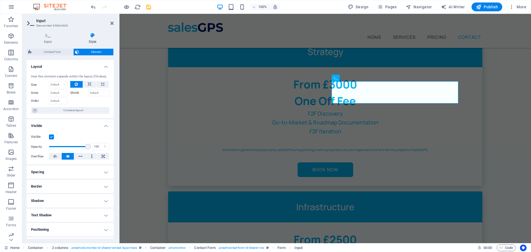
click at [93, 35] on icon at bounding box center [93, 36] width 42 height 6
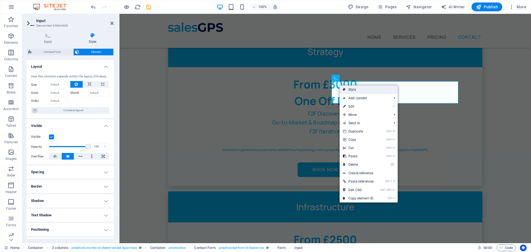
click at [349, 87] on link "Style" at bounding box center [369, 89] width 58 height 8
select select "rem"
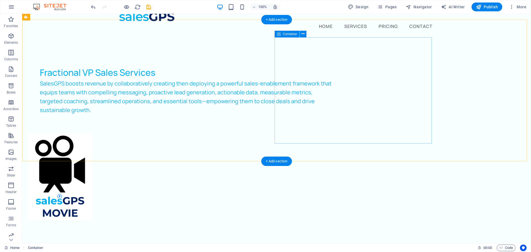
scroll to position [0, 0]
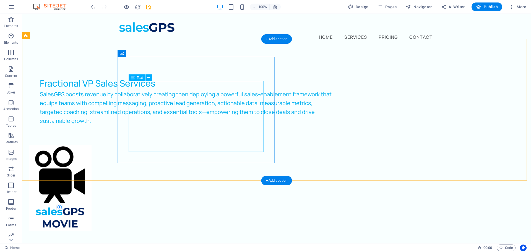
click at [189, 101] on div "SalesGPS boosts revenue by collaboratively creating then deploying a powerful s…" at bounding box center [186, 107] width 292 height 35
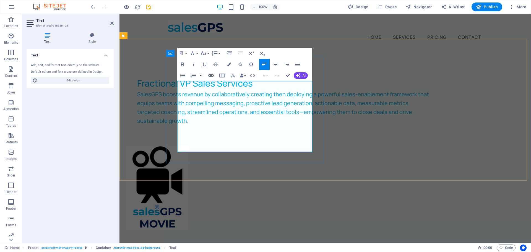
click at [286, 90] on span "SalesGPS boosts revenue by collaboratively creating then deploying a powerful s…" at bounding box center [283, 107] width 292 height 34
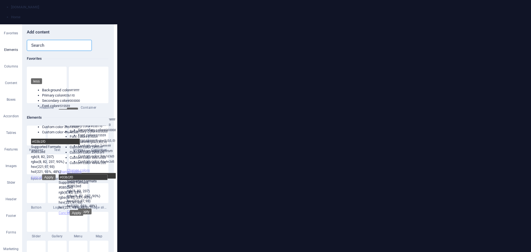
scroll to position [968, 0]
click at [44, 40] on input "text" at bounding box center [57, 45] width 61 height 11
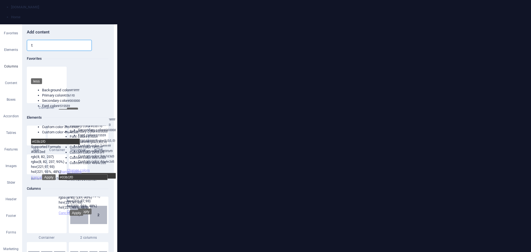
scroll to position [0, 0]
type input "t"
click at [106, 32] on icon "close panel" at bounding box center [106, 32] width 0 height 0
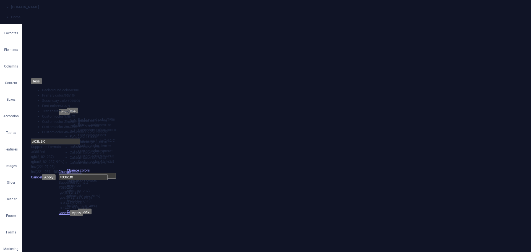
scroll to position [55, 0]
drag, startPoint x: 138, startPoint y: 357, endPoint x: 117, endPoint y: 325, distance: 38.2
drag, startPoint x: 133, startPoint y: 374, endPoint x: 114, endPoint y: 313, distance: 64.2
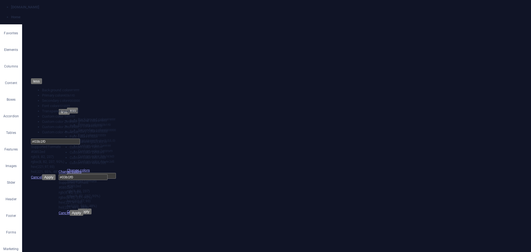
scroll to position [140, 0]
drag, startPoint x: 144, startPoint y: 333, endPoint x: 245, endPoint y: 436, distance: 143.9
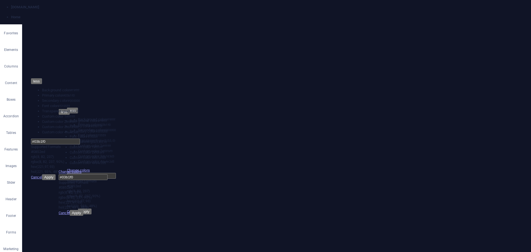
scroll to position [0, 0]
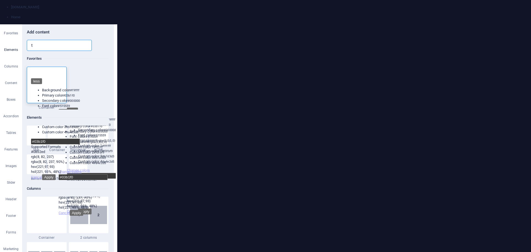
scroll to position [370, 0]
click at [106, 32] on icon "close panel" at bounding box center [106, 32] width 0 height 0
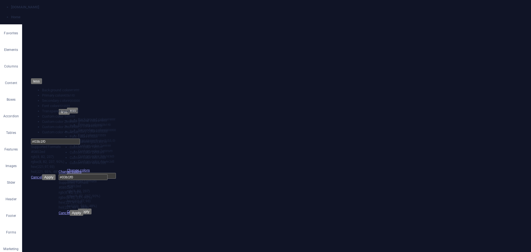
scroll to position [0, 0]
drag, startPoint x: 130, startPoint y: 359, endPoint x: 127, endPoint y: 299, distance: 59.8
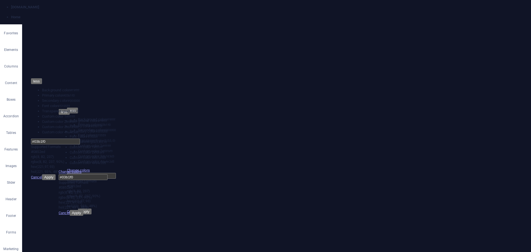
drag, startPoint x: 99, startPoint y: 1227, endPoint x: 169, endPoint y: 1178, distance: 86.0
